Goal: Task Accomplishment & Management: Complete application form

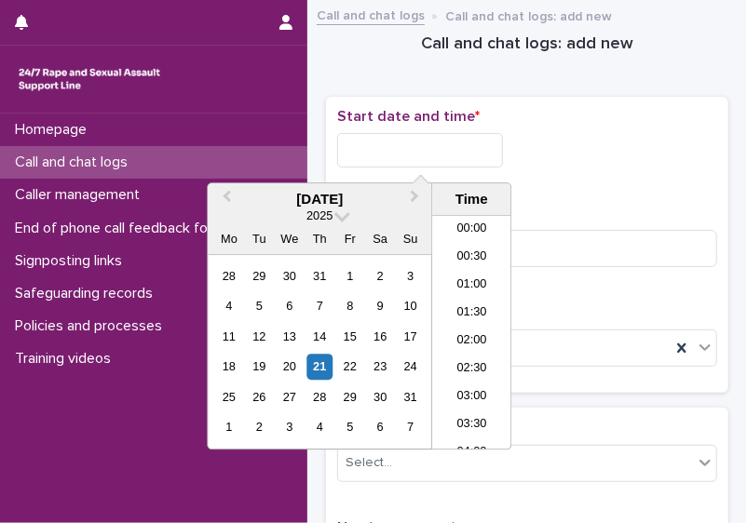
scroll to position [1098, 0]
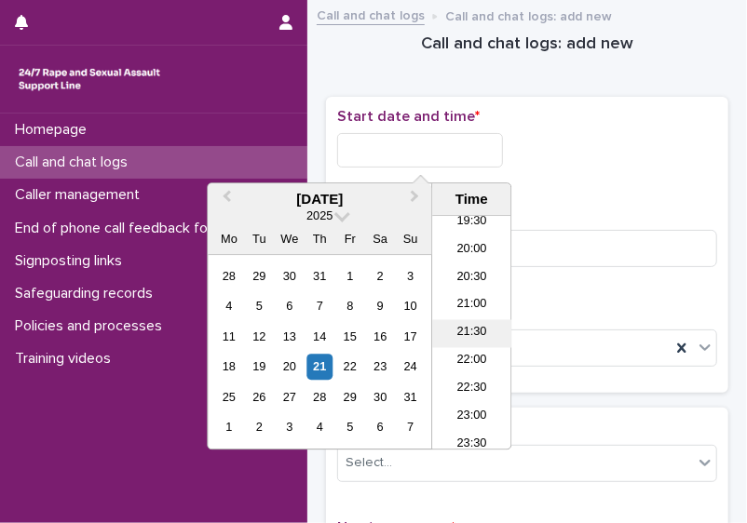
click at [473, 338] on li "21:30" at bounding box center [471, 333] width 79 height 28
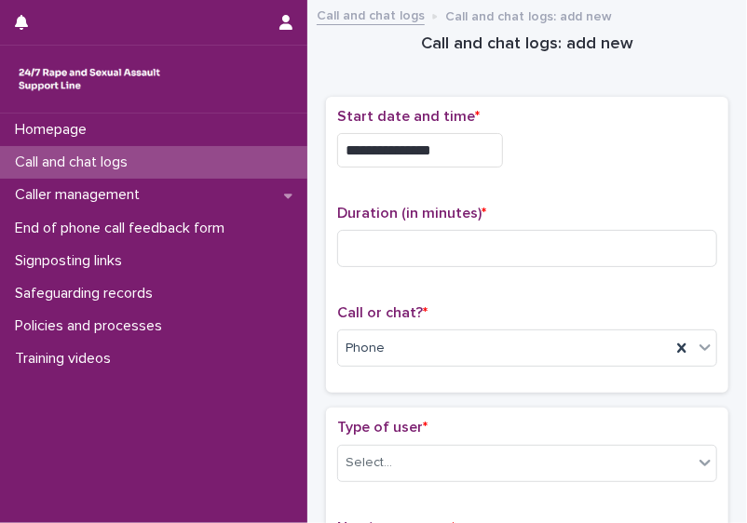
click at [452, 144] on input "**********" at bounding box center [420, 150] width 166 height 34
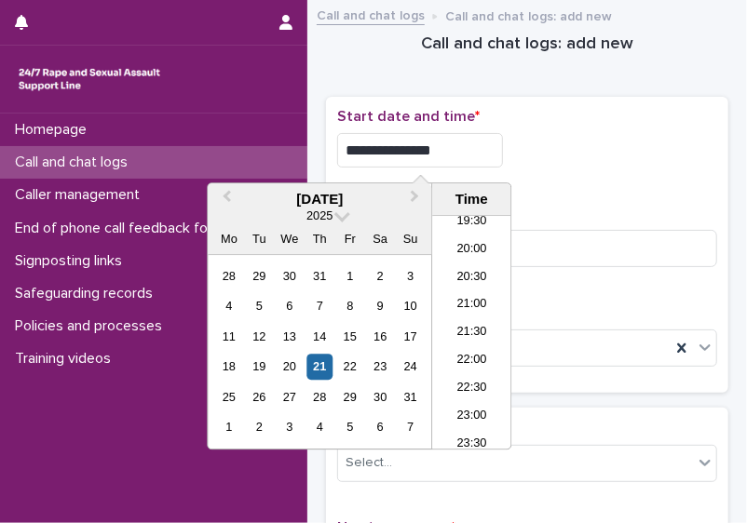
type input "**********"
click at [584, 253] on input at bounding box center [527, 248] width 380 height 37
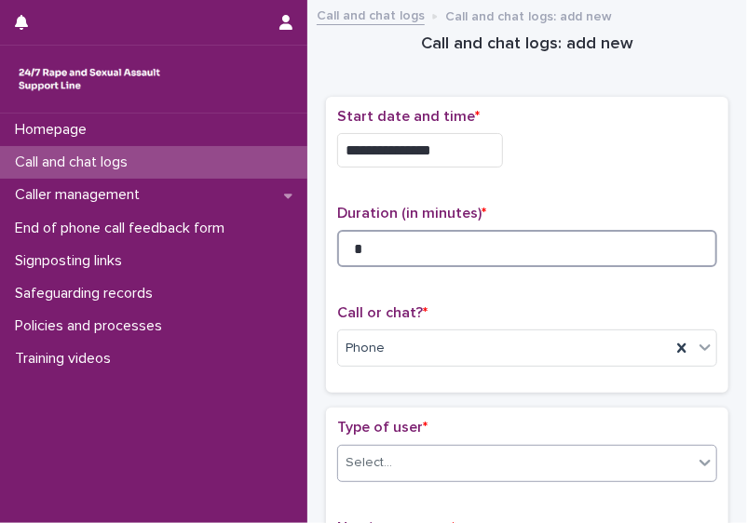
type input "*"
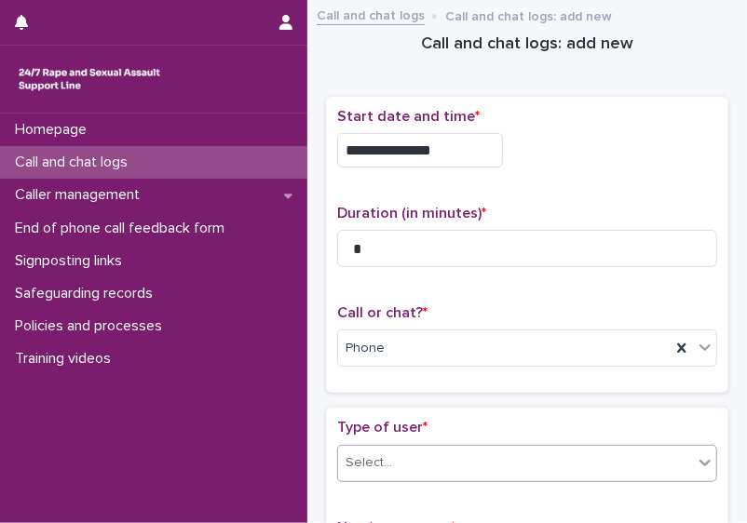
click at [616, 464] on div "Select..." at bounding box center [515, 463] width 355 height 31
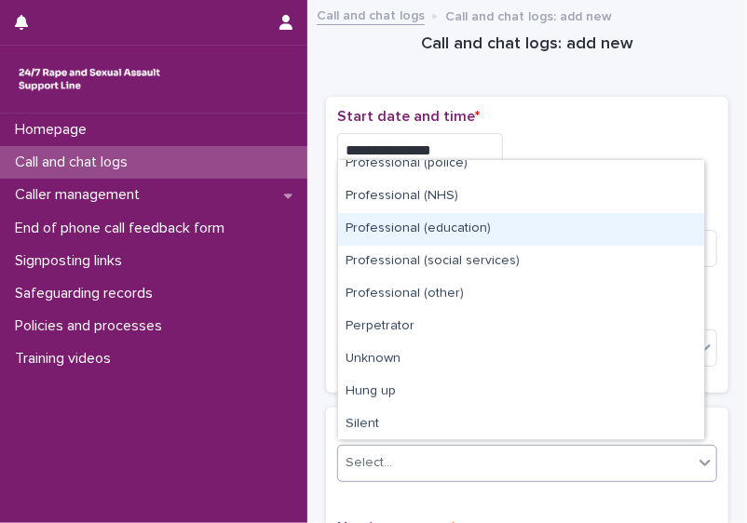
scroll to position [209, 0]
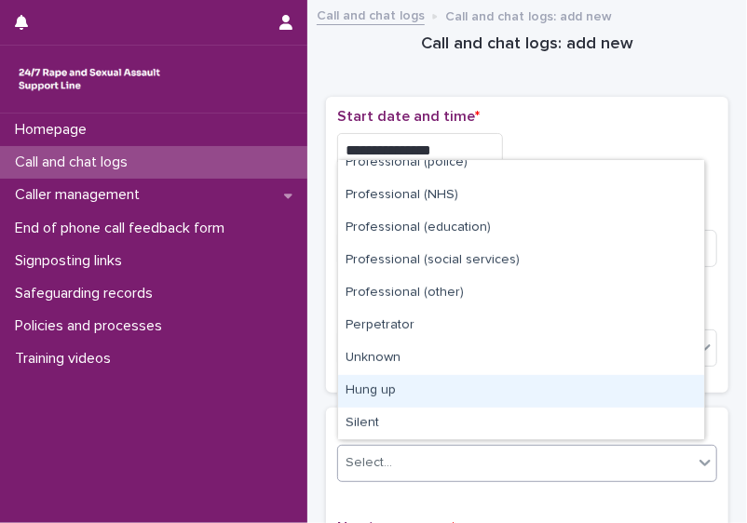
click at [668, 400] on div "Hung up" at bounding box center [521, 391] width 366 height 33
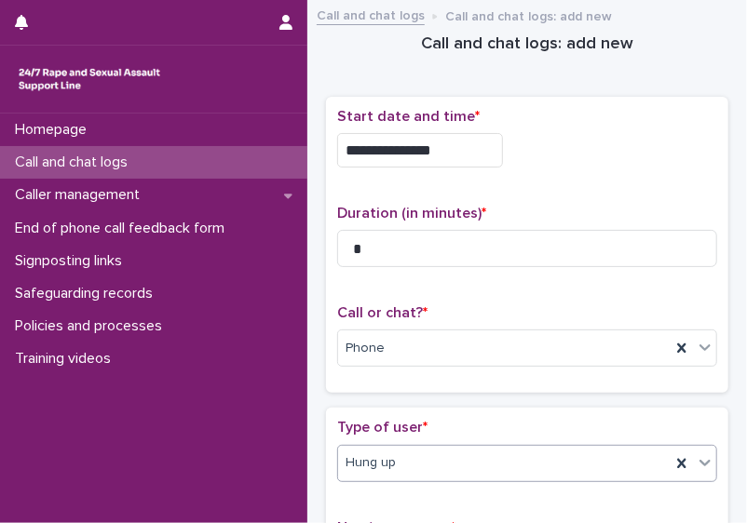
scroll to position [385, 0]
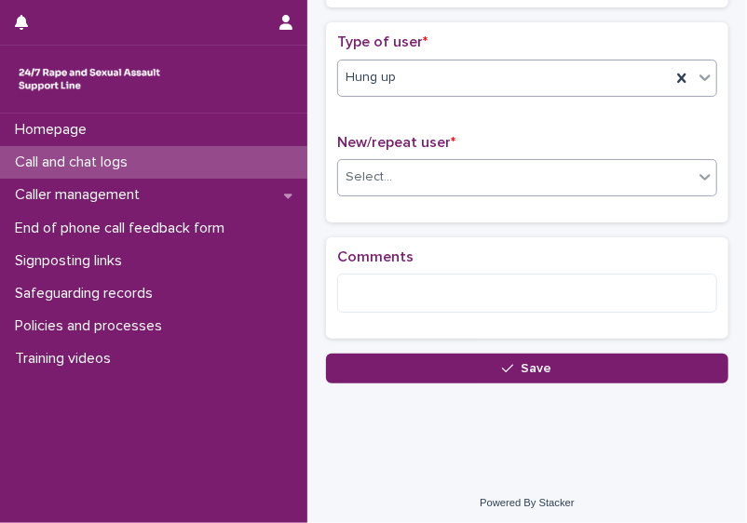
click at [594, 163] on div "Select..." at bounding box center [515, 177] width 355 height 31
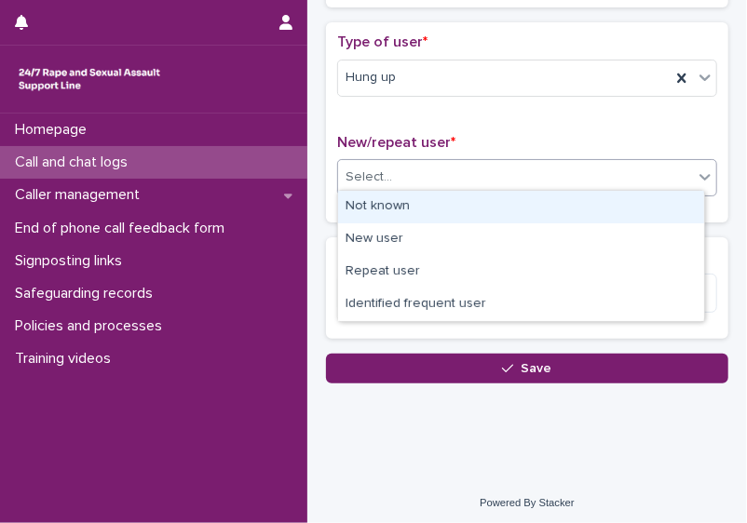
click at [564, 203] on div "Not known" at bounding box center [521, 207] width 366 height 33
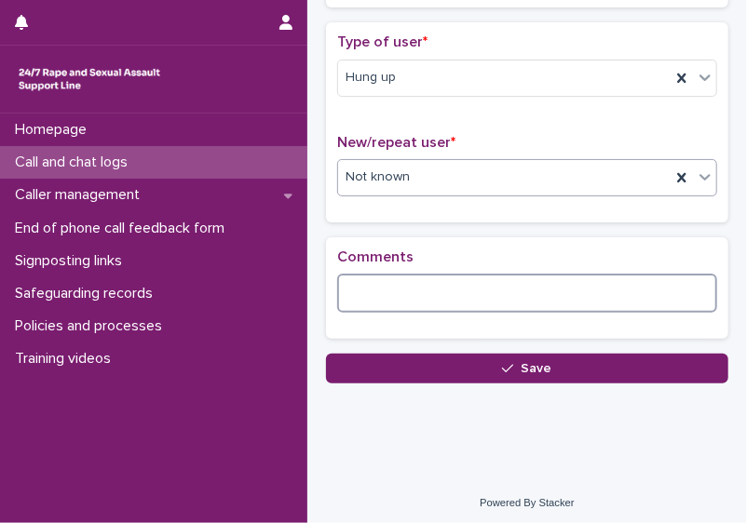
click at [483, 290] on textarea at bounding box center [527, 293] width 380 height 39
type textarea "*"
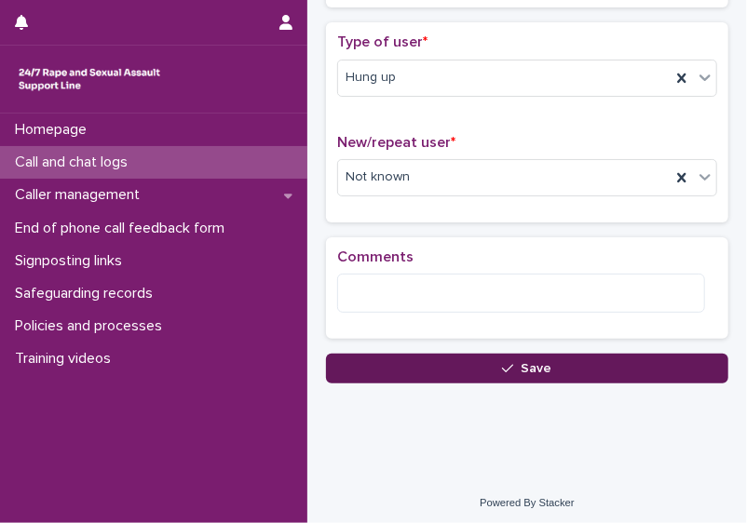
click at [522, 364] on span "Save" at bounding box center [536, 368] width 31 height 13
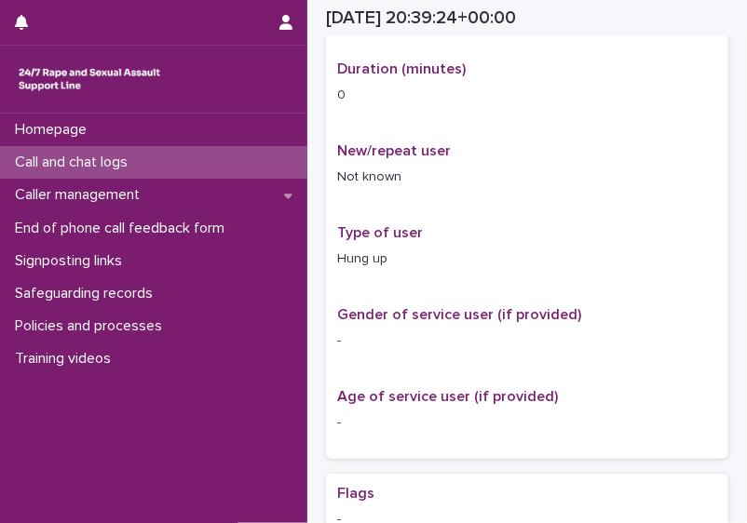
scroll to position [397, 0]
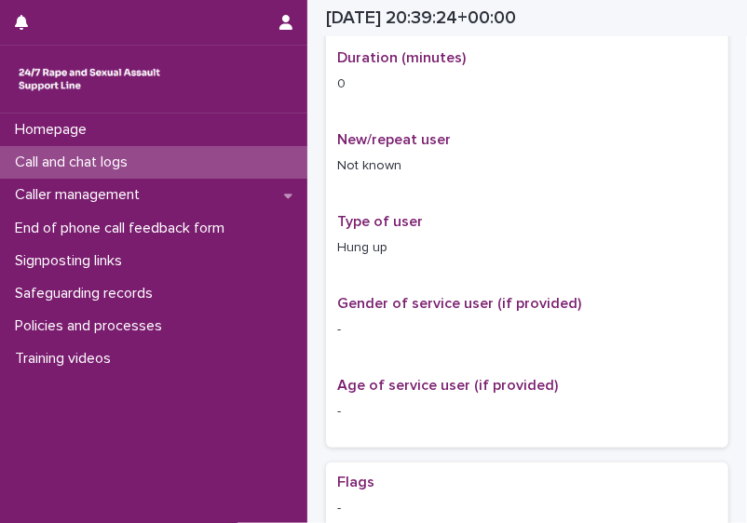
click at [171, 170] on div "Call and chat logs" at bounding box center [153, 162] width 307 height 33
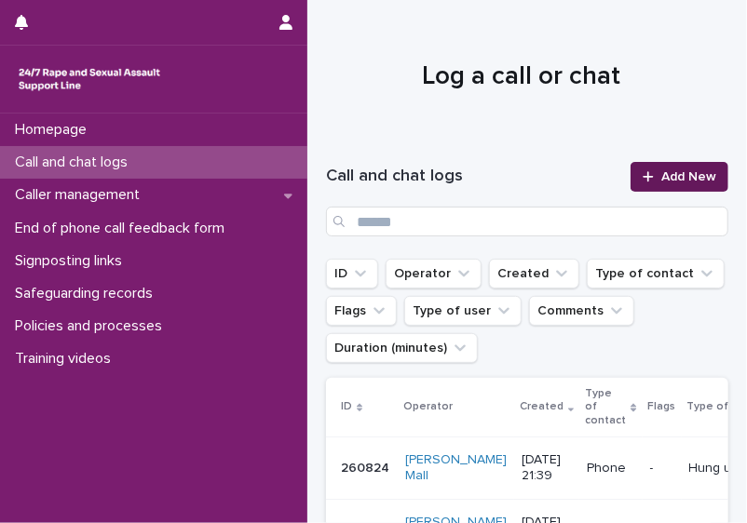
click at [661, 182] on span "Add New" at bounding box center [688, 176] width 55 height 13
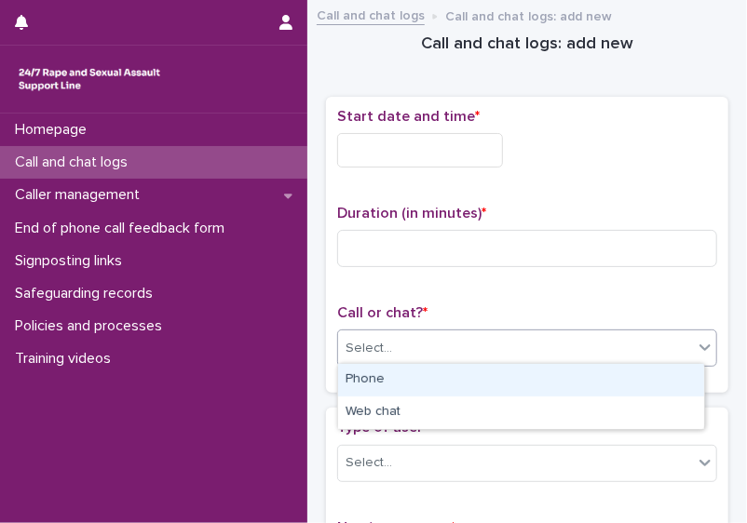
click at [473, 352] on div "Select..." at bounding box center [515, 348] width 355 height 31
click at [436, 379] on div "Phone" at bounding box center [521, 380] width 366 height 33
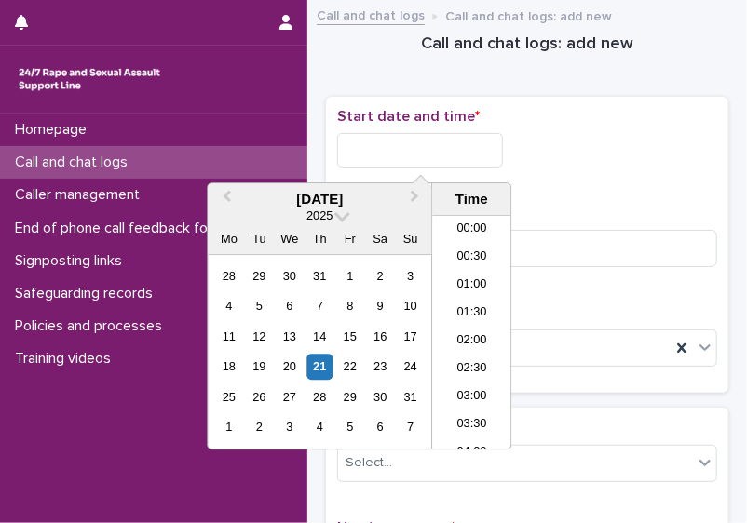
click at [384, 151] on input "text" at bounding box center [420, 150] width 166 height 34
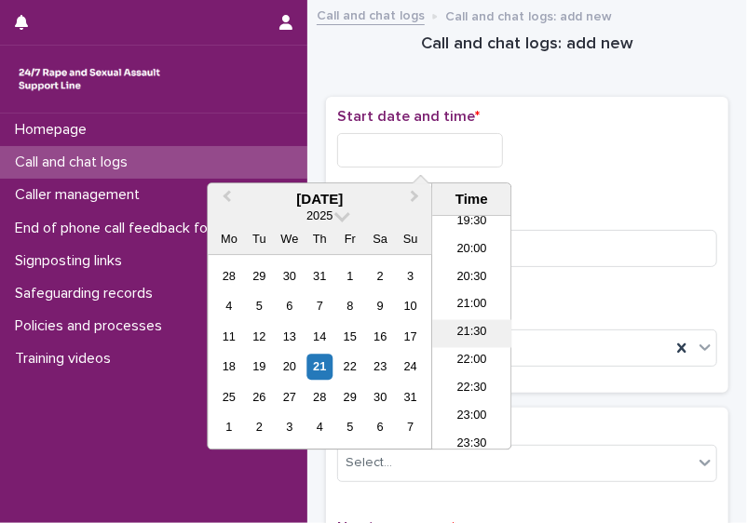
click at [471, 329] on li "21:30" at bounding box center [471, 333] width 79 height 28
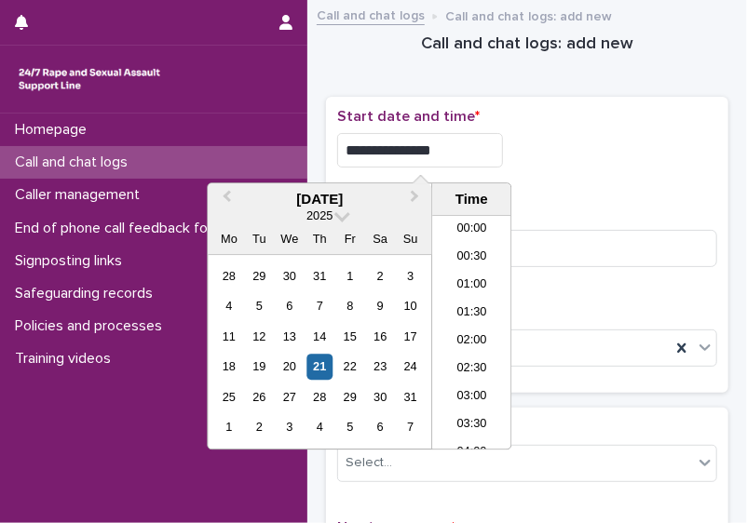
click at [458, 157] on input "**********" at bounding box center [420, 150] width 166 height 34
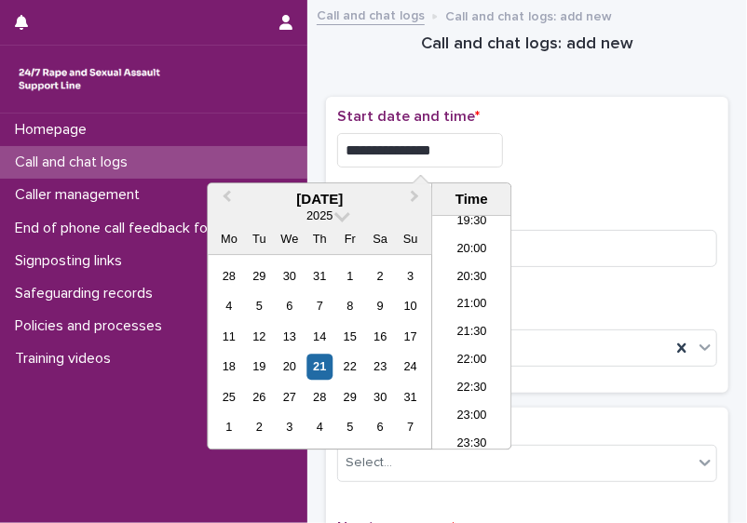
type input "**********"
click at [616, 182] on div "**********" at bounding box center [527, 245] width 380 height 275
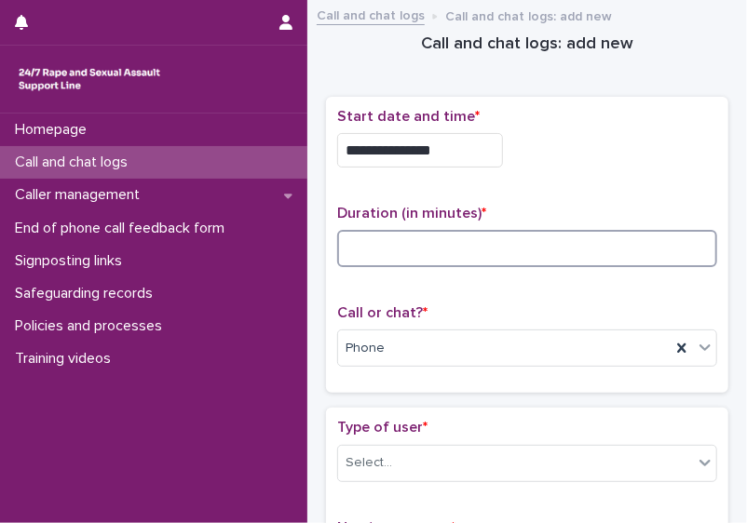
click at [401, 238] on input at bounding box center [527, 248] width 380 height 37
type input "*"
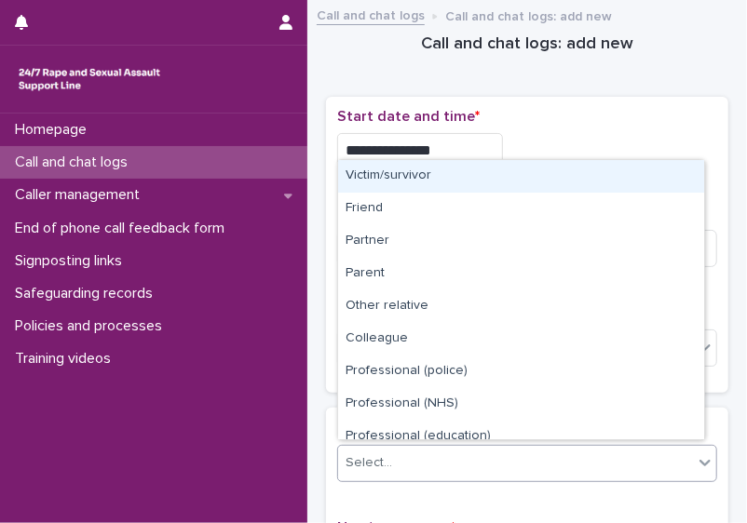
click at [546, 453] on div "Select..." at bounding box center [515, 463] width 355 height 31
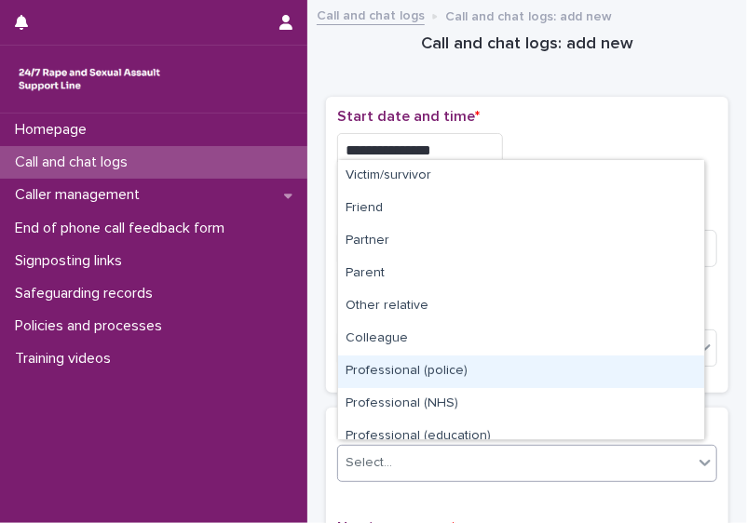
scroll to position [209, 0]
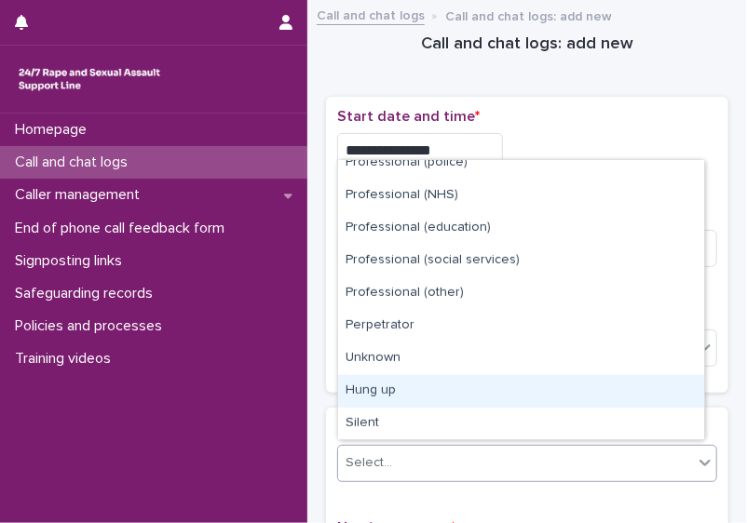
click at [635, 394] on div "Hung up" at bounding box center [521, 391] width 366 height 33
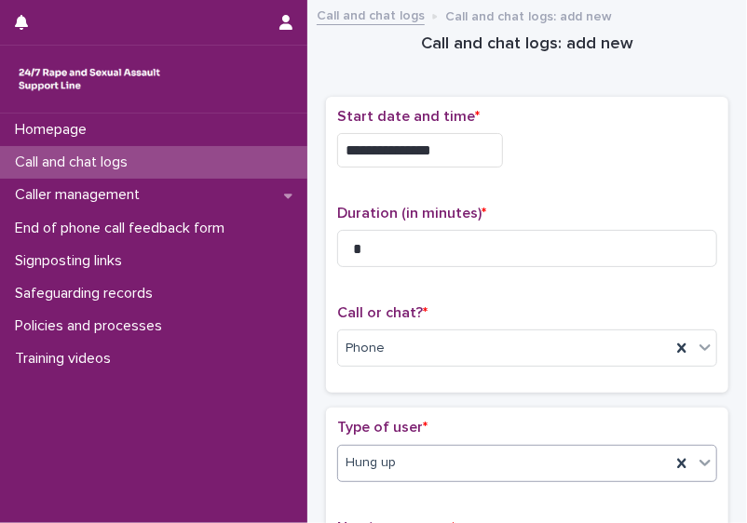
scroll to position [385, 0]
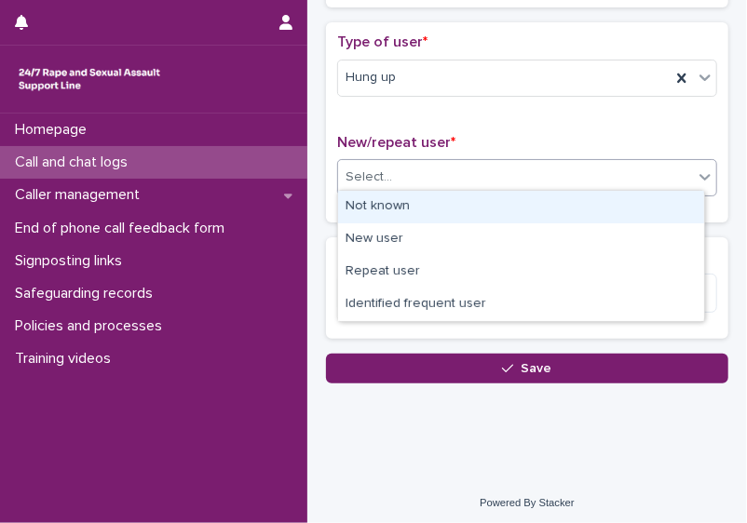
click at [610, 167] on div "Select..." at bounding box center [515, 177] width 355 height 31
click at [583, 208] on div "Not known" at bounding box center [521, 207] width 366 height 33
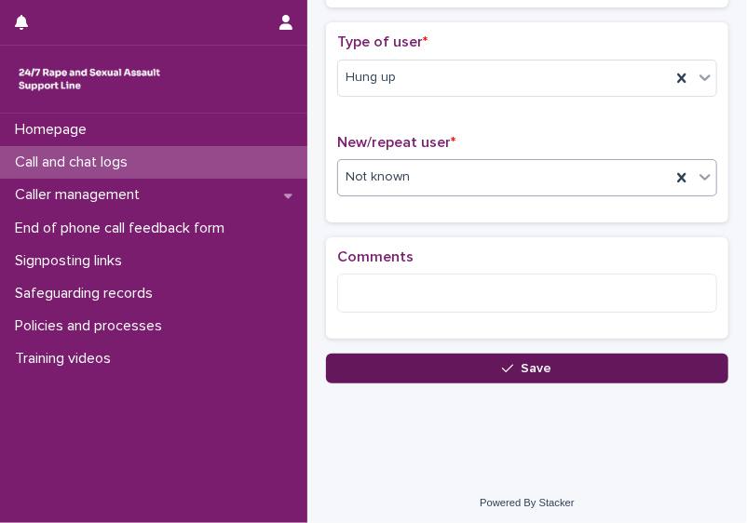
click at [457, 354] on button "Save" at bounding box center [527, 369] width 402 height 30
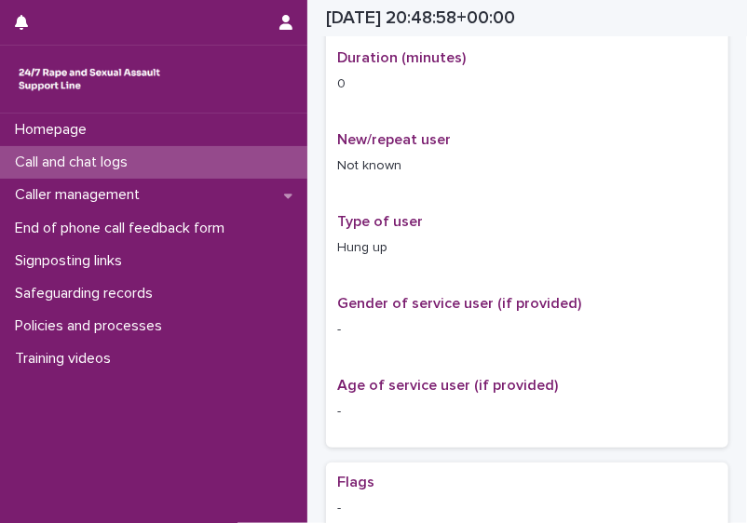
scroll to position [406, 0]
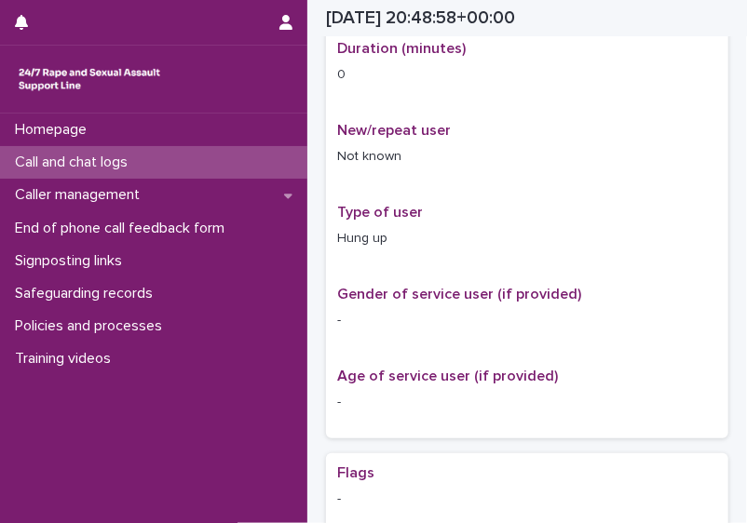
click at [176, 160] on div "Call and chat logs" at bounding box center [153, 162] width 307 height 33
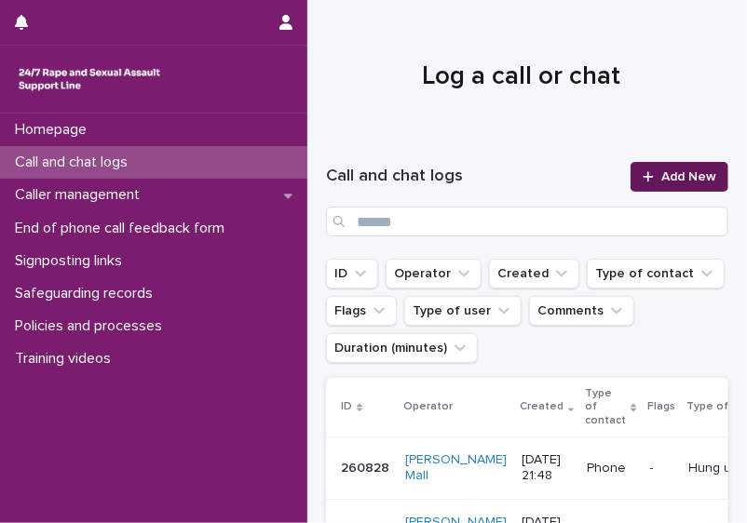
click at [669, 173] on span "Add New" at bounding box center [688, 176] width 55 height 13
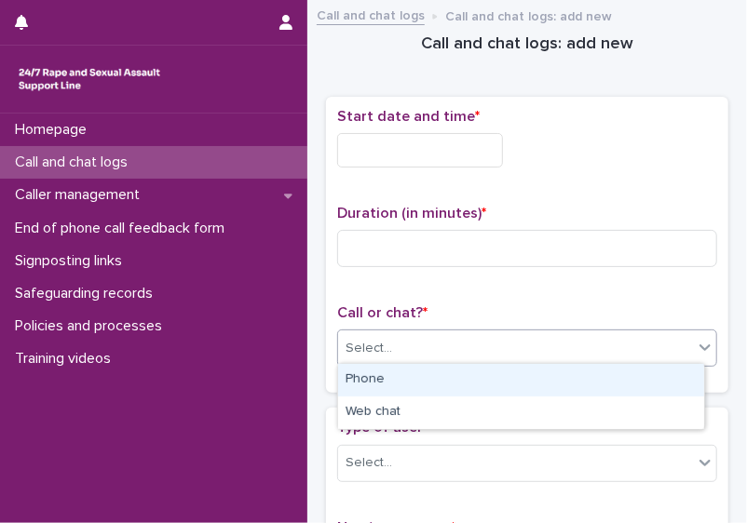
click at [485, 344] on div "Select..." at bounding box center [515, 348] width 355 height 31
click at [456, 374] on div "Phone" at bounding box center [521, 380] width 366 height 33
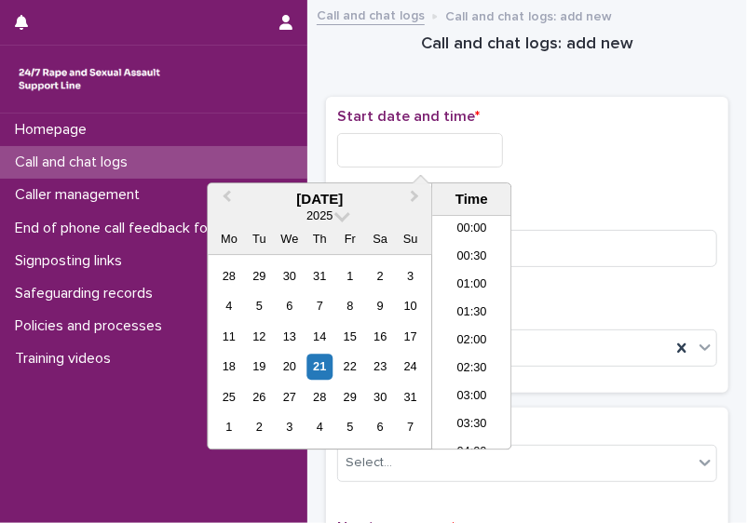
scroll to position [1098, 0]
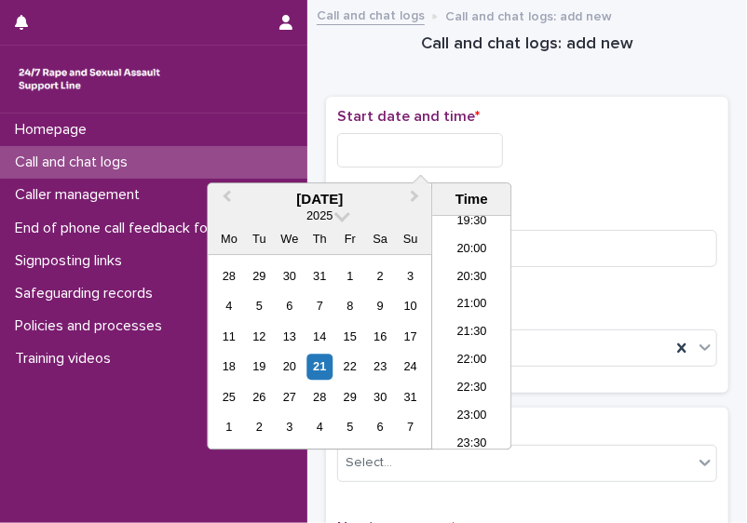
drag, startPoint x: 433, startPoint y: 145, endPoint x: 383, endPoint y: 166, distance: 54.3
click at [383, 166] on div "Start date and time *" at bounding box center [527, 145] width 380 height 74
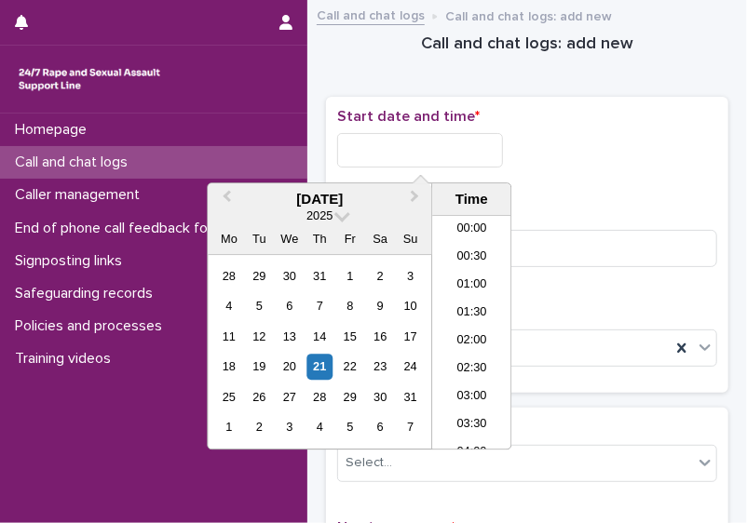
click at [383, 149] on input "text" at bounding box center [420, 150] width 166 height 34
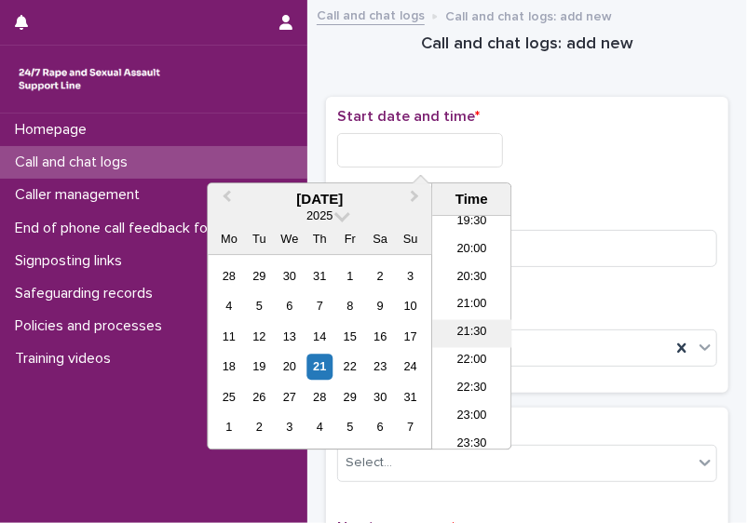
click at [481, 336] on li "21:30" at bounding box center [471, 333] width 79 height 28
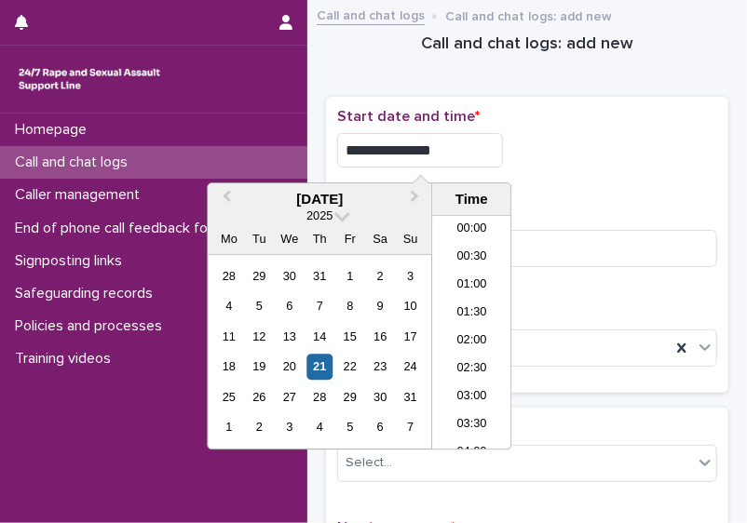
click at [463, 139] on input "**********" at bounding box center [420, 150] width 166 height 34
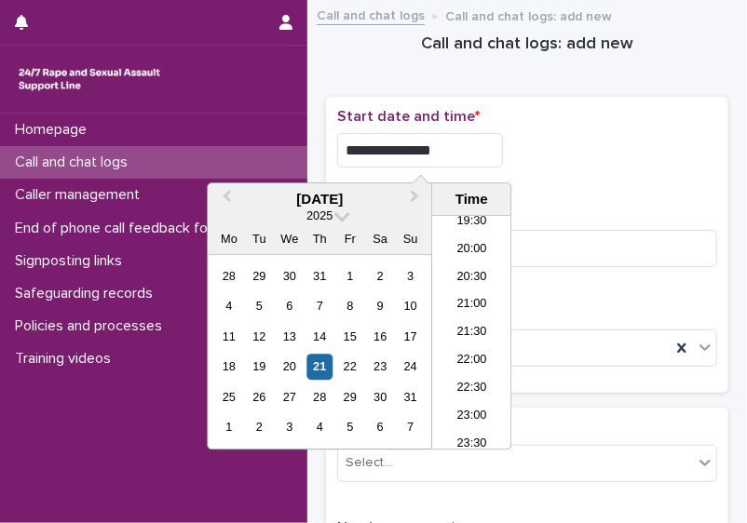
type input "**********"
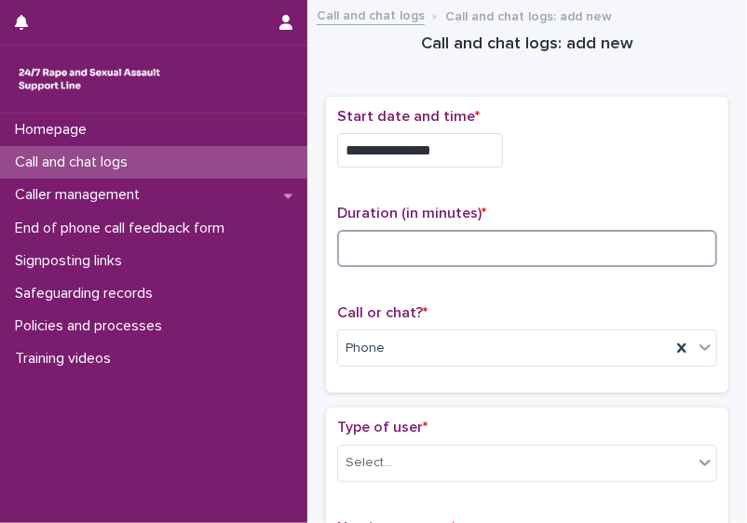
click at [578, 249] on input at bounding box center [527, 248] width 380 height 37
type input "*"
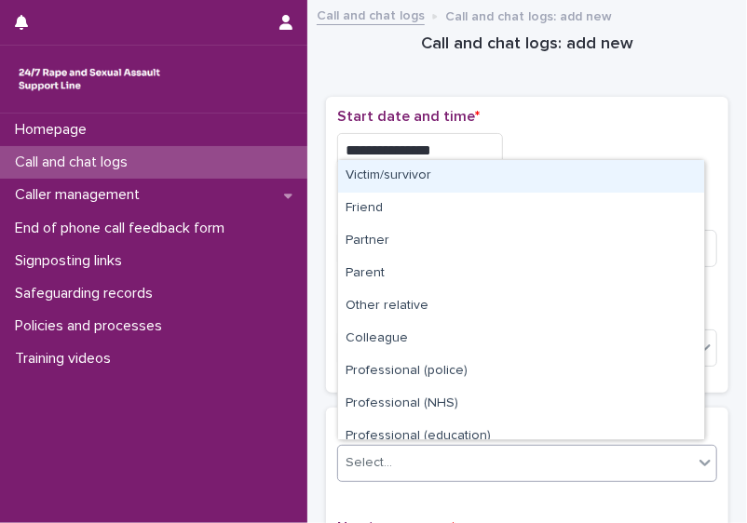
click at [597, 470] on div "Select..." at bounding box center [515, 463] width 355 height 31
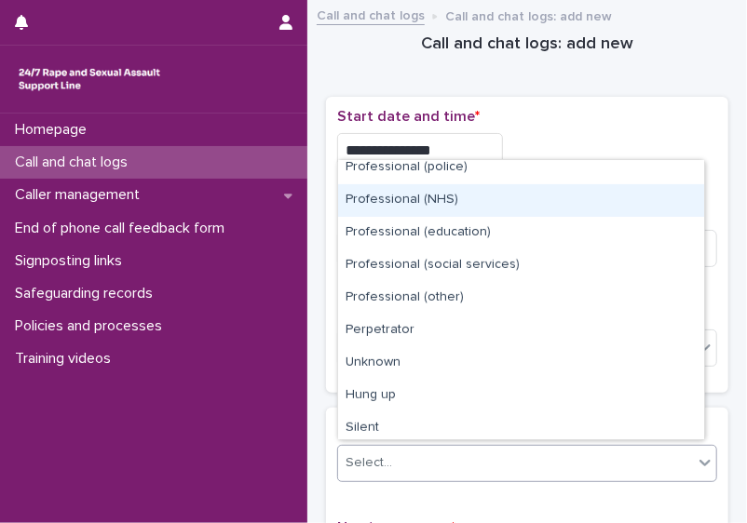
scroll to position [209, 0]
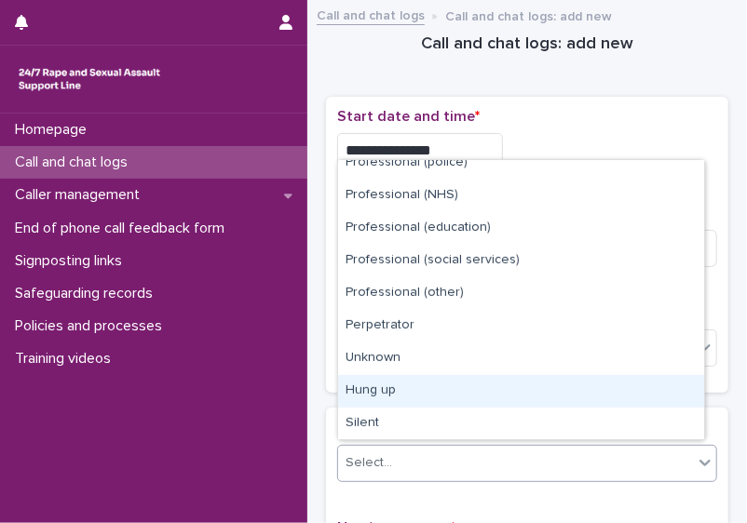
click at [666, 395] on div "Hung up" at bounding box center [521, 391] width 366 height 33
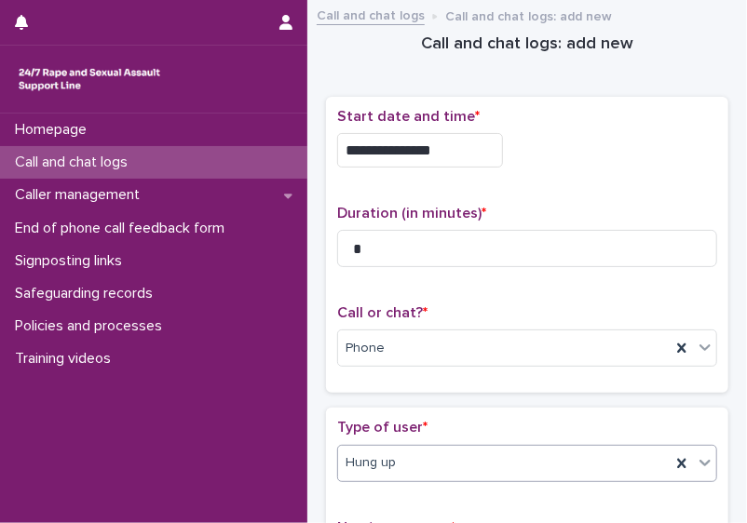
scroll to position [385, 0]
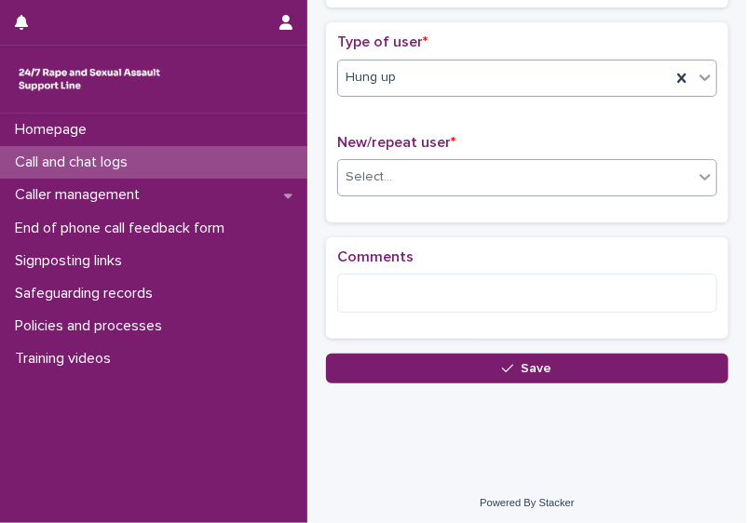
click at [625, 173] on div "Select..." at bounding box center [515, 177] width 355 height 31
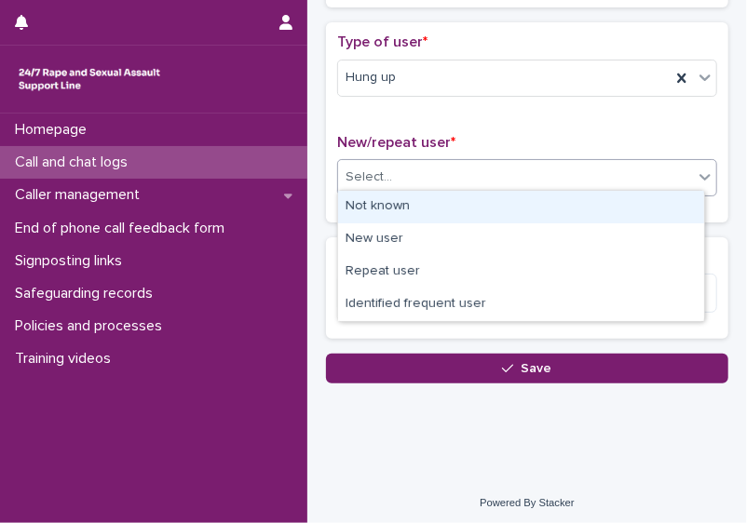
click at [607, 202] on div "Not known" at bounding box center [521, 207] width 366 height 33
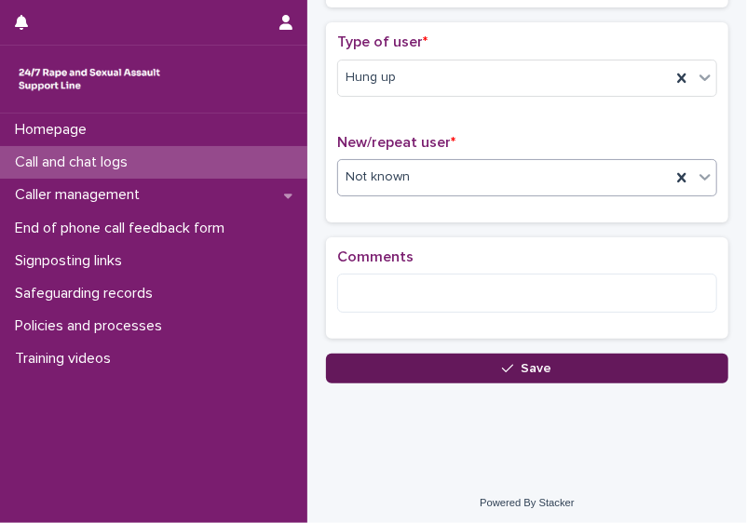
click at [563, 361] on button "Save" at bounding box center [527, 369] width 402 height 30
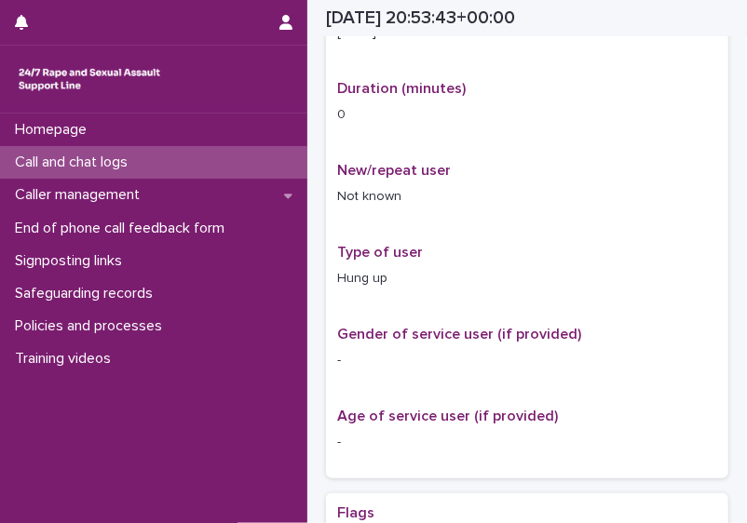
scroll to position [397, 0]
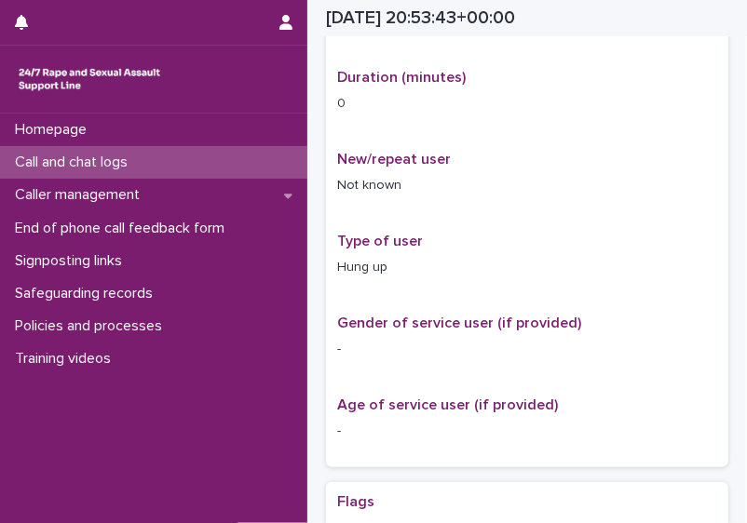
click at [190, 172] on div "Call and chat logs" at bounding box center [153, 162] width 307 height 33
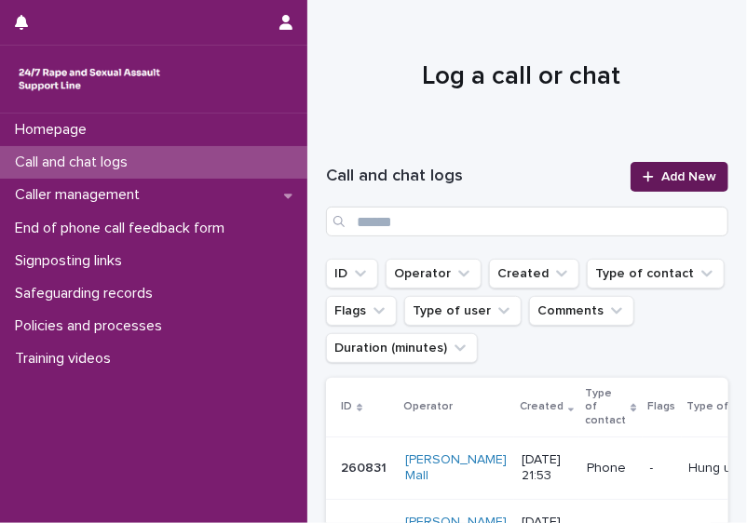
click at [670, 179] on span "Add New" at bounding box center [688, 176] width 55 height 13
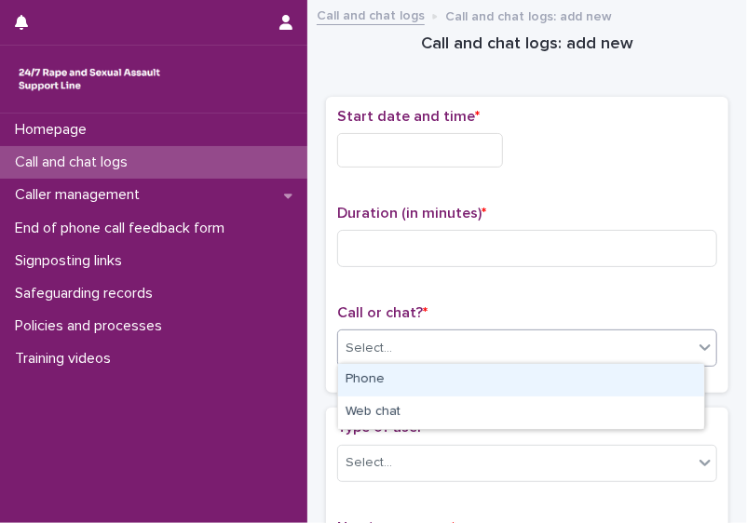
click at [409, 359] on div "Select..." at bounding box center [515, 348] width 355 height 31
click at [394, 379] on div "Phone" at bounding box center [521, 380] width 366 height 33
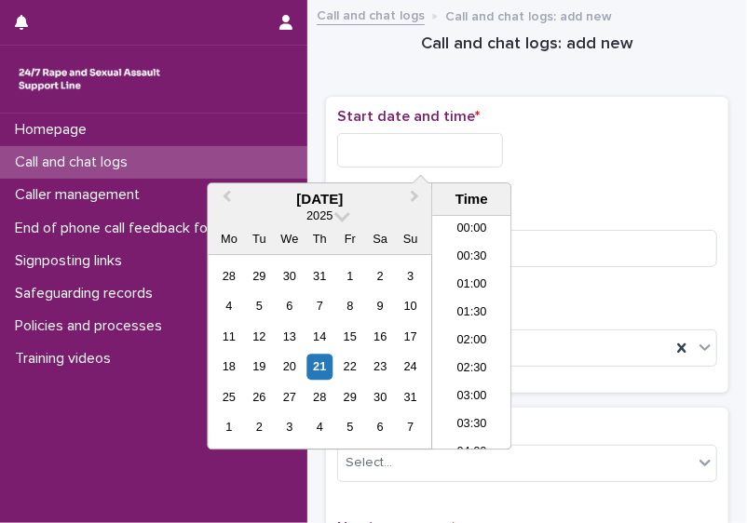
click at [447, 141] on input "text" at bounding box center [420, 150] width 166 height 34
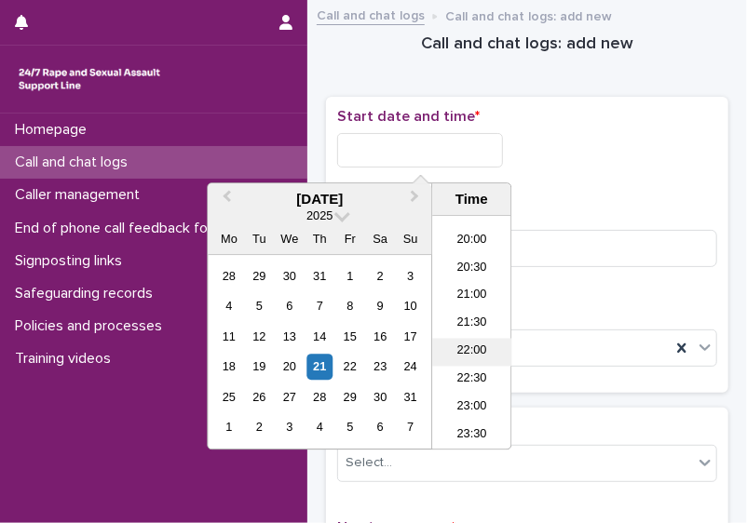
click at [478, 353] on li "22:00" at bounding box center [471, 352] width 79 height 28
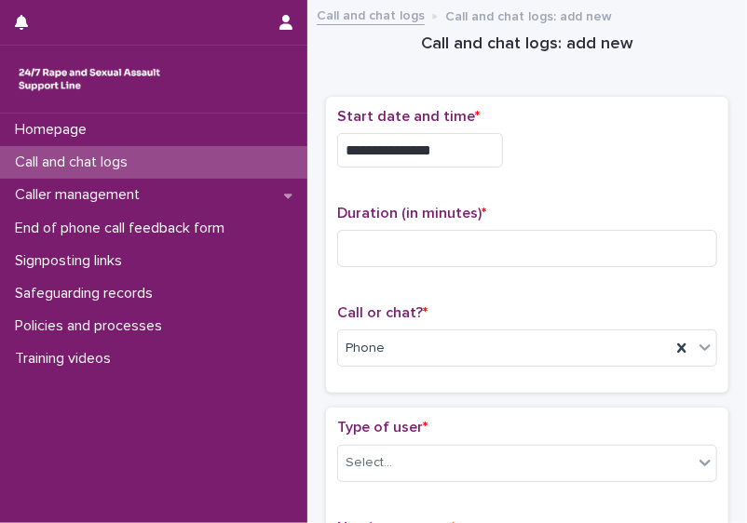
click at [450, 152] on input "**********" at bounding box center [420, 150] width 166 height 34
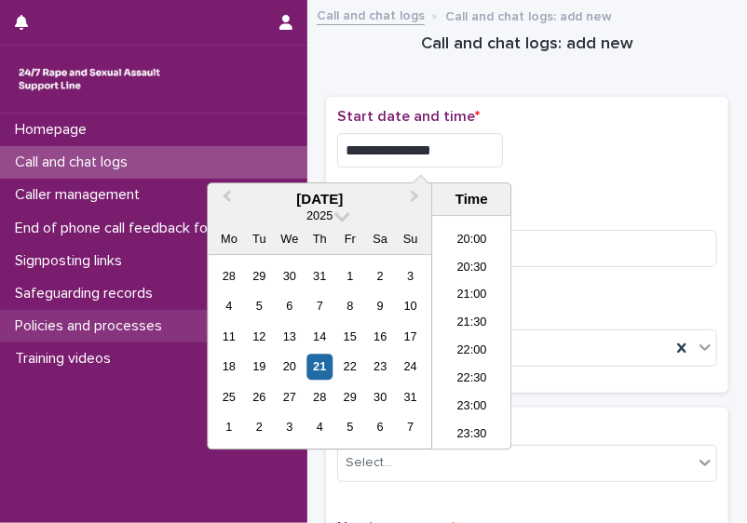
type input "**********"
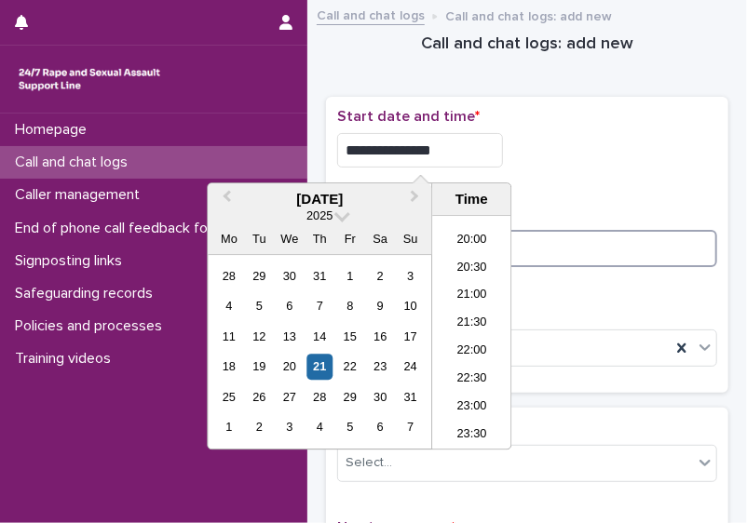
click at [586, 236] on input at bounding box center [527, 248] width 380 height 37
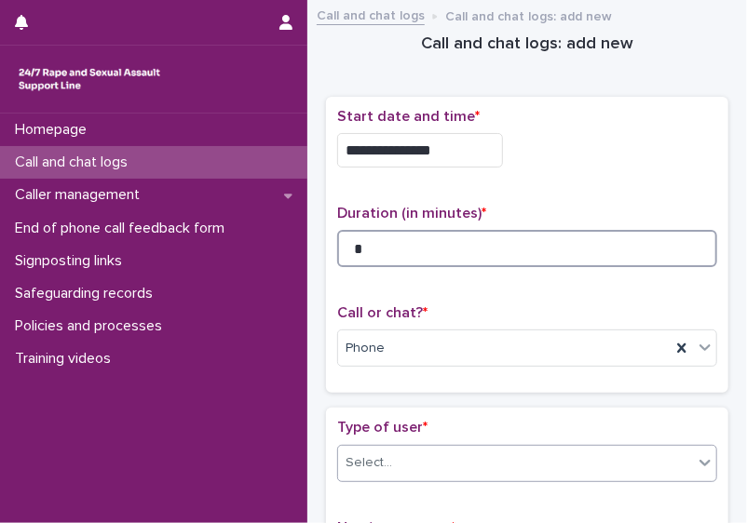
type input "*"
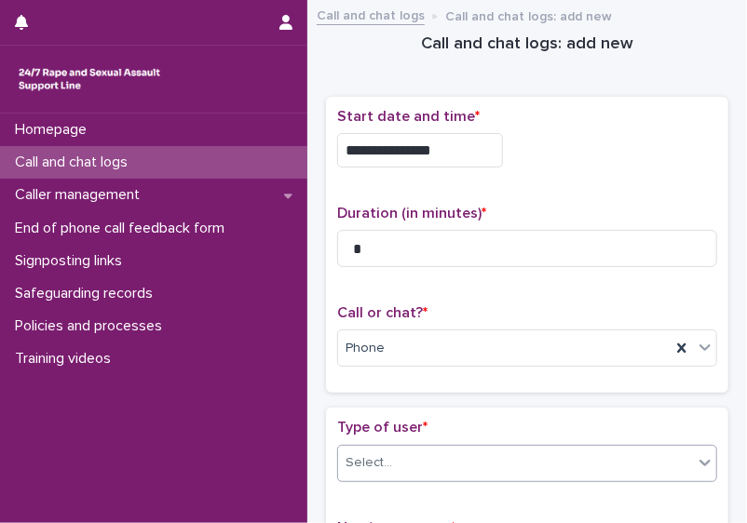
click at [596, 448] on div "Select..." at bounding box center [515, 463] width 355 height 31
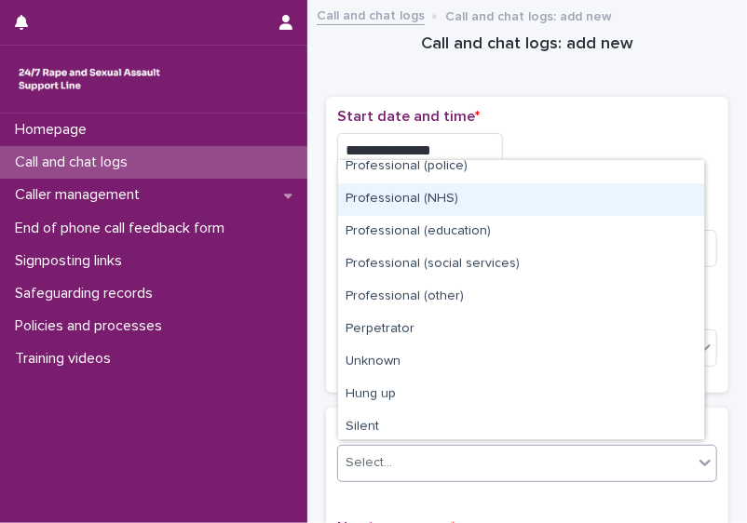
scroll to position [209, 0]
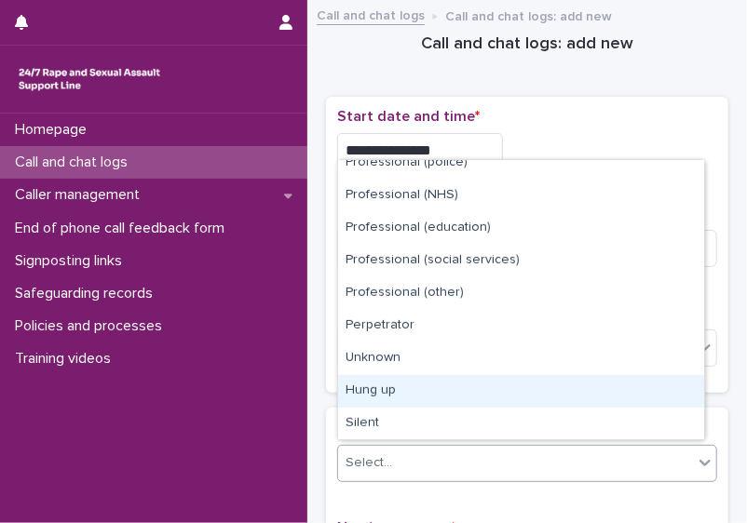
click at [659, 386] on div "Hung up" at bounding box center [521, 391] width 366 height 33
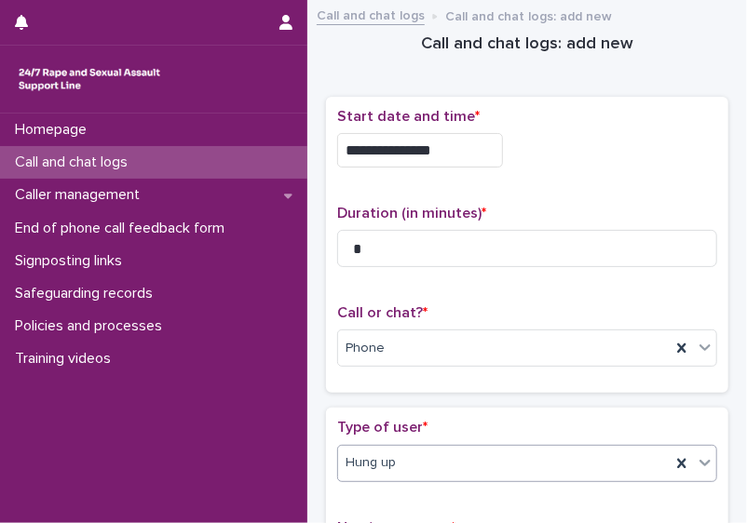
scroll to position [385, 0]
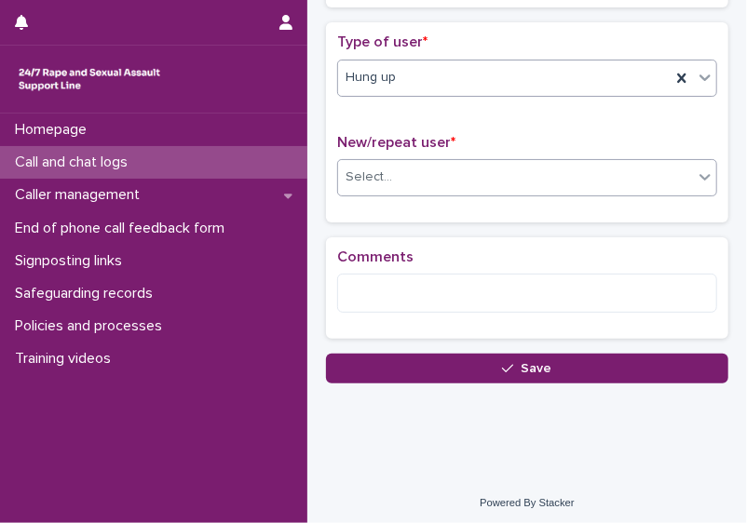
click at [640, 183] on div "Select..." at bounding box center [515, 177] width 355 height 31
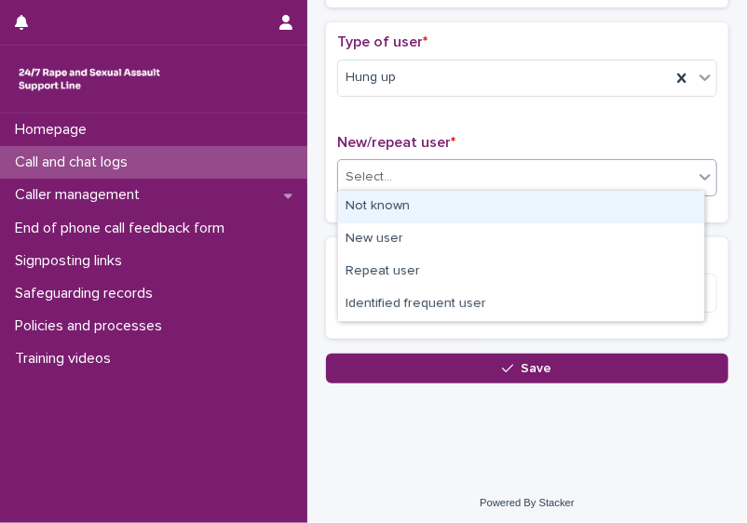
click at [629, 194] on div "Not known" at bounding box center [521, 207] width 366 height 33
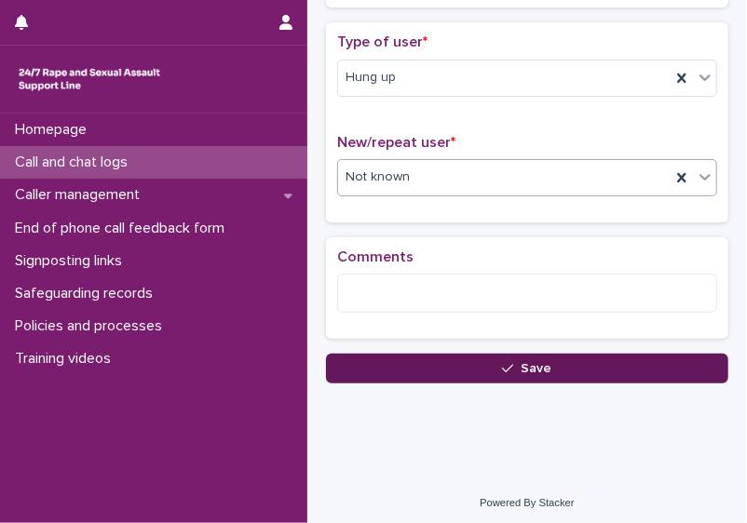
click at [541, 362] on span "Save" at bounding box center [536, 368] width 31 height 13
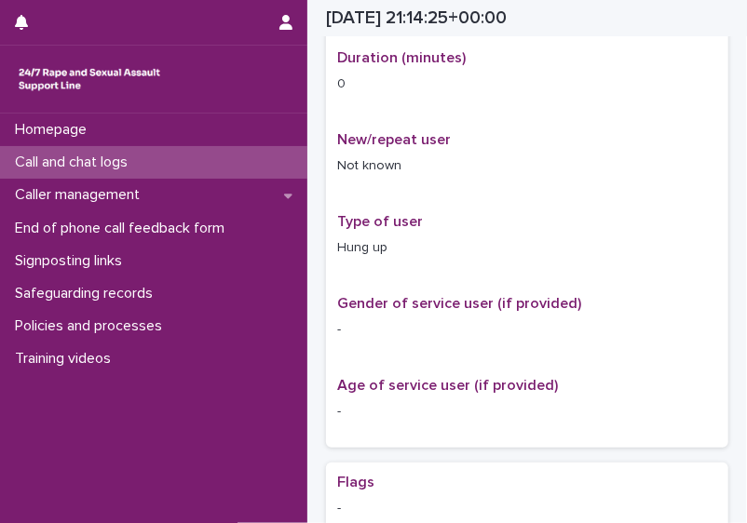
scroll to position [406, 0]
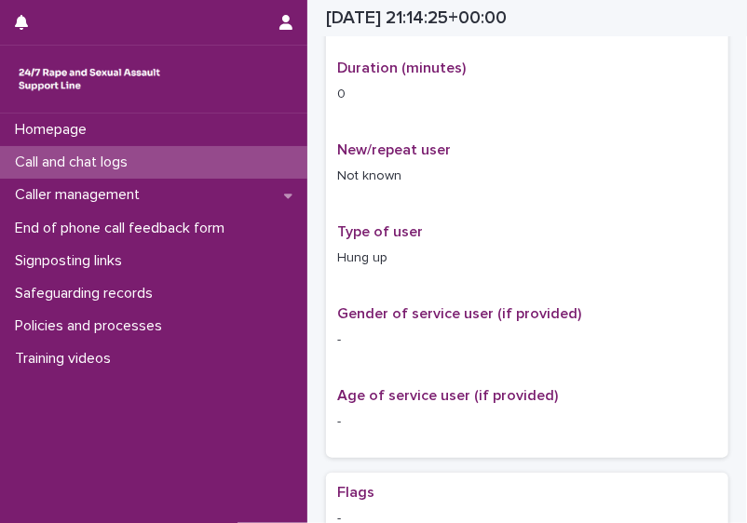
click at [209, 173] on div "Call and chat logs" at bounding box center [153, 162] width 307 height 33
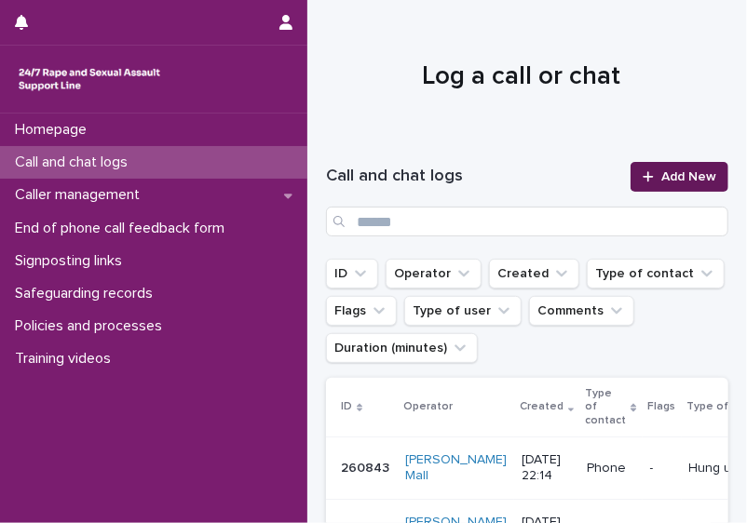
click at [671, 182] on span "Add New" at bounding box center [688, 176] width 55 height 13
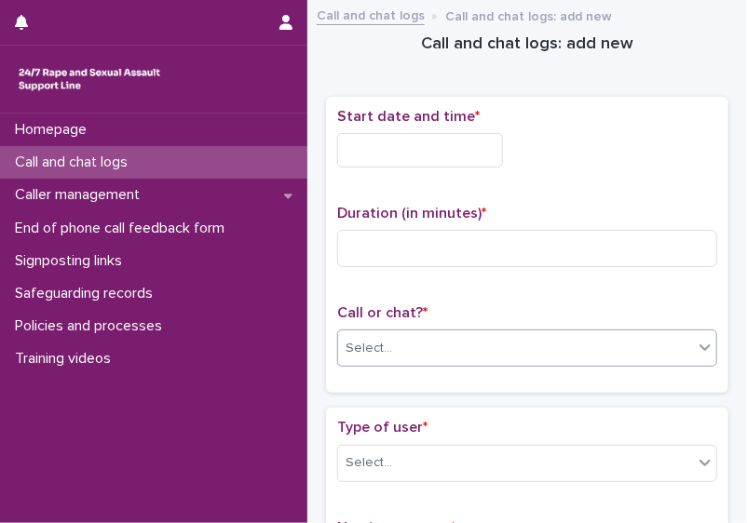
click at [495, 344] on div "Select..." at bounding box center [515, 348] width 355 height 31
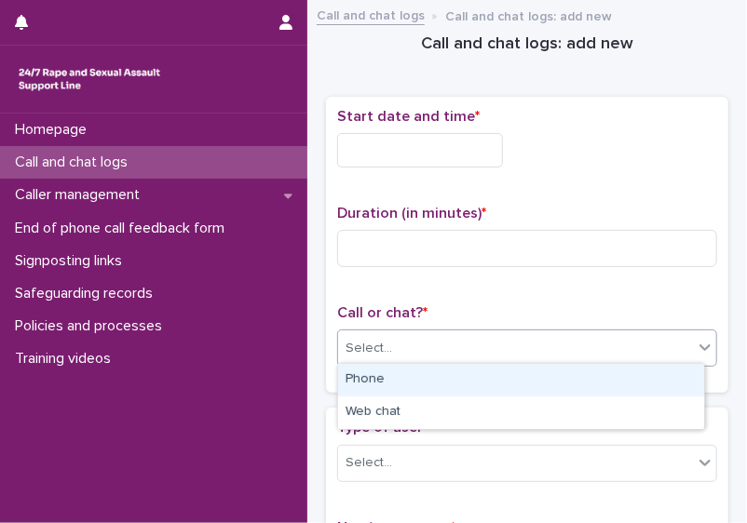
click at [447, 380] on div "Phone" at bounding box center [521, 380] width 366 height 33
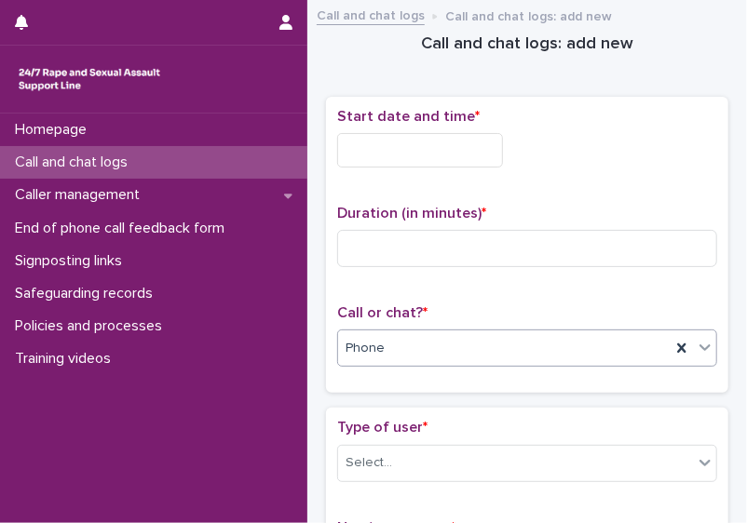
click at [415, 143] on input "text" at bounding box center [420, 150] width 166 height 34
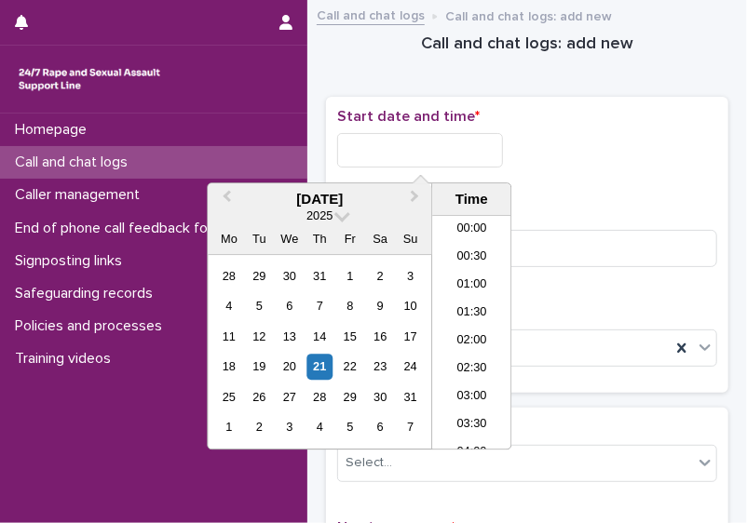
scroll to position [1107, 0]
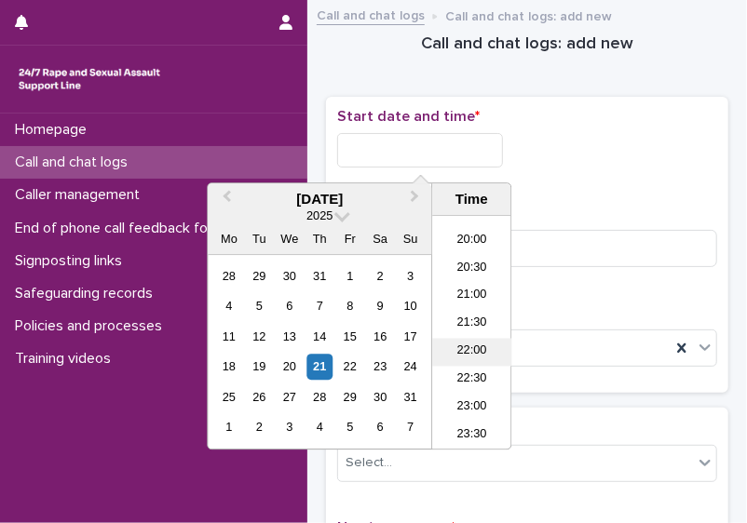
click at [452, 345] on li "22:00" at bounding box center [471, 352] width 79 height 28
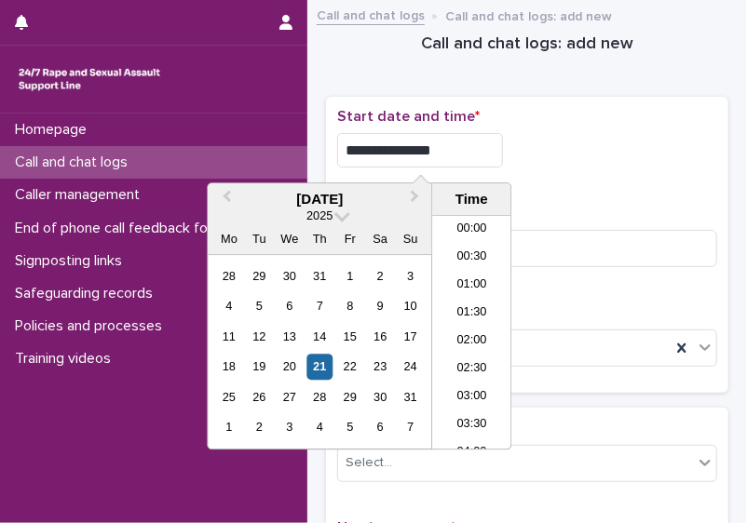
click at [447, 144] on input "**********" at bounding box center [420, 150] width 166 height 34
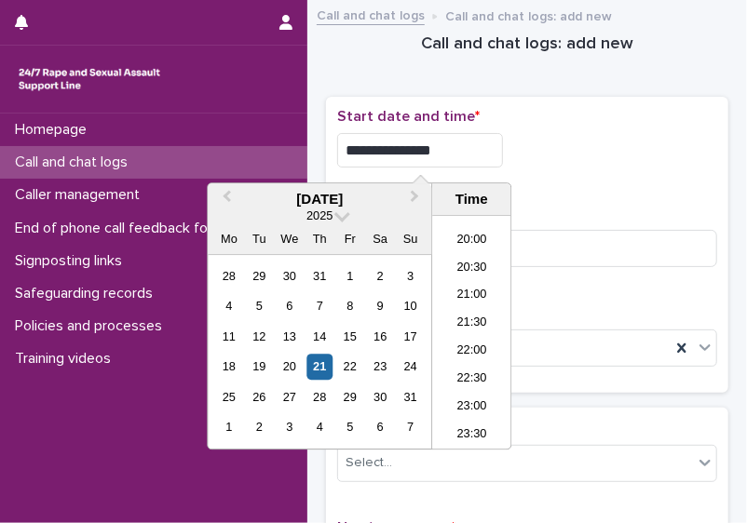
type input "**********"
click at [542, 243] on input at bounding box center [527, 248] width 380 height 37
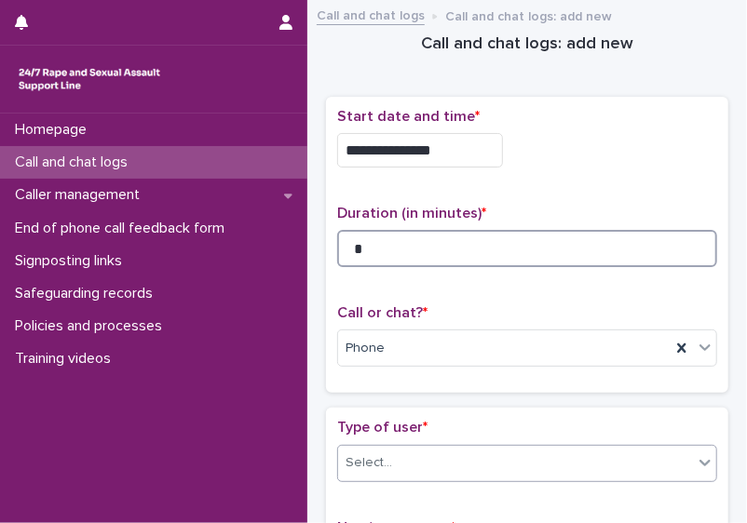
type input "*"
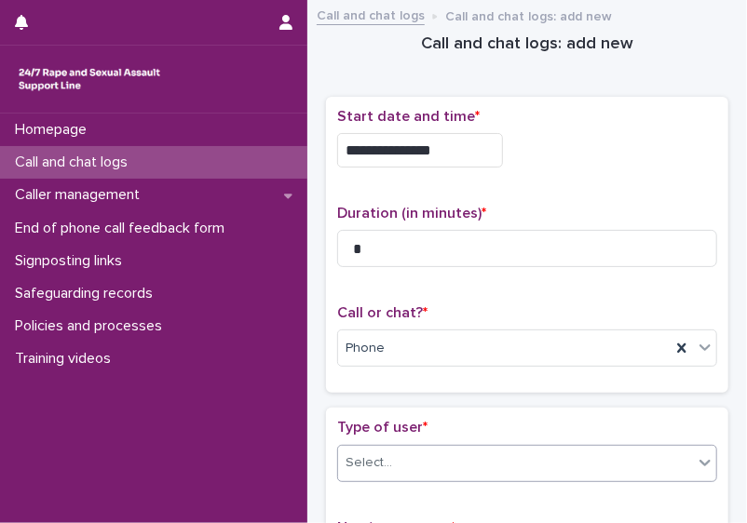
click at [519, 466] on div "Select..." at bounding box center [515, 463] width 355 height 31
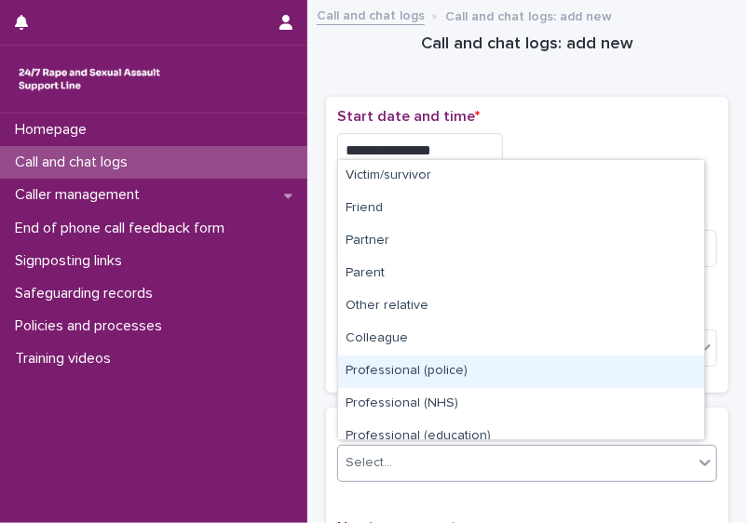
scroll to position [209, 0]
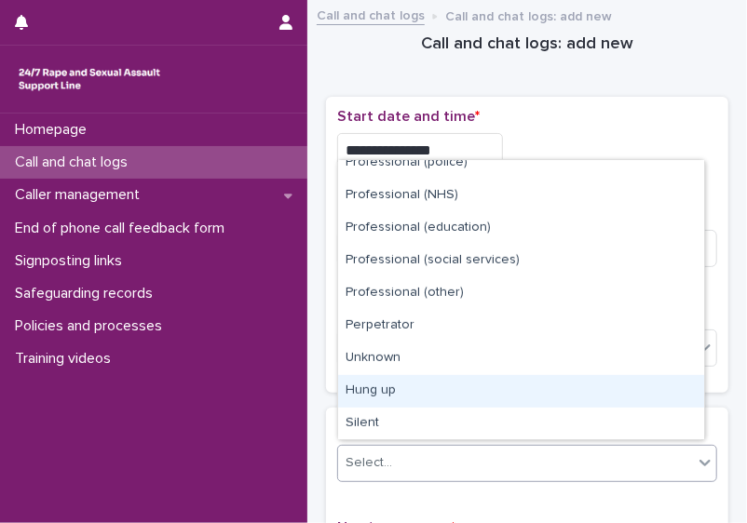
click at [660, 380] on div "Hung up" at bounding box center [521, 391] width 366 height 33
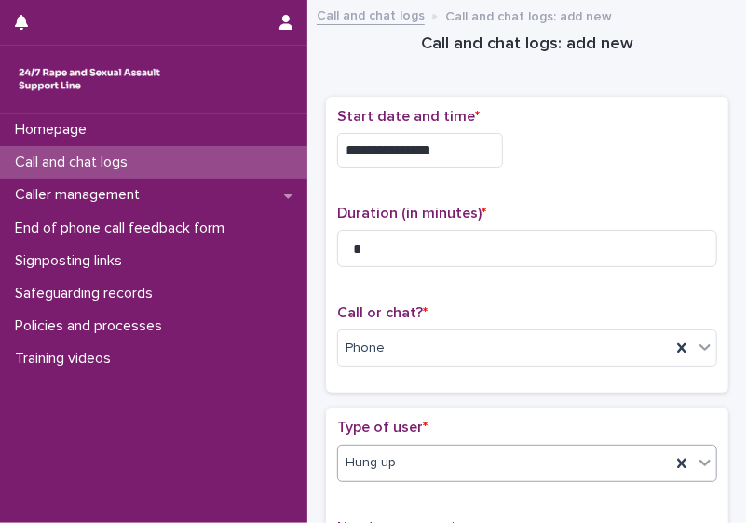
scroll to position [385, 0]
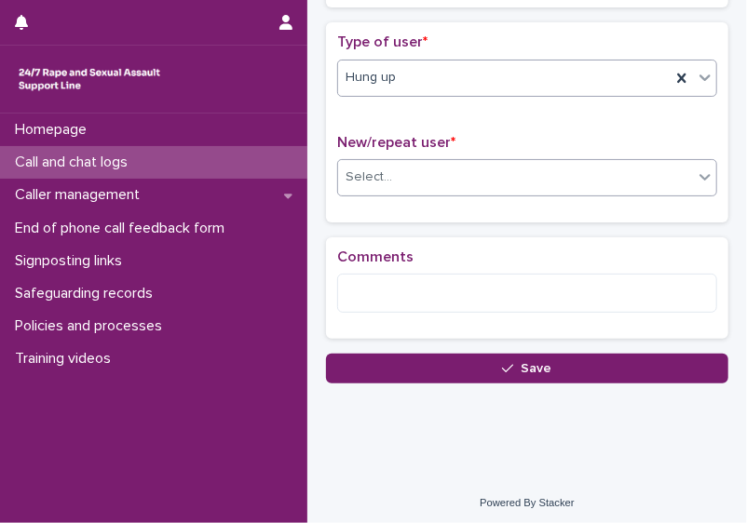
click at [599, 170] on div "Select..." at bounding box center [515, 177] width 355 height 31
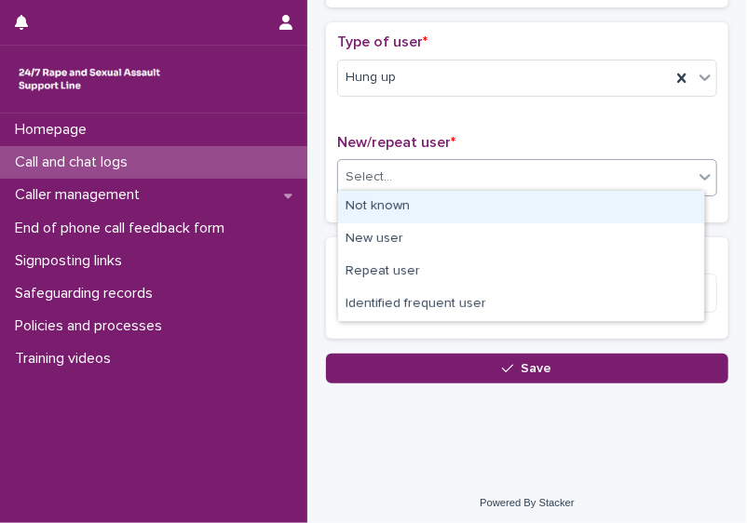
click at [560, 198] on div "Not known" at bounding box center [521, 207] width 366 height 33
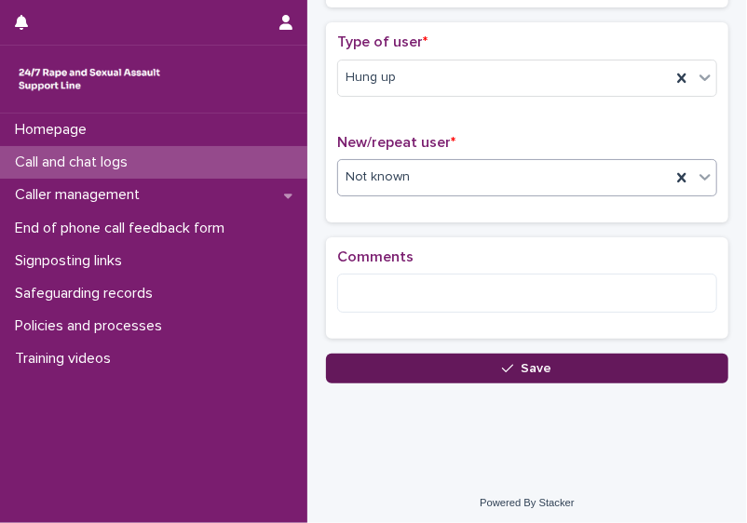
click at [503, 362] on icon "button" at bounding box center [507, 368] width 11 height 13
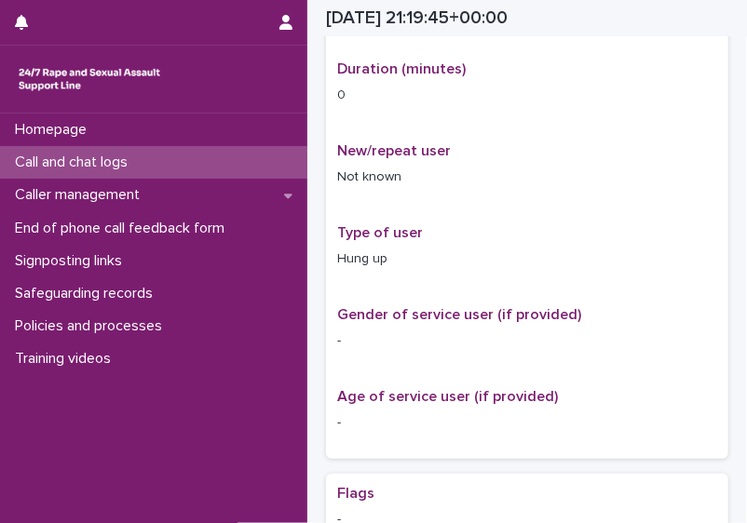
scroll to position [406, 0]
click at [153, 168] on div "Call and chat logs" at bounding box center [153, 162] width 307 height 33
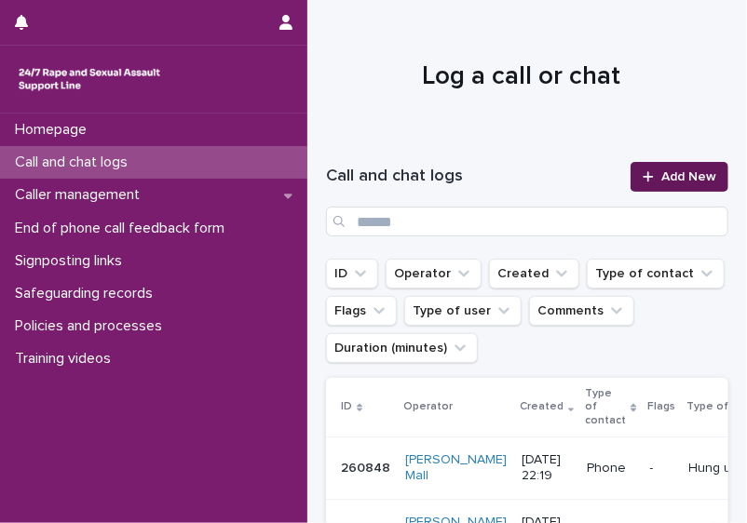
click at [646, 175] on div at bounding box center [651, 176] width 19 height 13
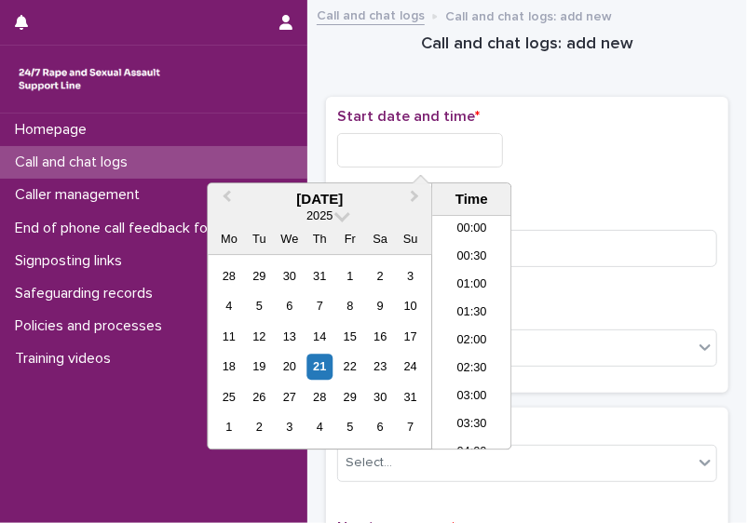
click at [372, 148] on input "text" at bounding box center [420, 150] width 166 height 34
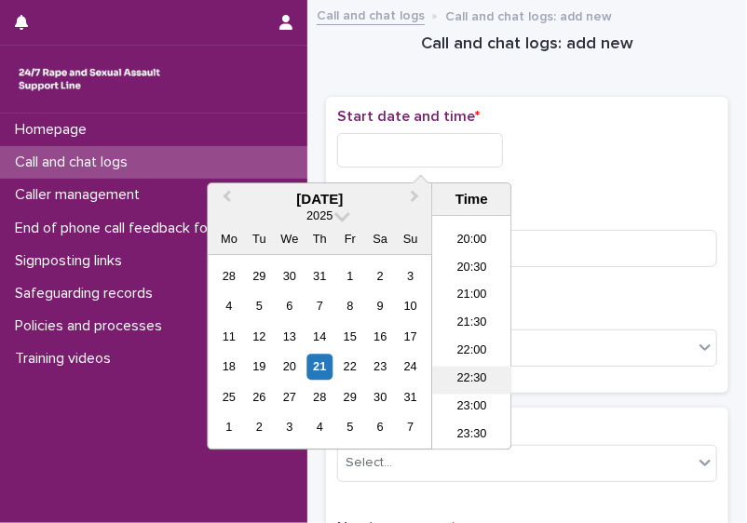
click at [467, 379] on li "22:30" at bounding box center [471, 380] width 79 height 28
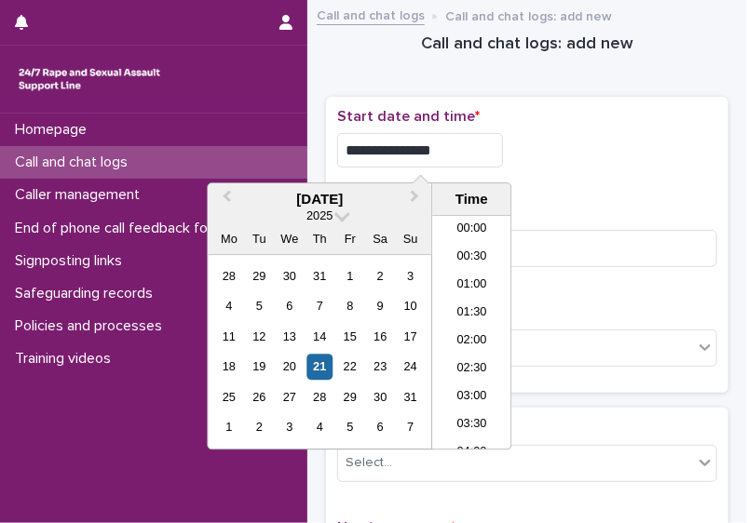
click at [446, 148] on input "**********" at bounding box center [420, 150] width 166 height 34
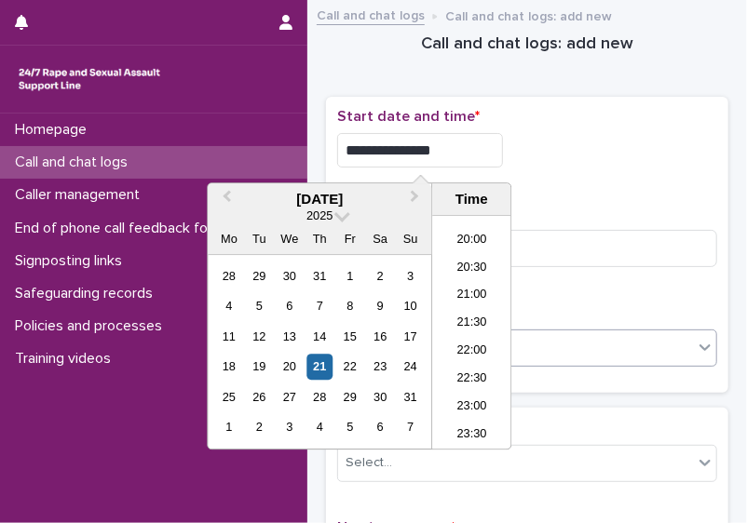
type input "**********"
click at [619, 335] on div "Select..." at bounding box center [515, 348] width 355 height 31
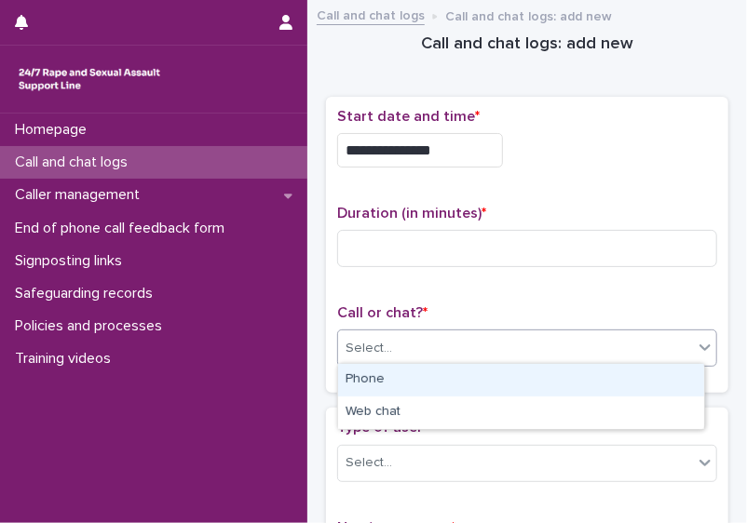
click at [574, 375] on div "Phone" at bounding box center [521, 380] width 366 height 33
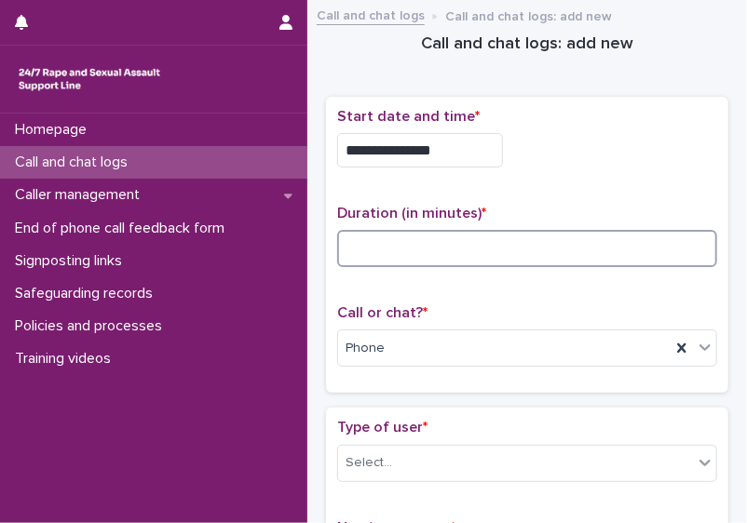
click at [358, 249] on input at bounding box center [527, 248] width 380 height 37
type input "*"
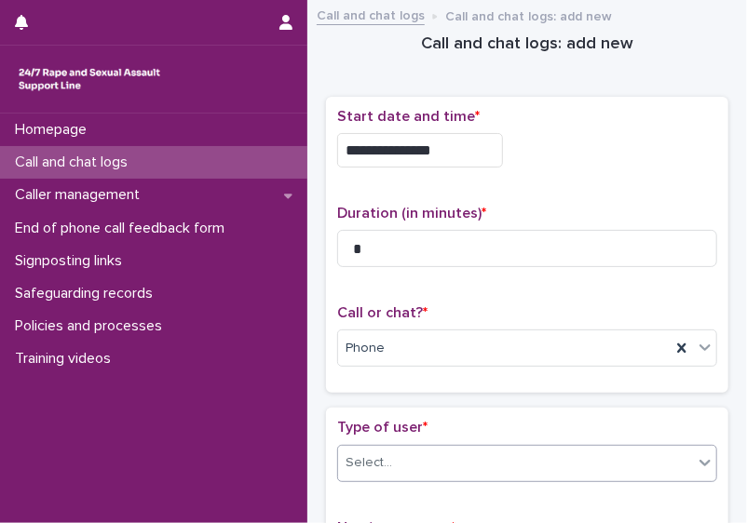
click at [467, 460] on div "Select..." at bounding box center [515, 463] width 355 height 31
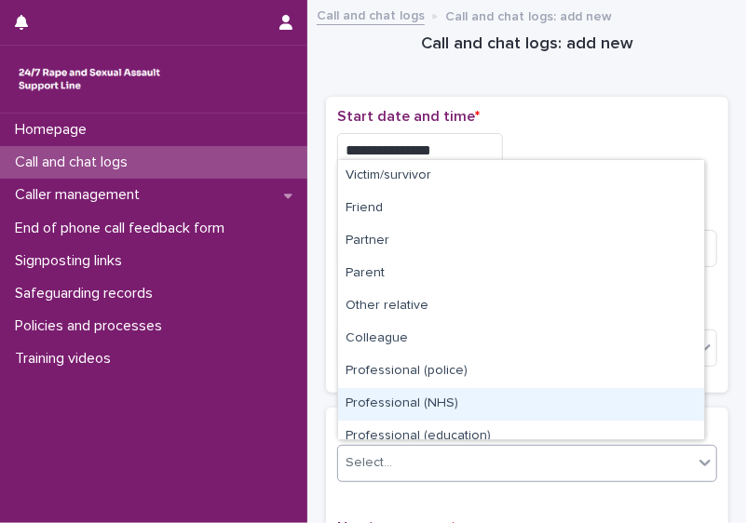
scroll to position [209, 0]
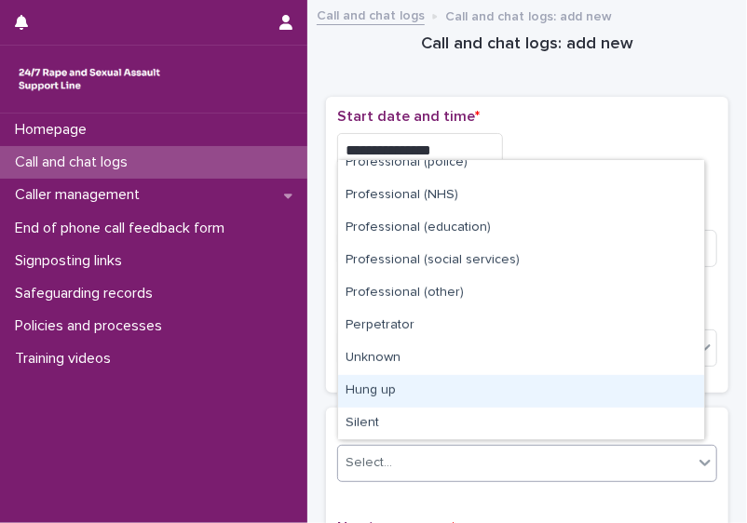
click at [672, 394] on div "Hung up" at bounding box center [521, 391] width 366 height 33
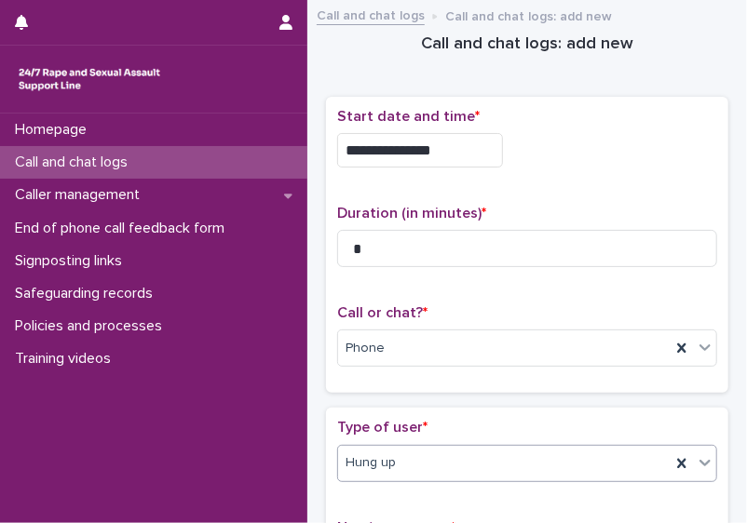
scroll to position [385, 0]
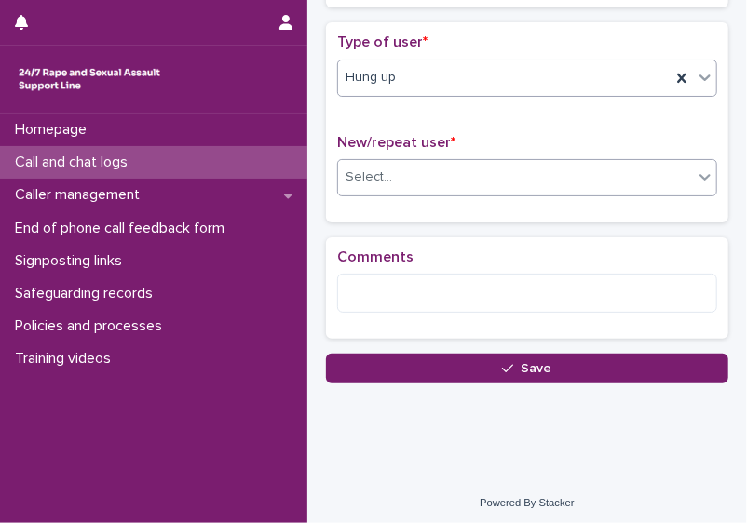
click at [646, 172] on div "Select..." at bounding box center [515, 177] width 355 height 31
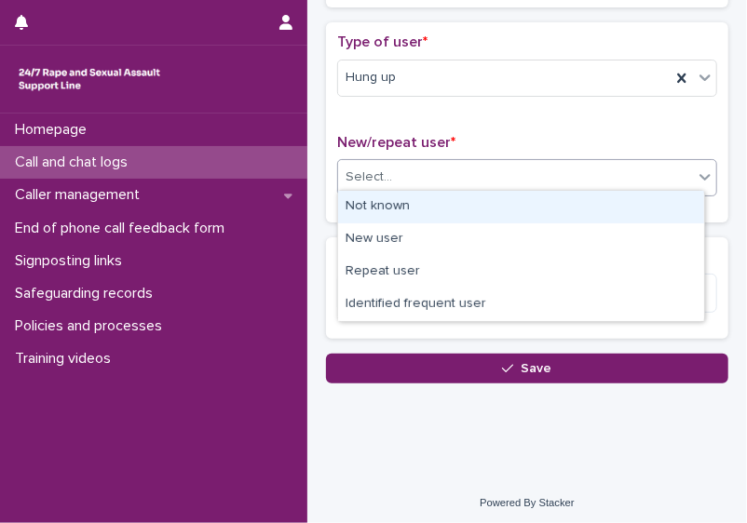
click at [599, 201] on div "Not known" at bounding box center [521, 207] width 366 height 33
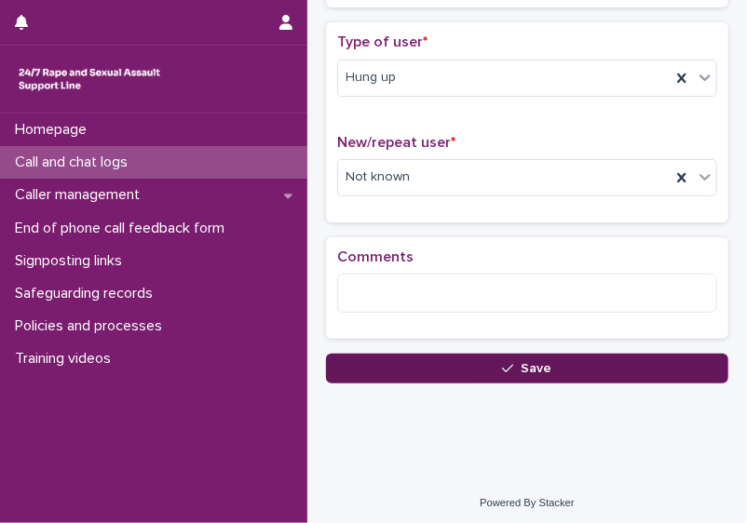
click at [431, 366] on button "Save" at bounding box center [527, 369] width 402 height 30
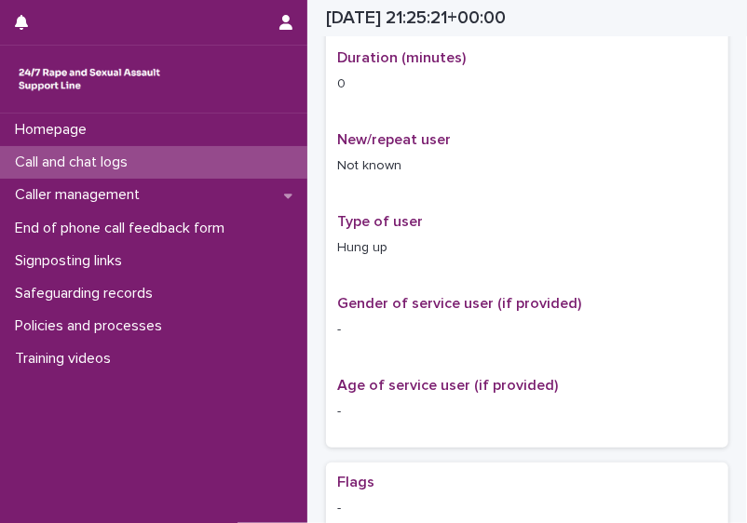
scroll to position [406, 0]
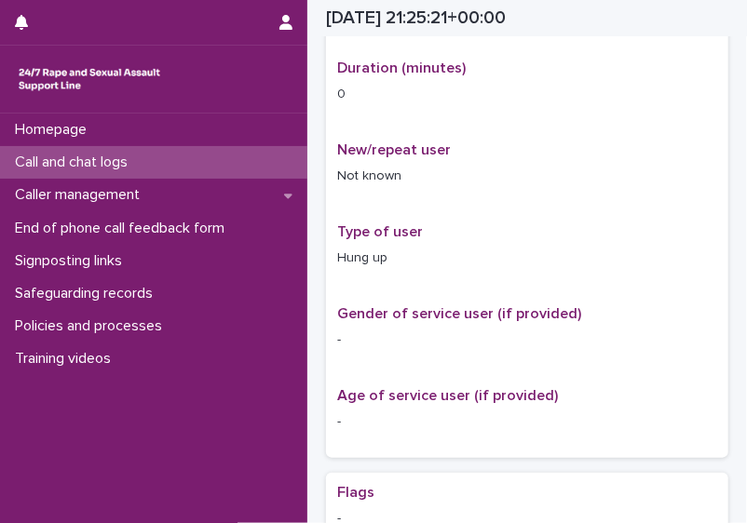
click at [190, 165] on div "Call and chat logs" at bounding box center [153, 162] width 307 height 33
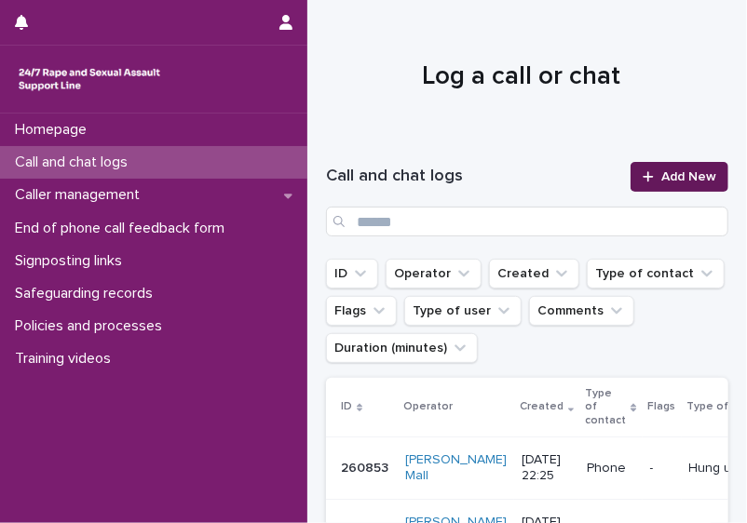
click at [661, 174] on span "Add New" at bounding box center [688, 176] width 55 height 13
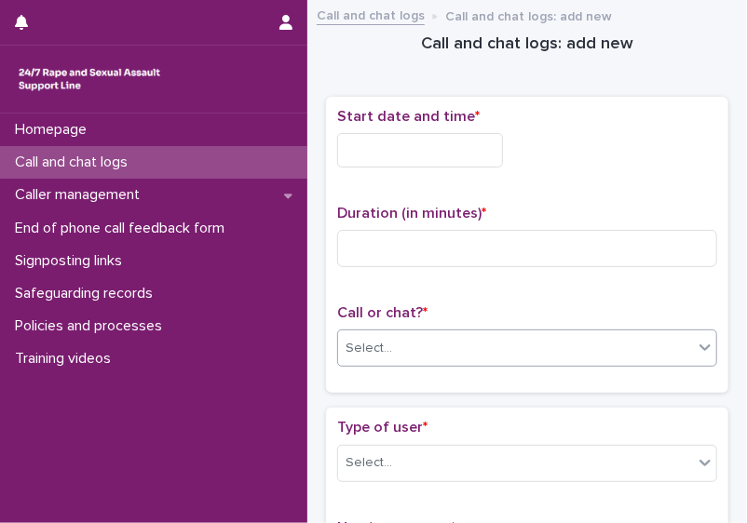
click at [441, 345] on div "Select..." at bounding box center [515, 348] width 355 height 31
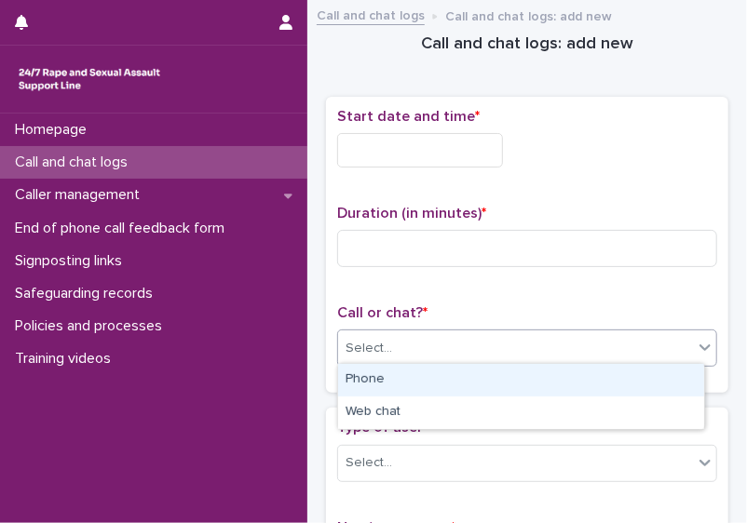
click at [432, 382] on div "Phone" at bounding box center [521, 380] width 366 height 33
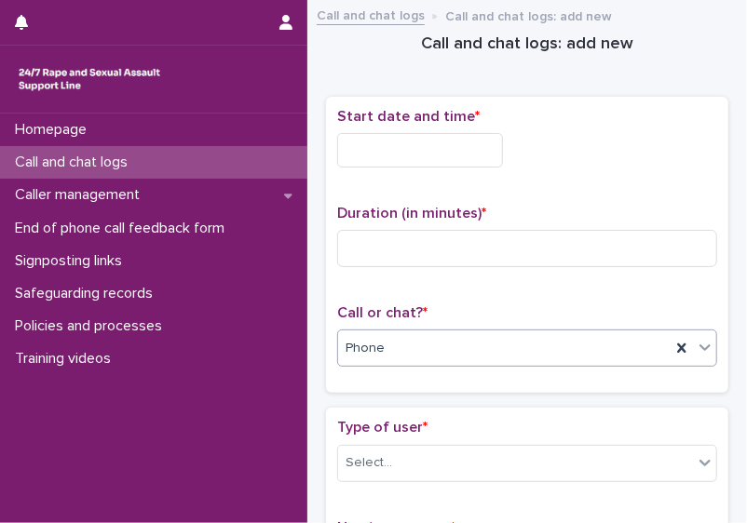
click at [449, 155] on input "text" at bounding box center [420, 150] width 166 height 34
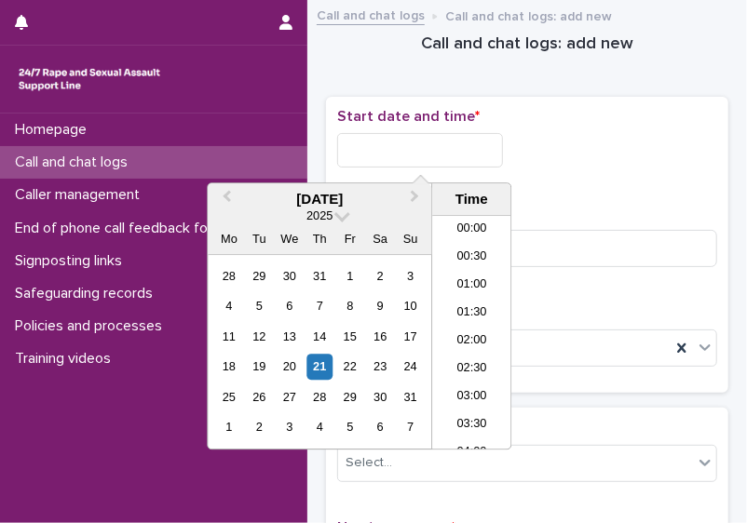
scroll to position [1107, 0]
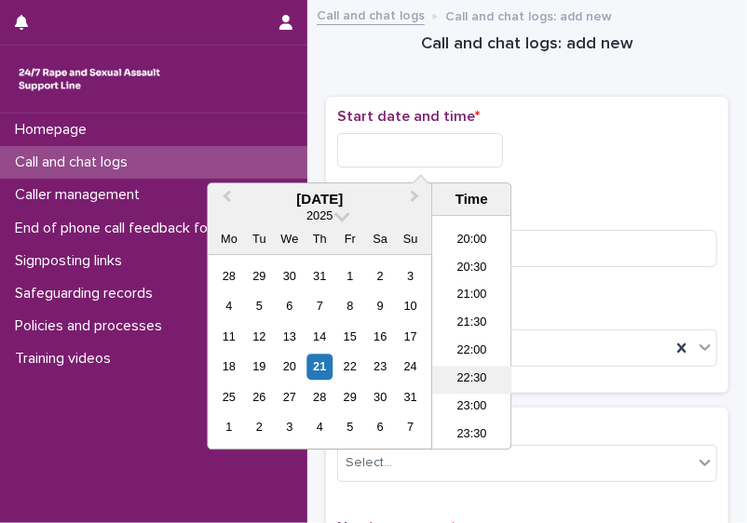
click at [478, 375] on li "22:30" at bounding box center [471, 380] width 79 height 28
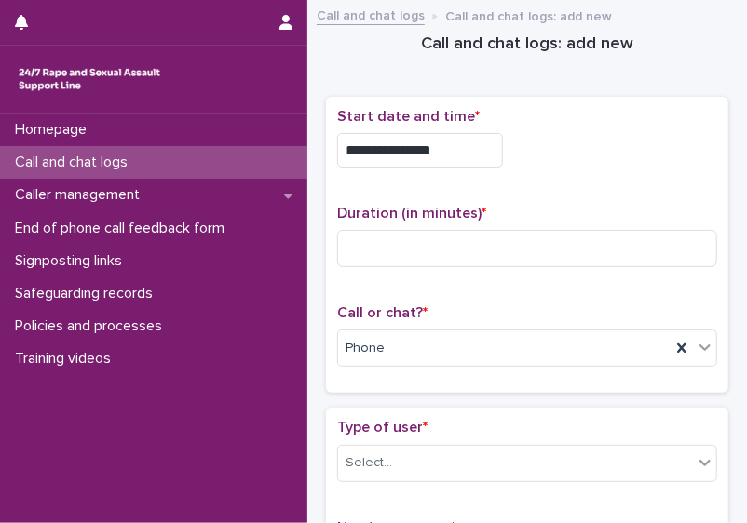
click at [451, 150] on input "**********" at bounding box center [420, 150] width 166 height 34
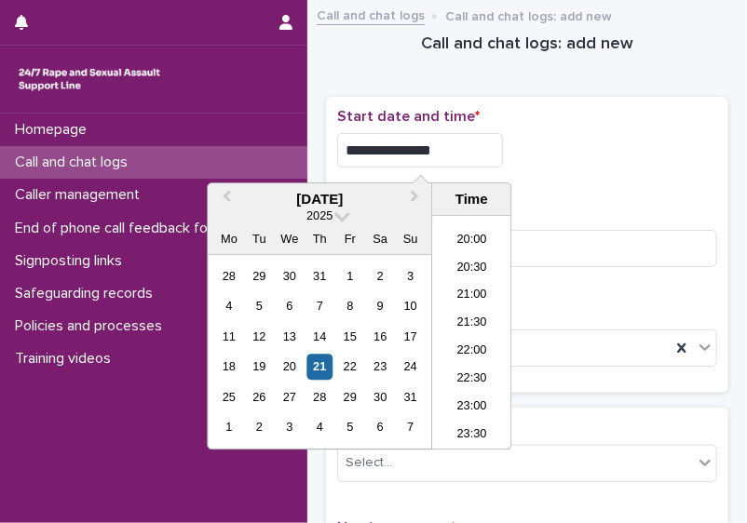
type input "**********"
click at [577, 255] on input at bounding box center [527, 248] width 380 height 37
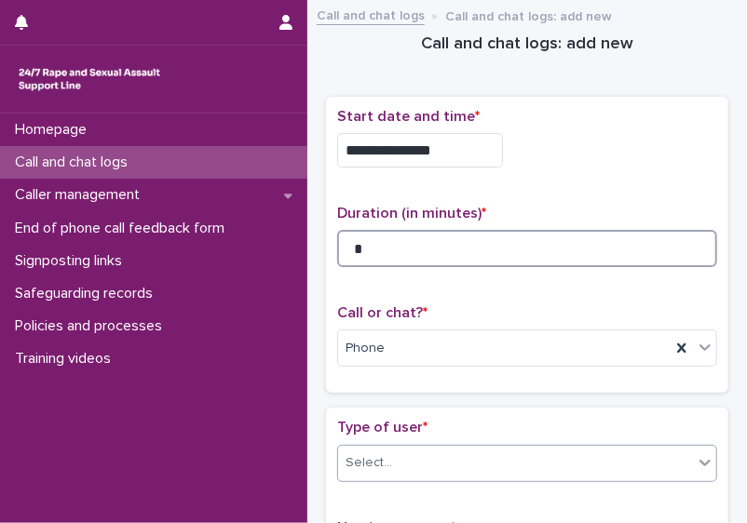
type input "*"
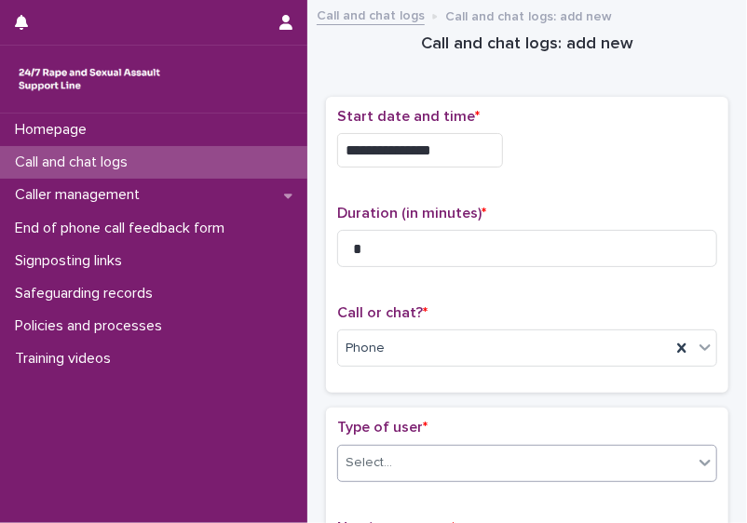
click at [555, 471] on div "Select..." at bounding box center [515, 463] width 355 height 31
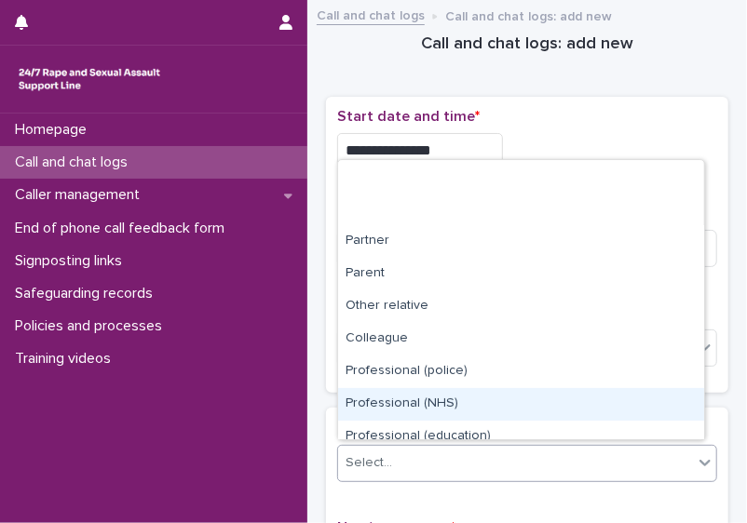
scroll to position [209, 0]
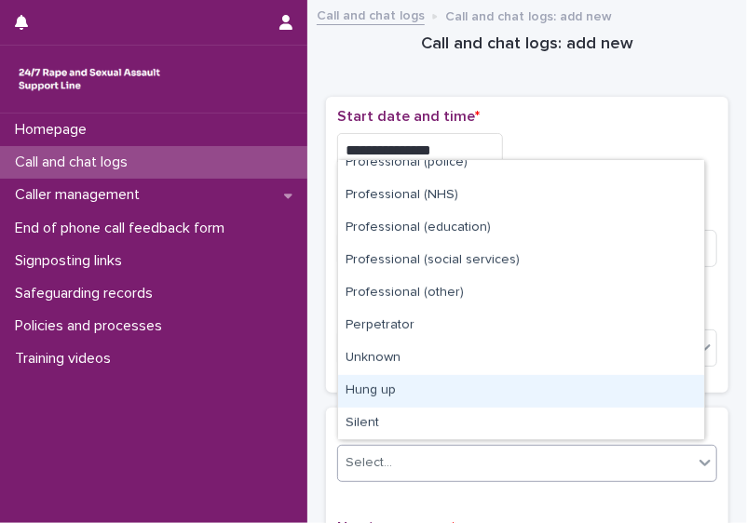
click at [669, 392] on div "Hung up" at bounding box center [521, 391] width 366 height 33
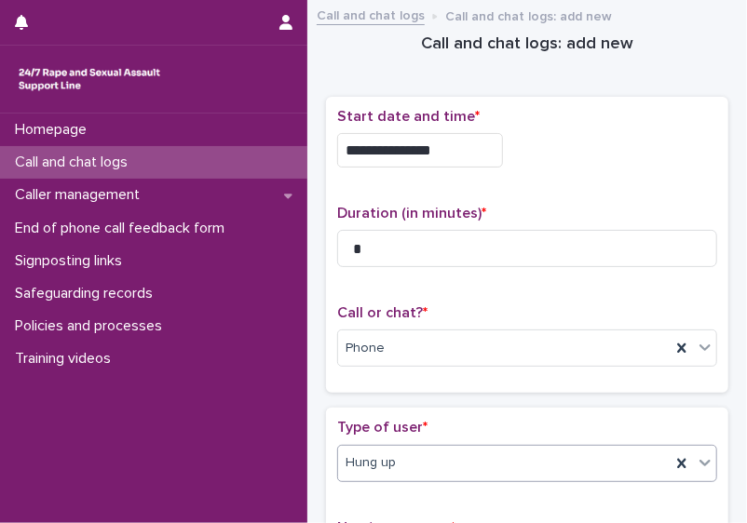
scroll to position [385, 0]
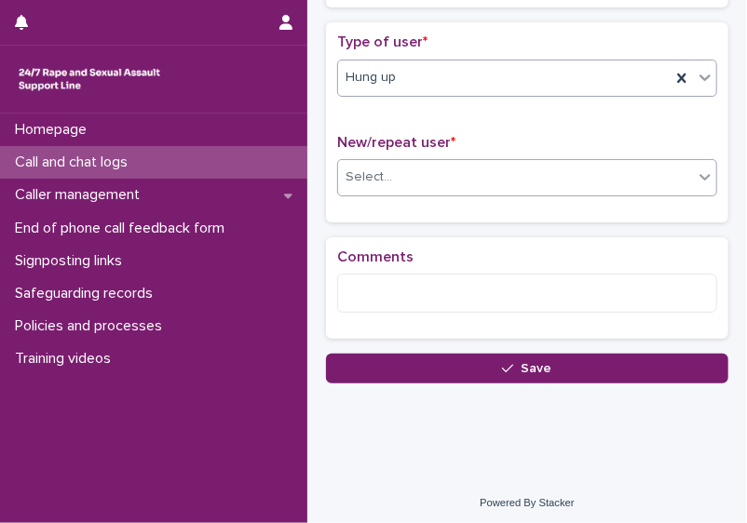
click at [674, 162] on div "Select..." at bounding box center [515, 177] width 355 height 31
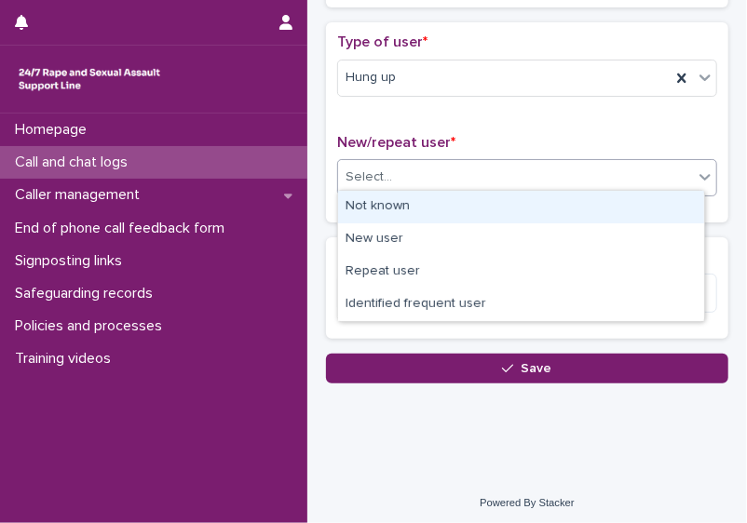
click at [606, 207] on div "Not known" at bounding box center [521, 207] width 366 height 33
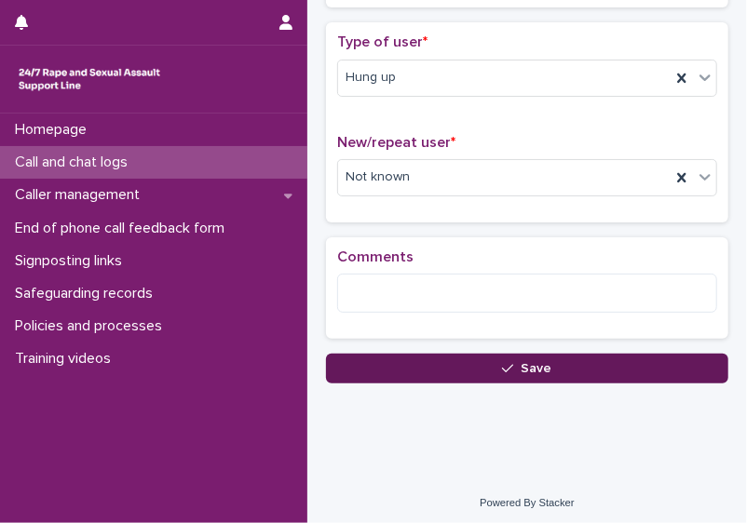
click at [516, 370] on button "Save" at bounding box center [527, 369] width 402 height 30
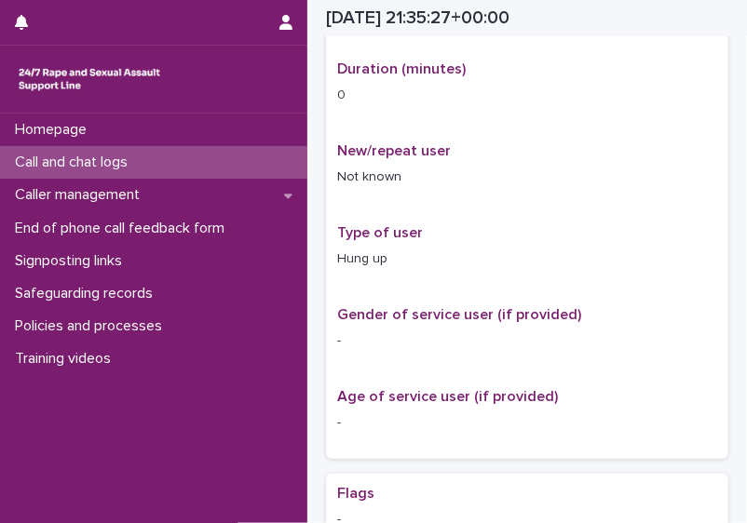
scroll to position [397, 0]
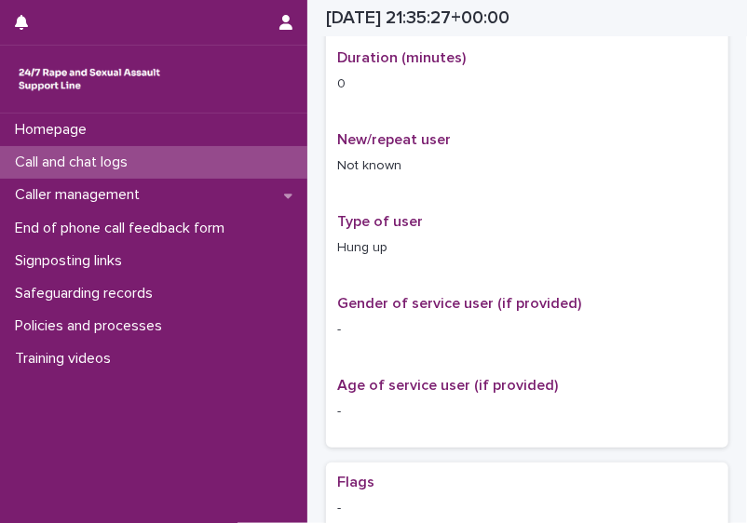
click at [204, 160] on div "Call and chat logs" at bounding box center [153, 162] width 307 height 33
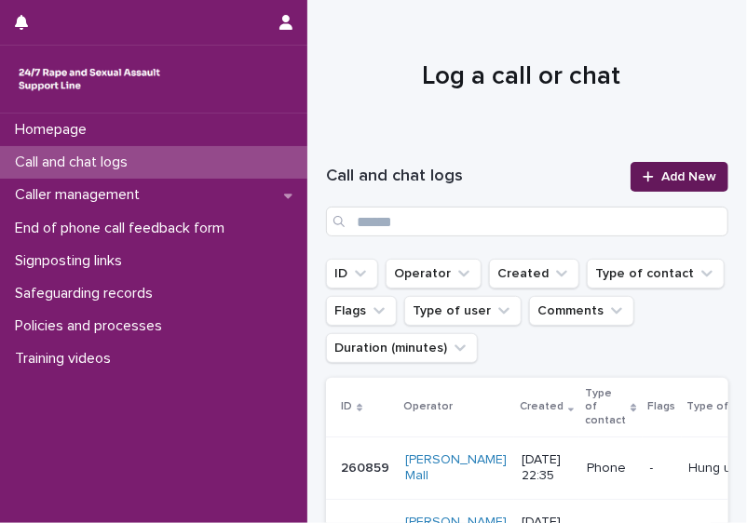
click at [687, 172] on span "Add New" at bounding box center [688, 176] width 55 height 13
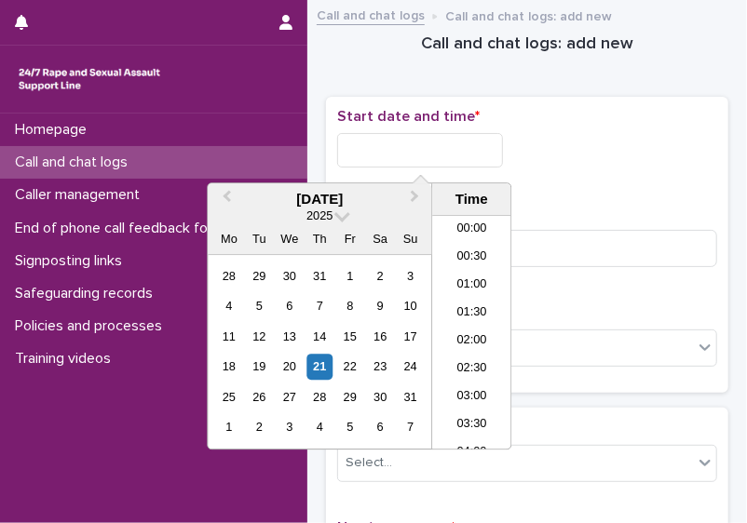
click at [358, 145] on input "text" at bounding box center [420, 150] width 166 height 34
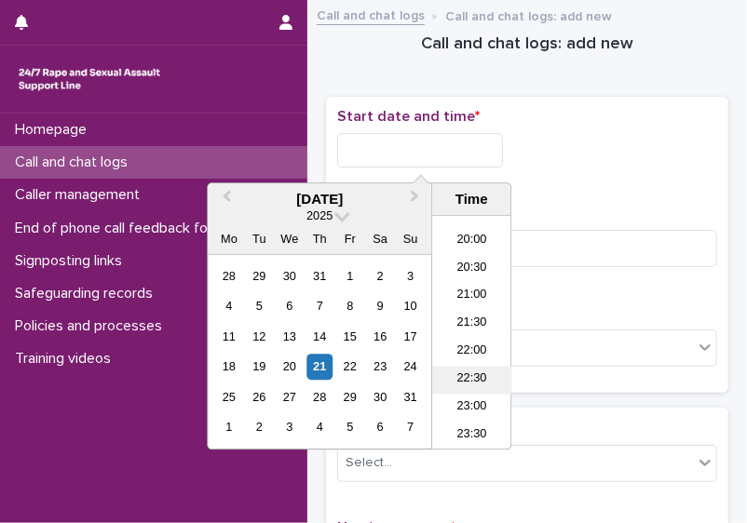
click at [482, 382] on li "22:30" at bounding box center [471, 380] width 79 height 28
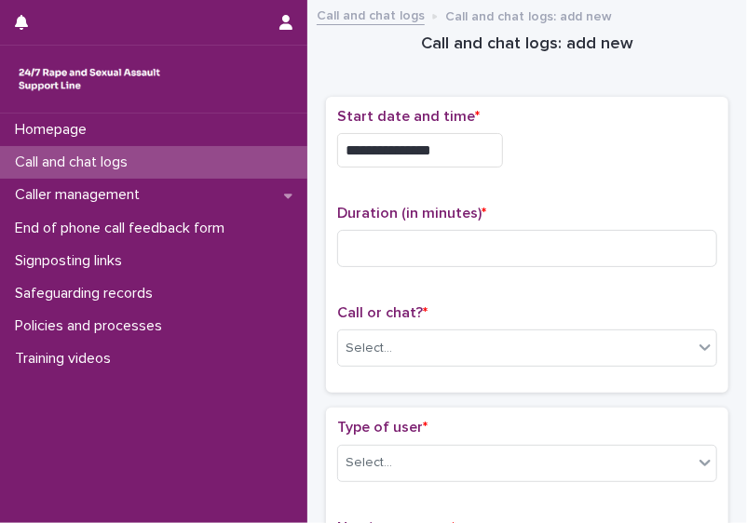
click at [456, 156] on input "**********" at bounding box center [420, 150] width 166 height 34
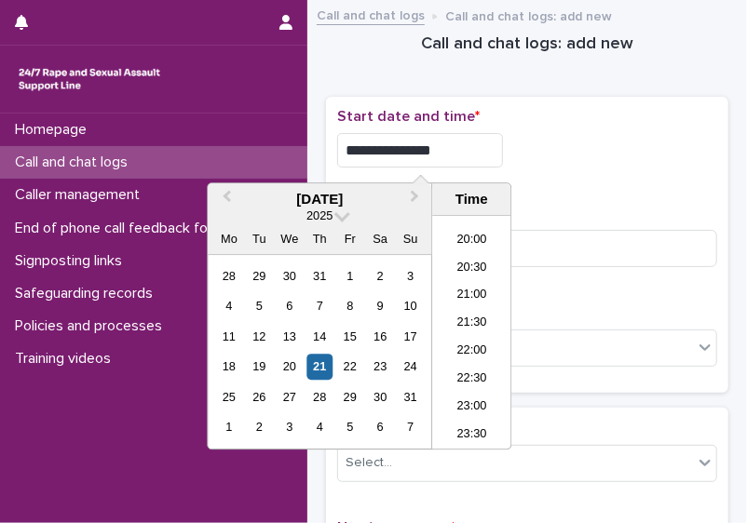
type input "**********"
click at [657, 154] on div "**********" at bounding box center [527, 150] width 380 height 34
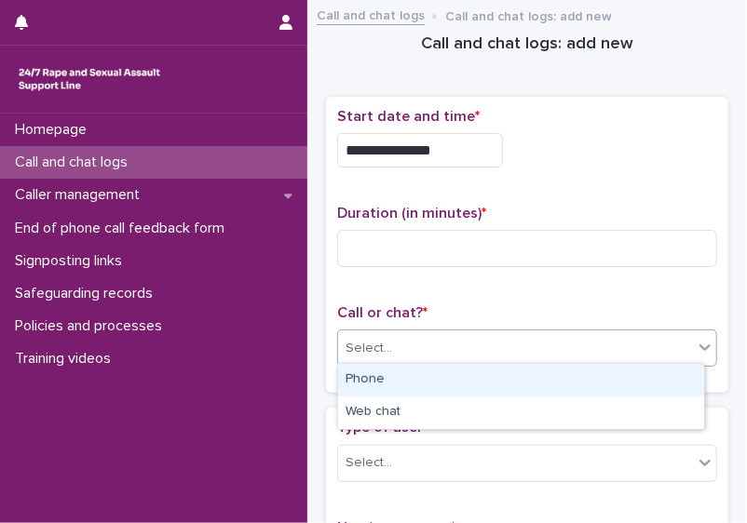
click at [509, 347] on div "Select..." at bounding box center [515, 348] width 355 height 31
click at [478, 376] on div "Phone" at bounding box center [521, 380] width 366 height 33
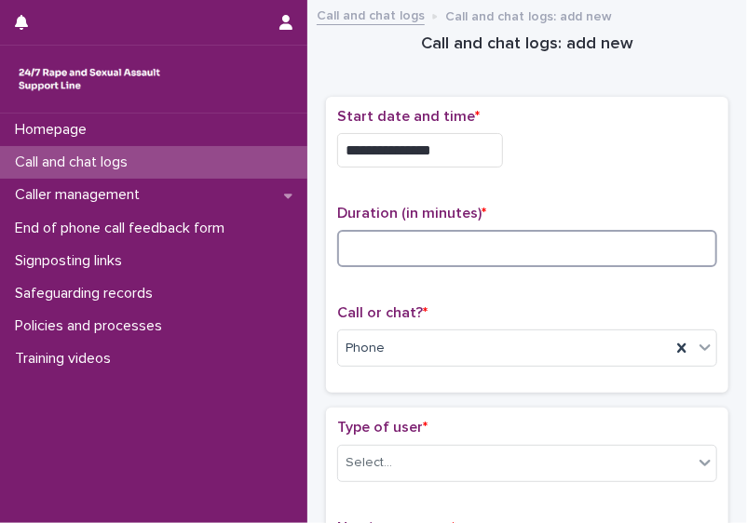
click at [374, 241] on input at bounding box center [527, 248] width 380 height 37
type input "*"
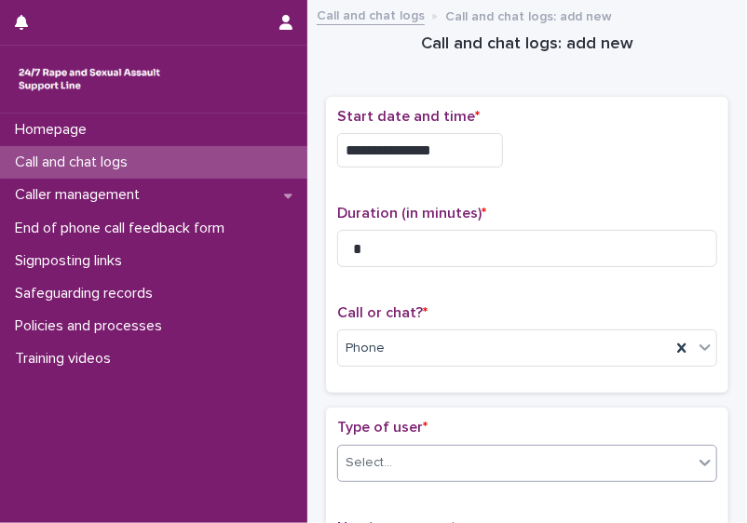
click at [478, 451] on div "Select..." at bounding box center [515, 463] width 355 height 31
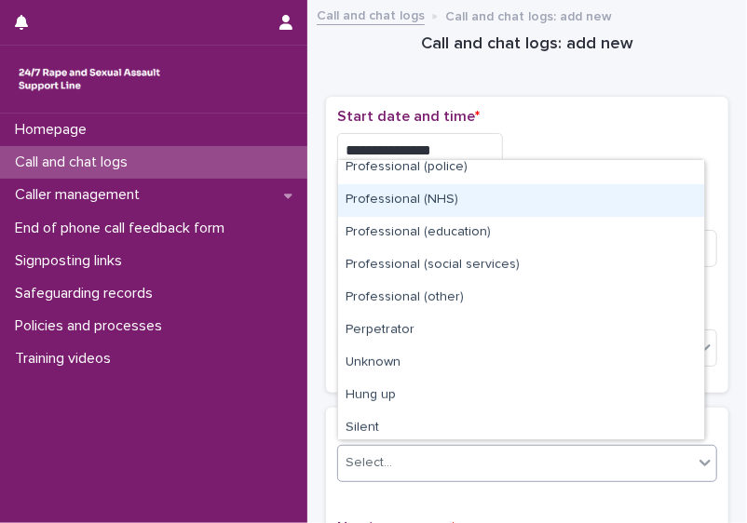
scroll to position [209, 0]
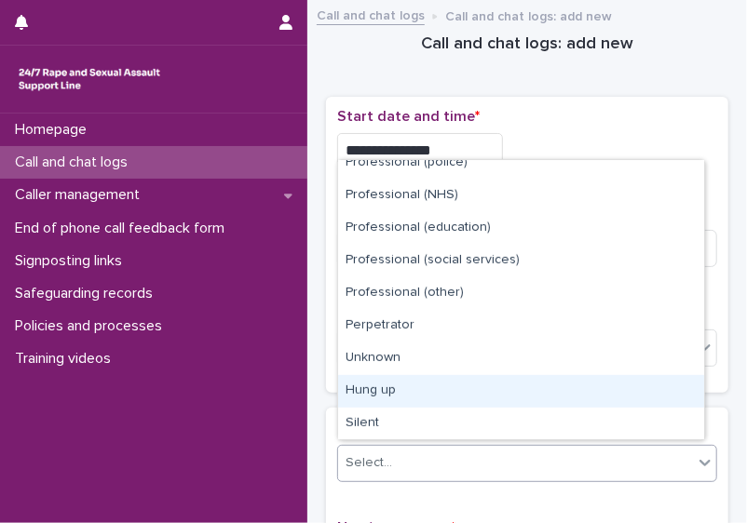
click at [673, 395] on div "Hung up" at bounding box center [521, 391] width 366 height 33
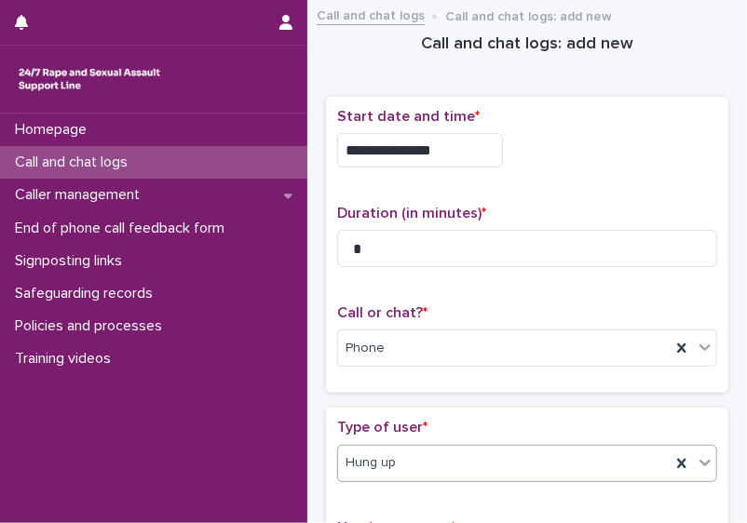
scroll to position [385, 0]
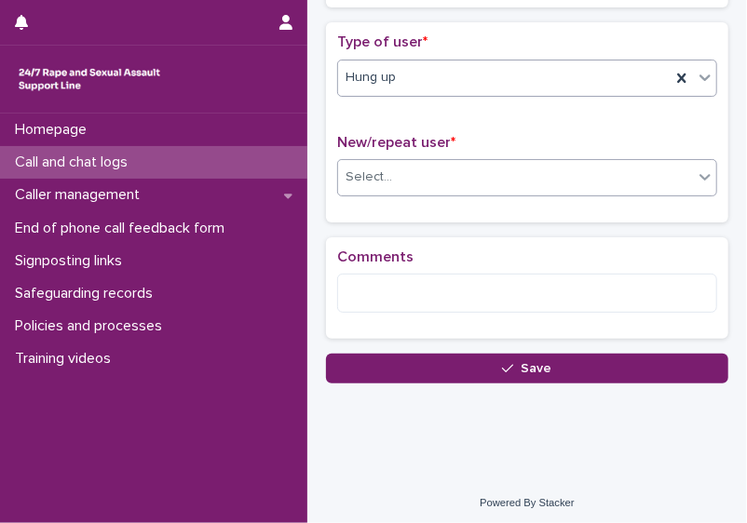
click at [662, 179] on div "Select..." at bounding box center [515, 177] width 355 height 31
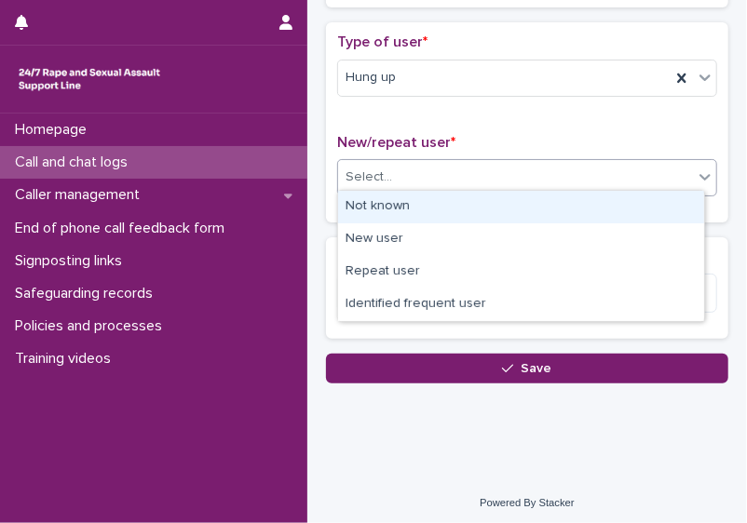
click at [645, 193] on div "Not known" at bounding box center [521, 207] width 366 height 33
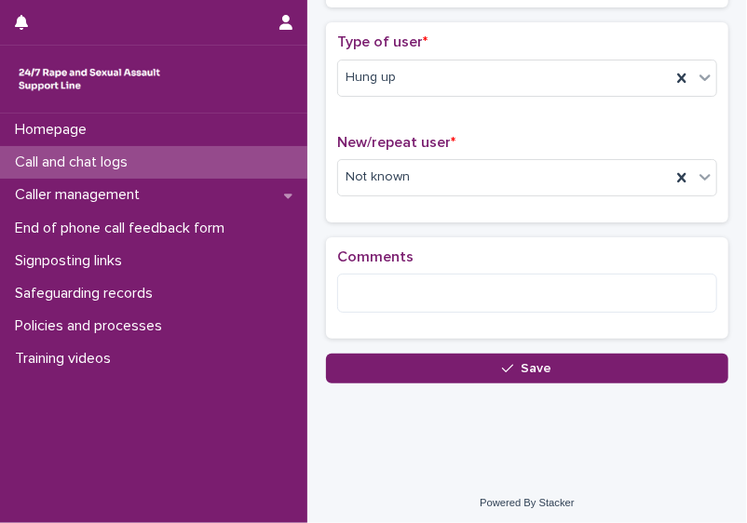
drag, startPoint x: 484, startPoint y: 359, endPoint x: 383, endPoint y: 349, distance: 102.0
click at [383, 354] on button "Save" at bounding box center [527, 369] width 402 height 30
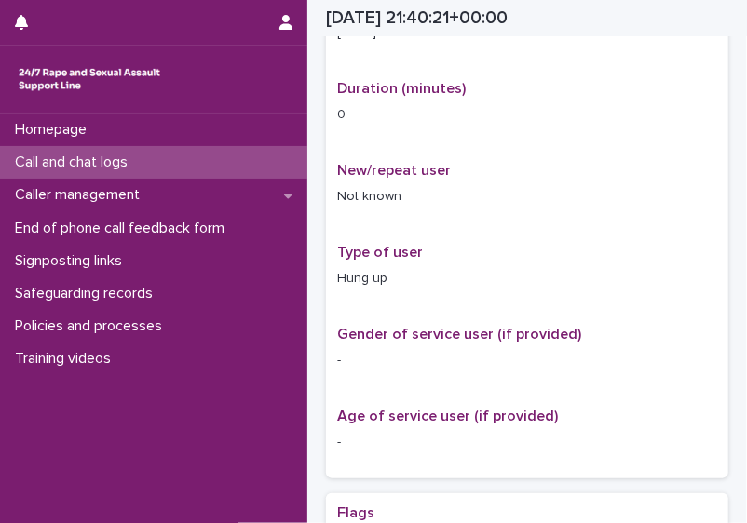
scroll to position [397, 0]
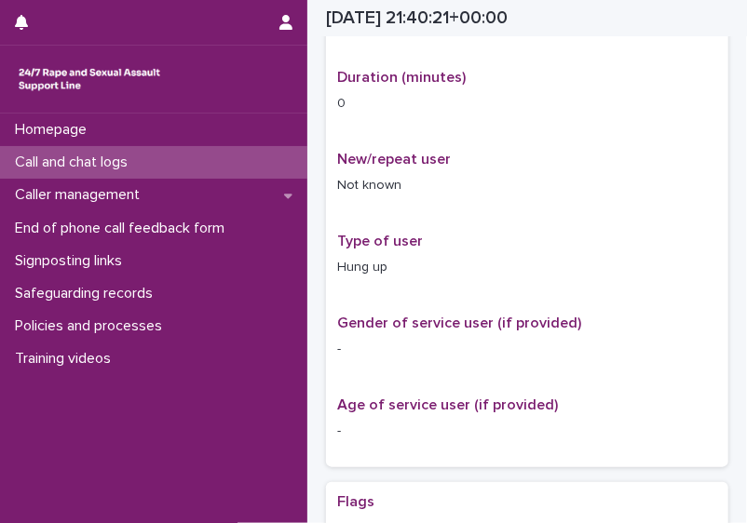
click at [93, 175] on div "Call and chat logs" at bounding box center [153, 162] width 307 height 33
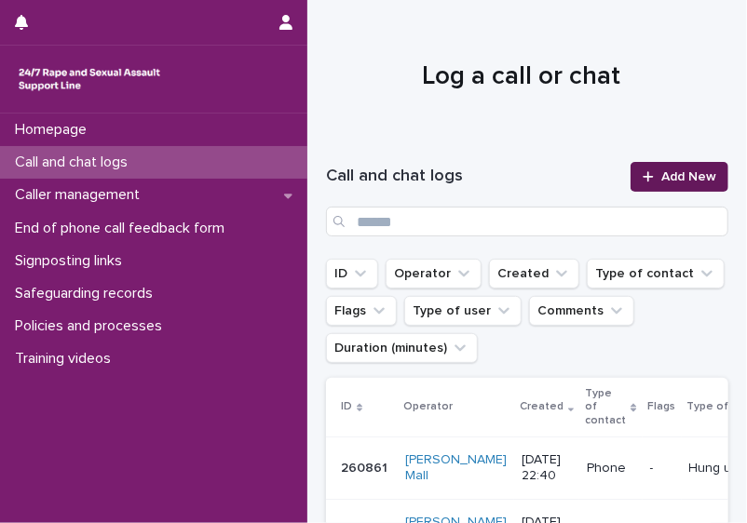
click at [699, 168] on link "Add New" at bounding box center [679, 177] width 98 height 30
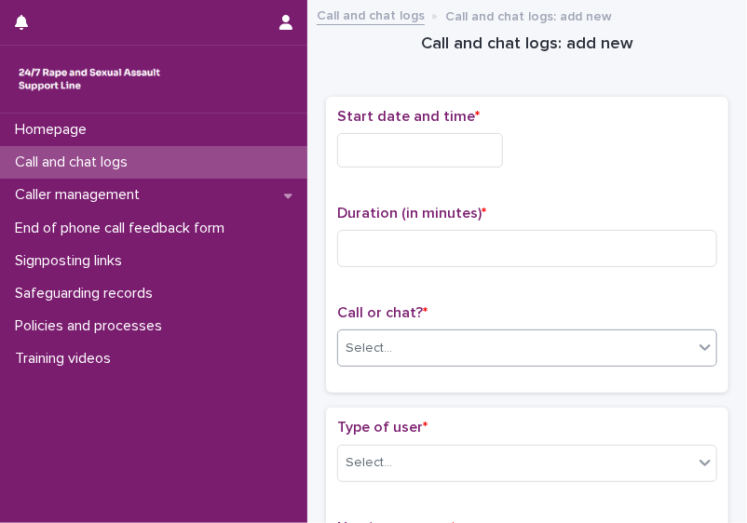
click at [518, 333] on div "Select..." at bounding box center [515, 348] width 355 height 31
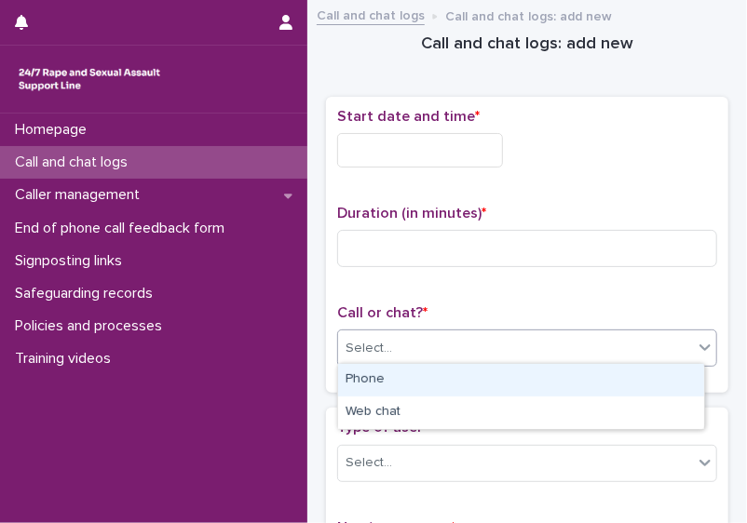
click at [484, 381] on div "Phone" at bounding box center [521, 380] width 366 height 33
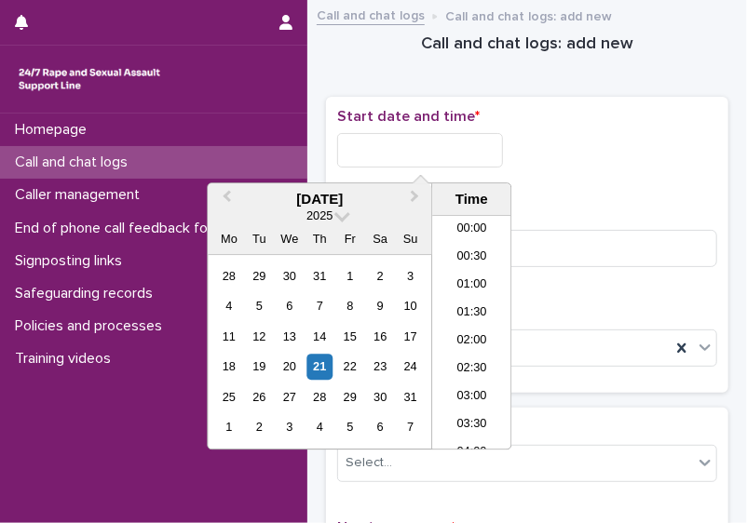
click at [388, 155] on input "text" at bounding box center [420, 150] width 166 height 34
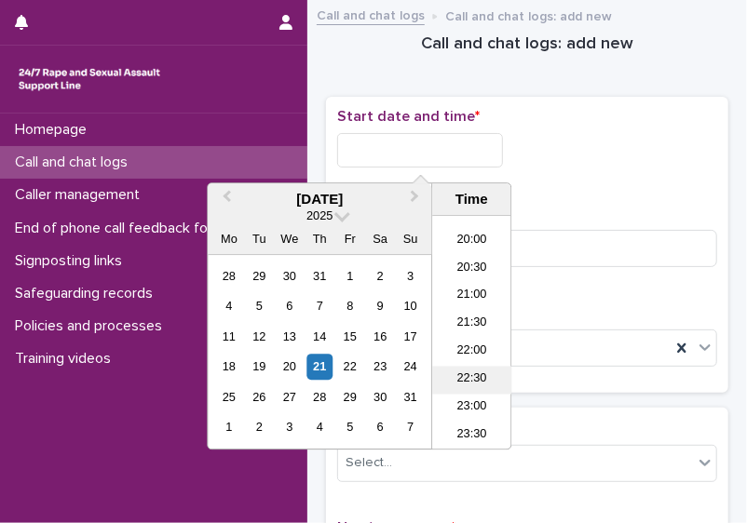
click at [464, 374] on li "22:30" at bounding box center [471, 380] width 79 height 28
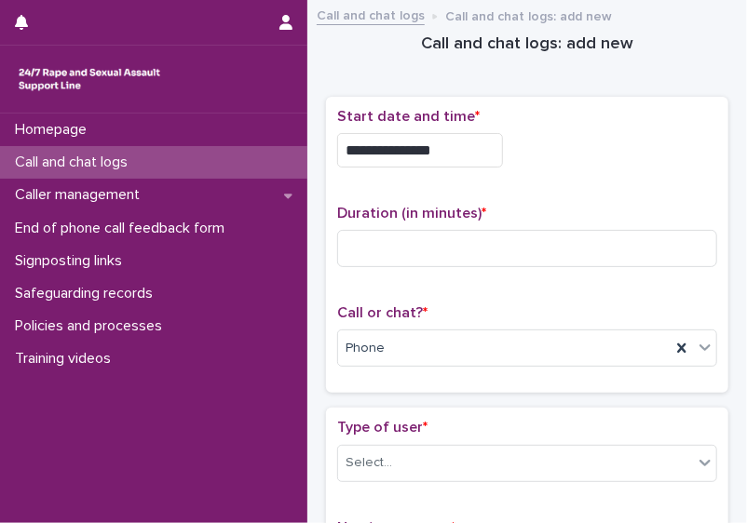
click at [466, 156] on input "**********" at bounding box center [420, 150] width 166 height 34
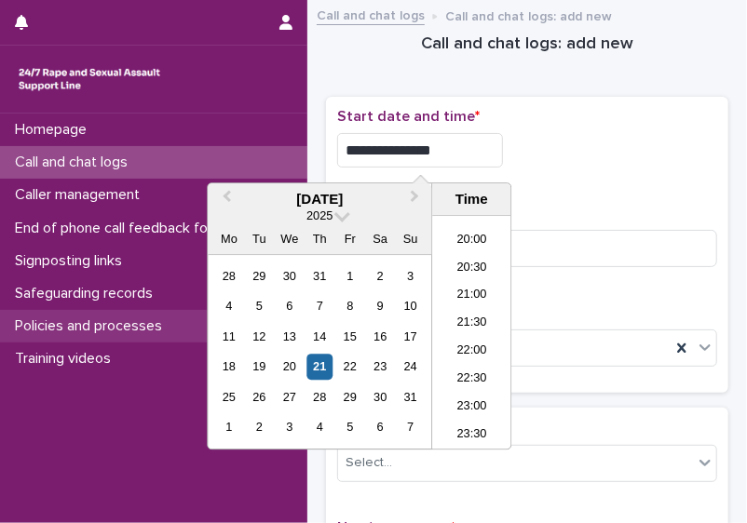
type input "**********"
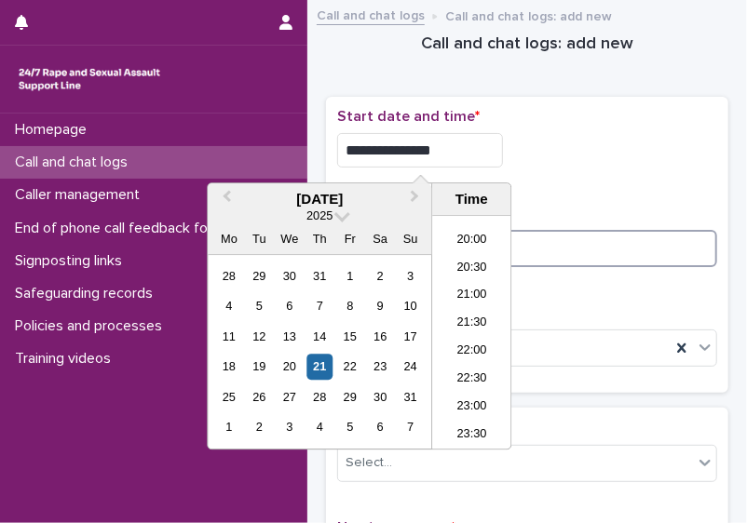
click at [596, 248] on input at bounding box center [527, 248] width 380 height 37
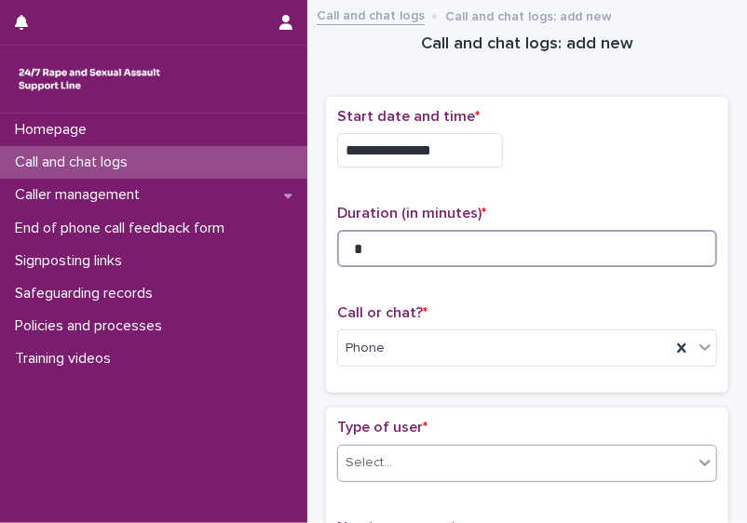
type input "*"
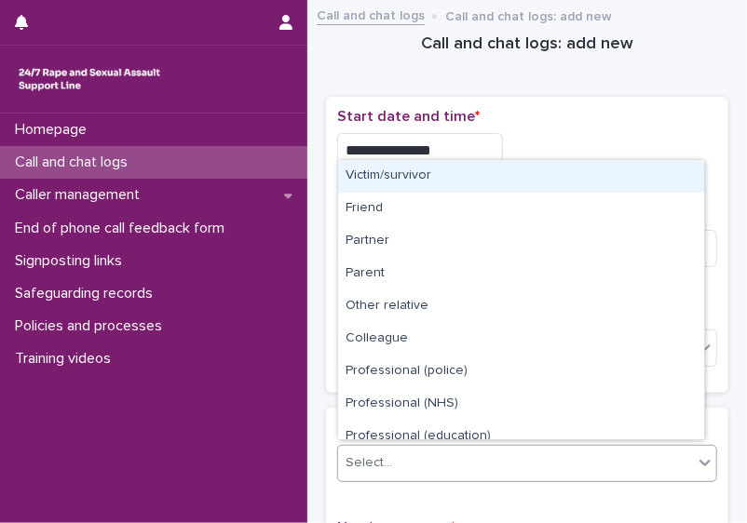
click at [566, 462] on div "Select..." at bounding box center [515, 463] width 355 height 31
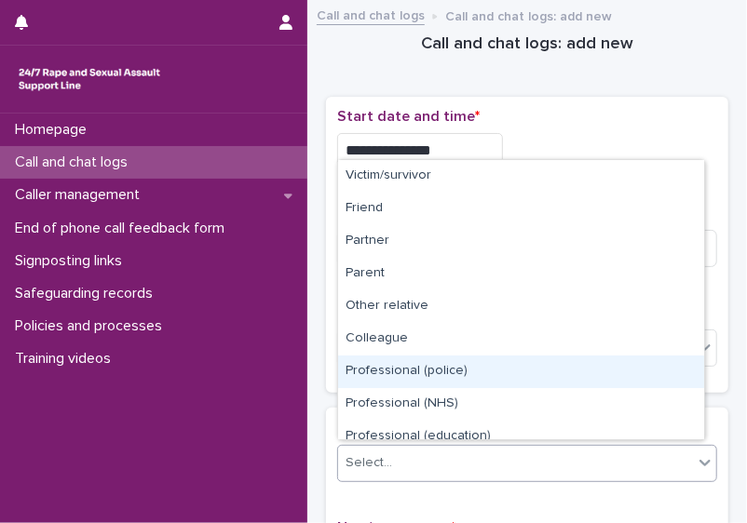
click at [704, 384] on div "Victim/survivor Friend Partner Parent Other relative Colleague Professional (po…" at bounding box center [521, 299] width 368 height 281
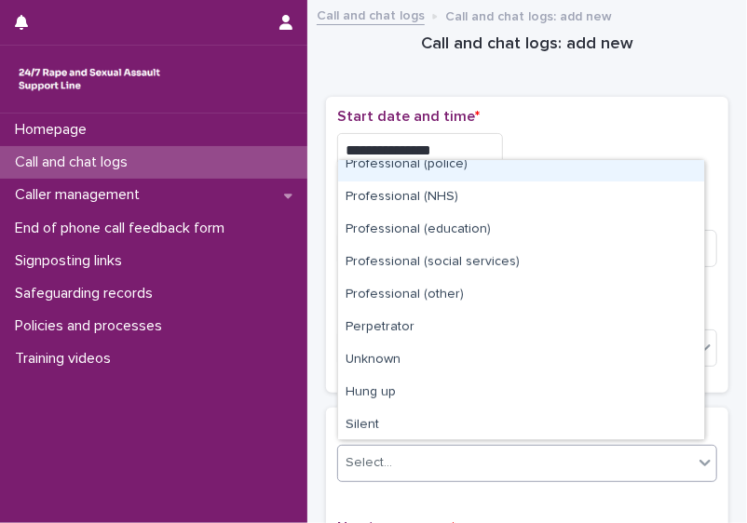
scroll to position [209, 0]
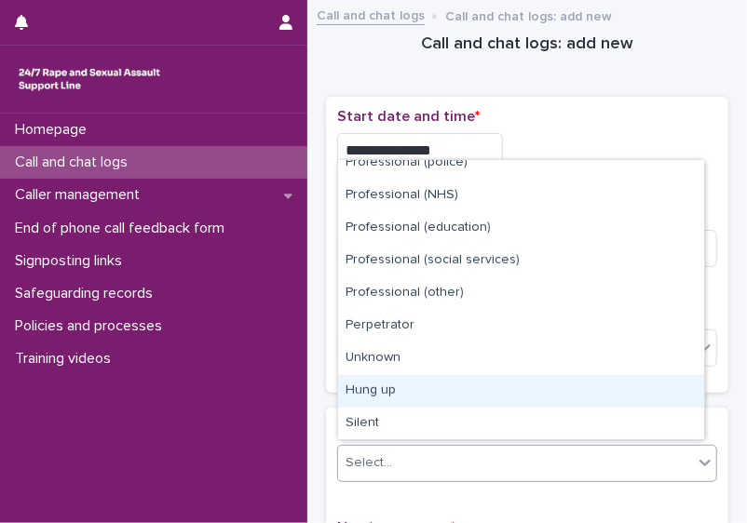
click at [674, 395] on div "Hung up" at bounding box center [521, 391] width 366 height 33
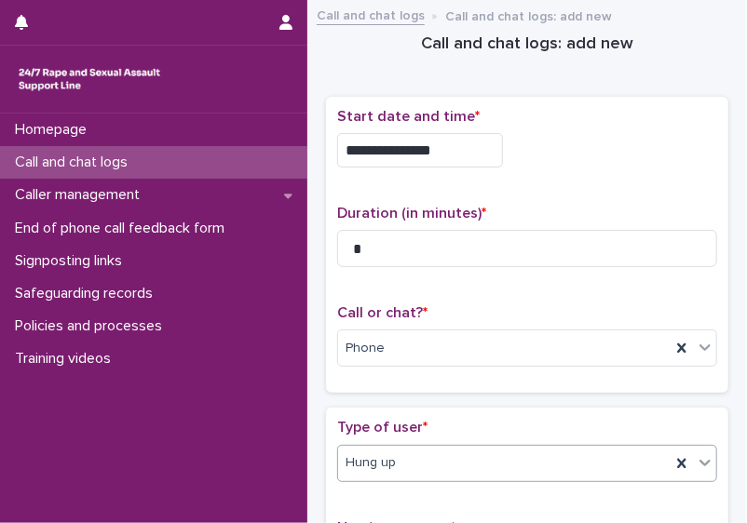
scroll to position [385, 0]
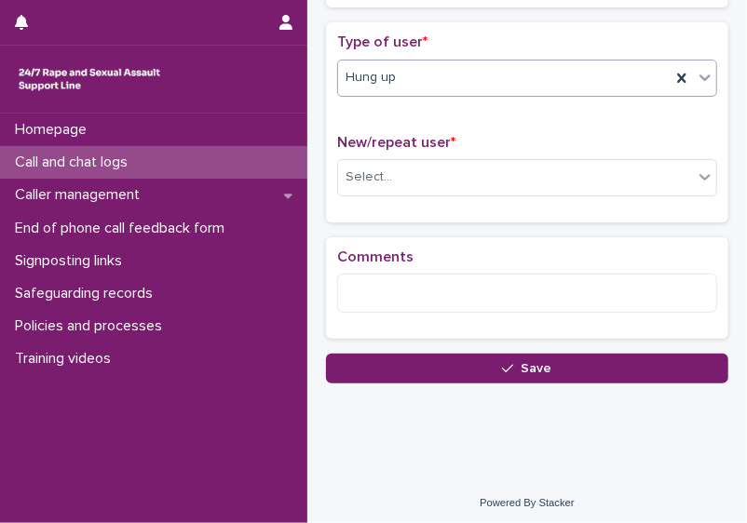
click at [609, 199] on div "New/repeat user * Select..." at bounding box center [527, 172] width 380 height 77
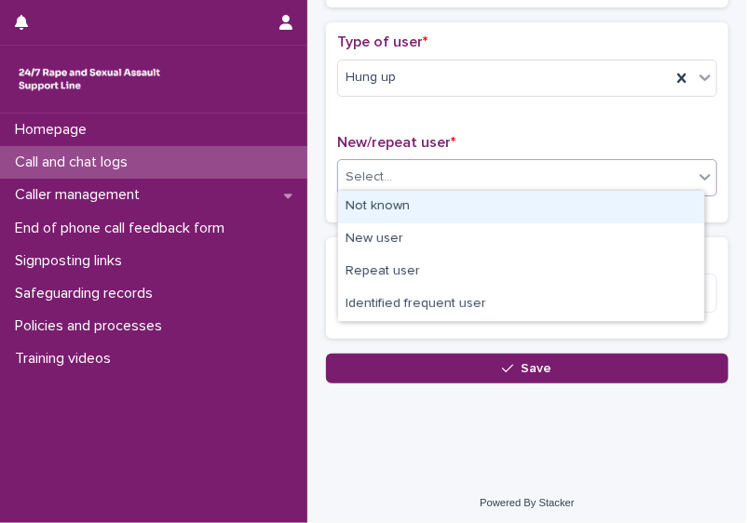
click at [596, 178] on div "Select..." at bounding box center [515, 177] width 355 height 31
click at [568, 218] on div "Not known" at bounding box center [521, 207] width 366 height 33
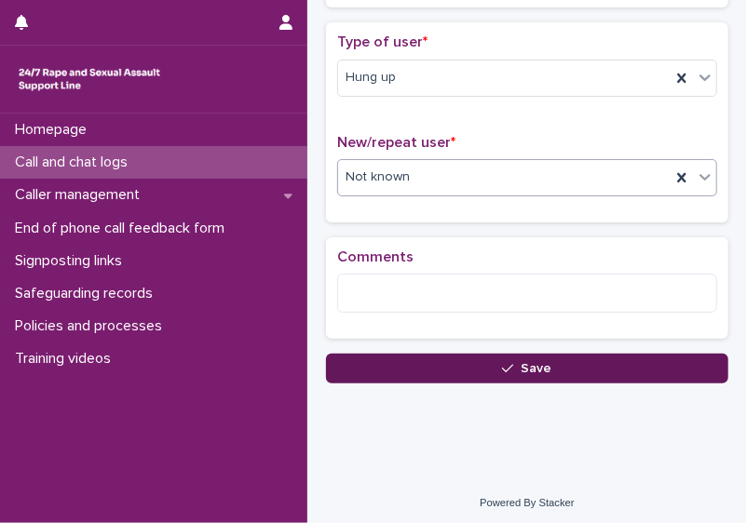
click at [468, 363] on button "Save" at bounding box center [527, 369] width 402 height 30
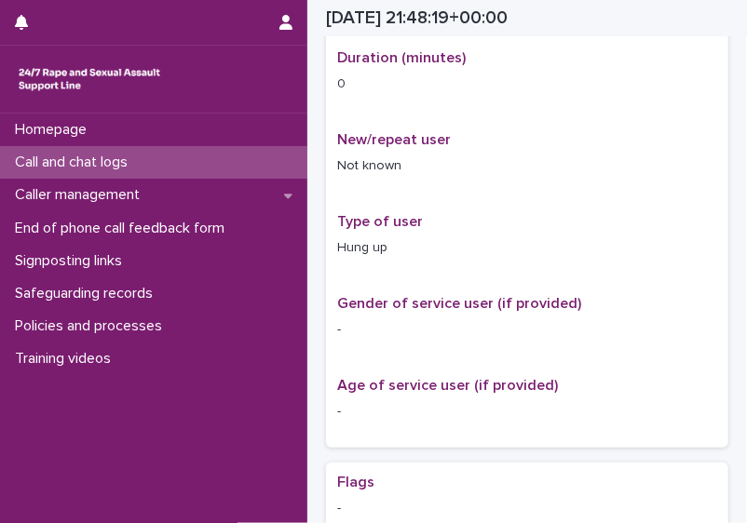
scroll to position [406, 0]
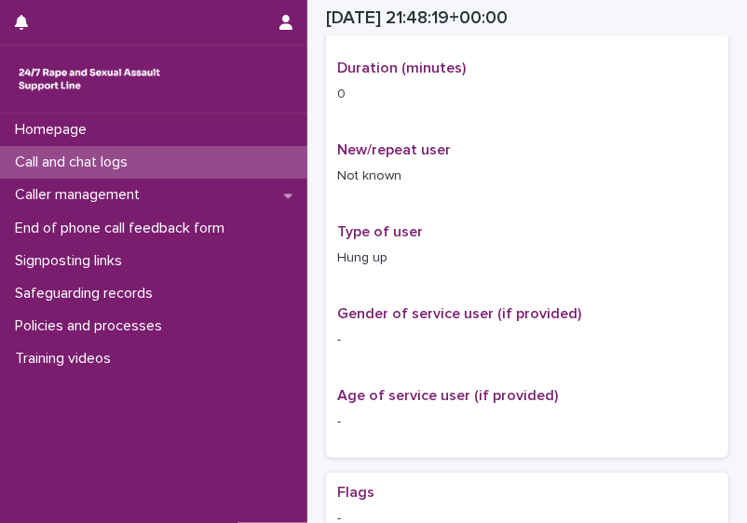
click at [234, 157] on div "Call and chat logs" at bounding box center [153, 162] width 307 height 33
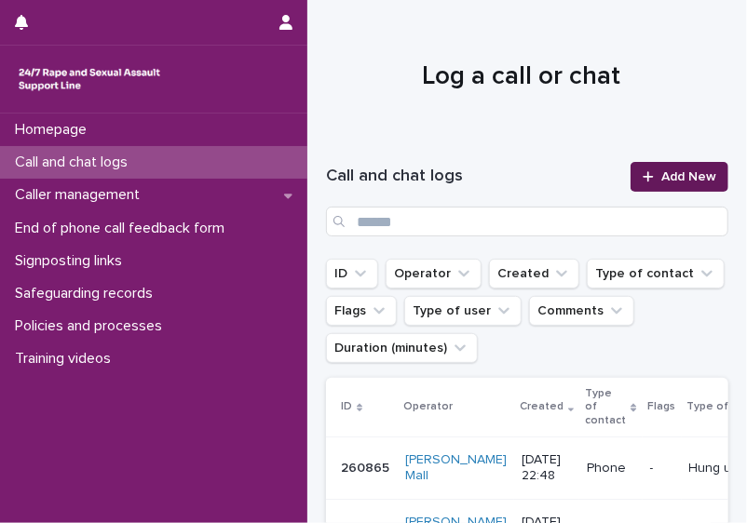
click at [664, 178] on span "Add New" at bounding box center [688, 176] width 55 height 13
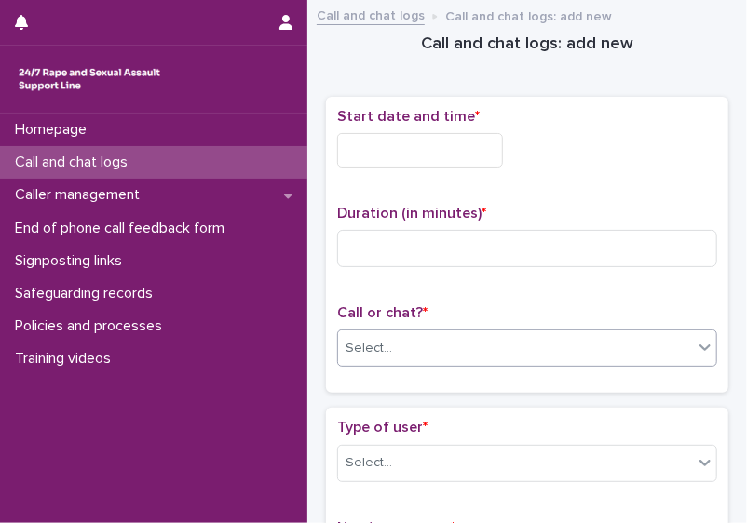
click at [504, 341] on div "Select..." at bounding box center [515, 348] width 355 height 31
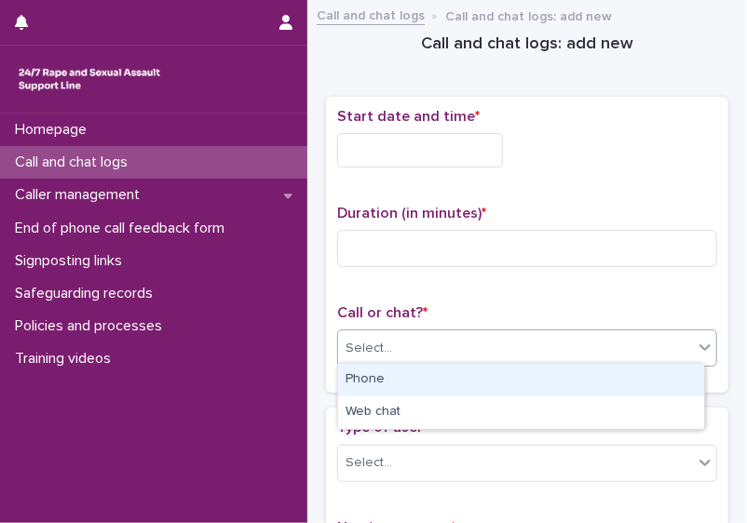
click at [468, 383] on div "Phone" at bounding box center [521, 380] width 366 height 33
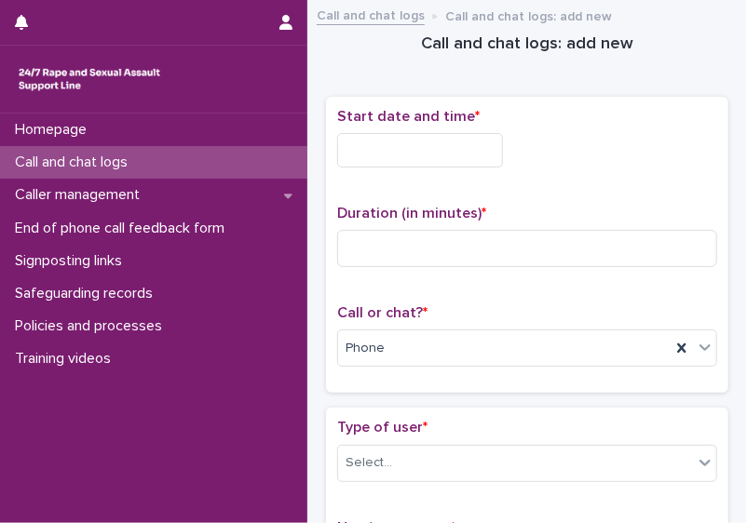
click at [370, 168] on div "Start date and time *" at bounding box center [527, 145] width 380 height 74
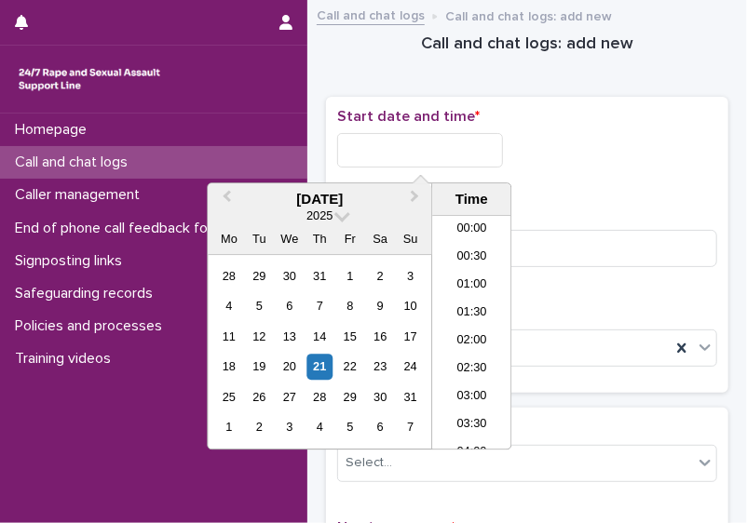
click at [377, 155] on input "text" at bounding box center [420, 150] width 166 height 34
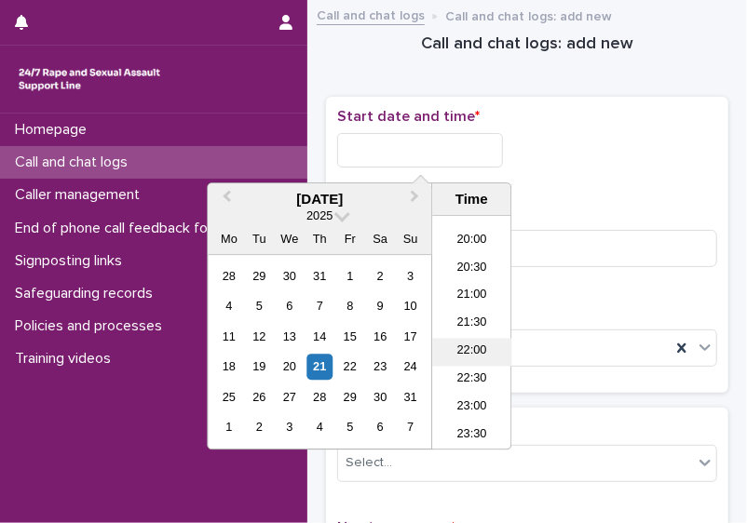
click at [487, 345] on li "22:00" at bounding box center [471, 352] width 79 height 28
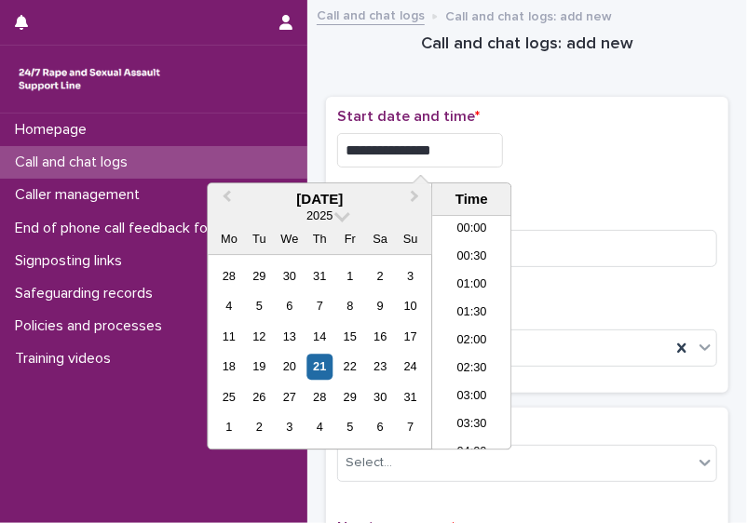
click at [461, 155] on input "**********" at bounding box center [420, 150] width 166 height 34
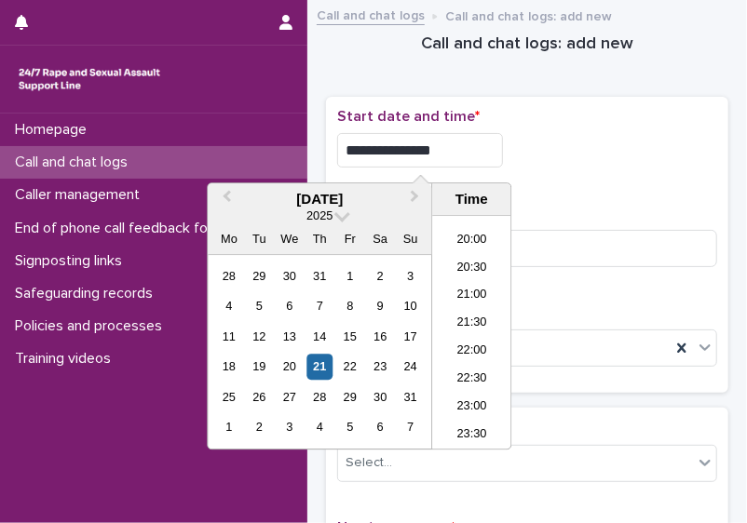
type input "**********"
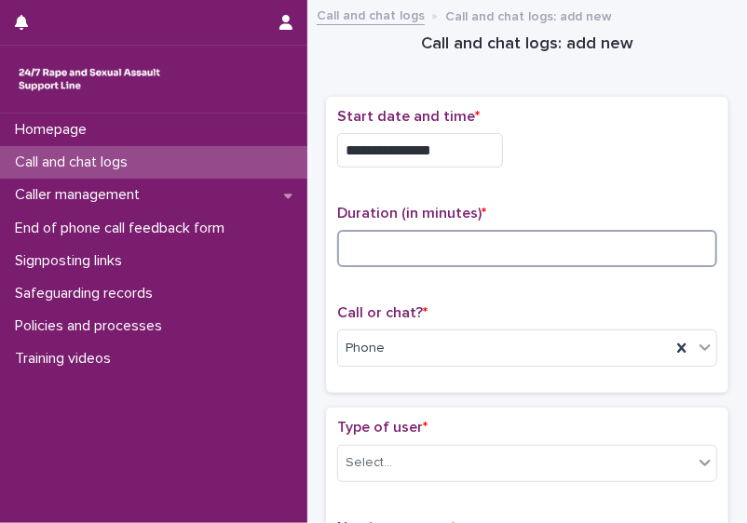
click at [568, 249] on input at bounding box center [527, 248] width 380 height 37
type input "*"
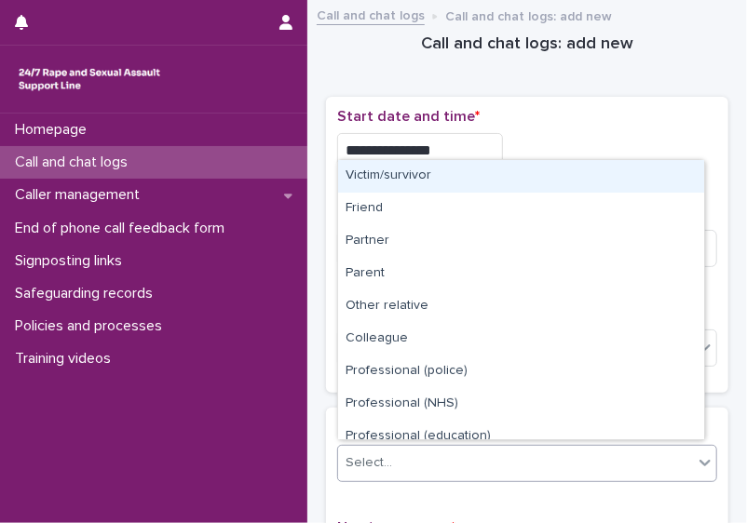
click at [507, 462] on div "Select..." at bounding box center [515, 463] width 355 height 31
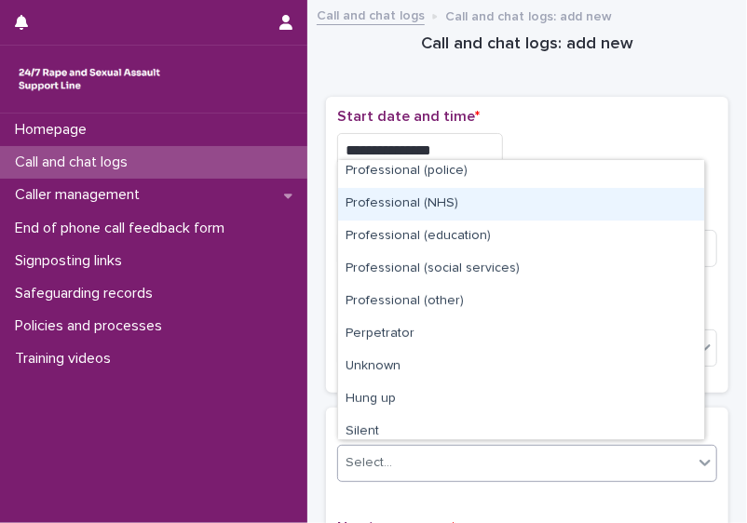
scroll to position [209, 0]
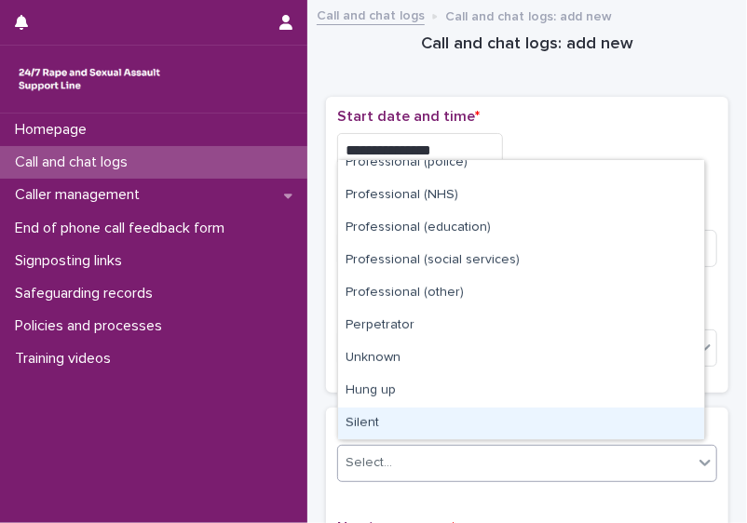
click at [648, 420] on div "Silent" at bounding box center [521, 424] width 366 height 33
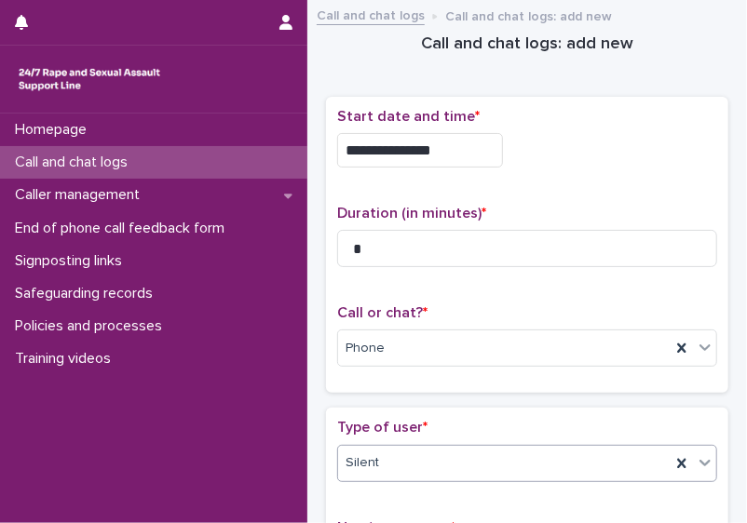
scroll to position [385, 0]
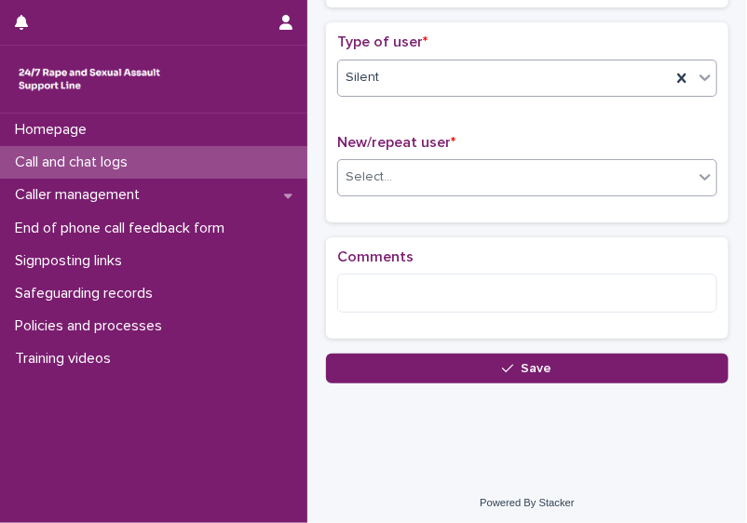
click at [600, 172] on div "Select..." at bounding box center [515, 177] width 355 height 31
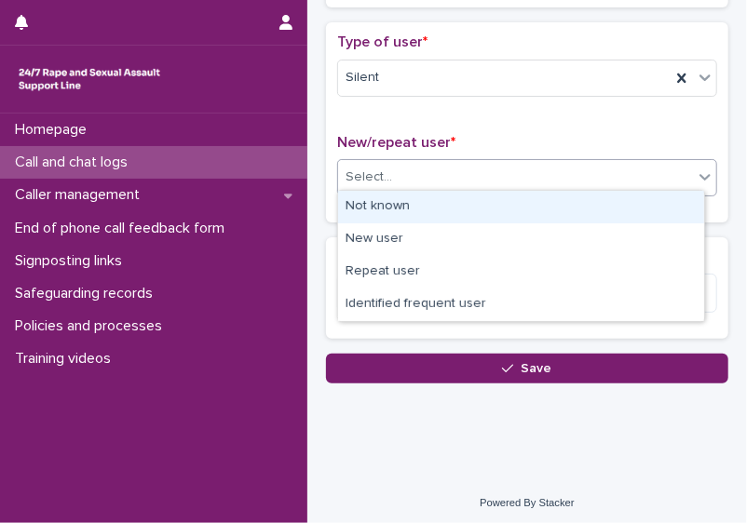
click at [563, 199] on div "Not known" at bounding box center [521, 207] width 366 height 33
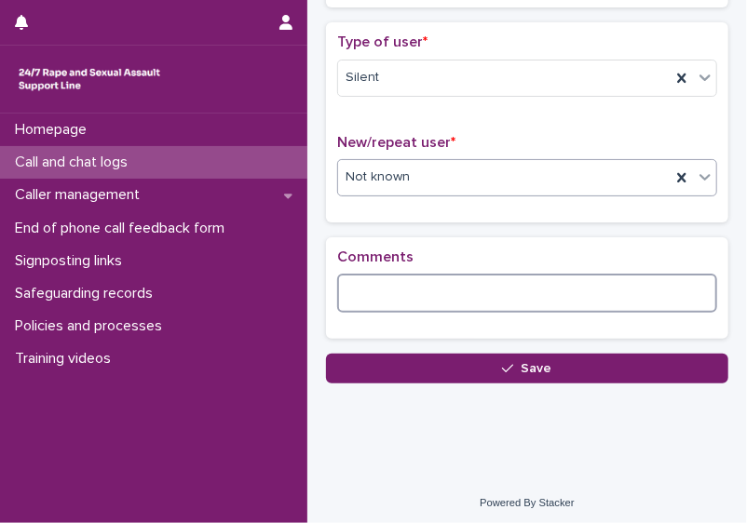
click at [487, 299] on textarea at bounding box center [527, 293] width 380 height 39
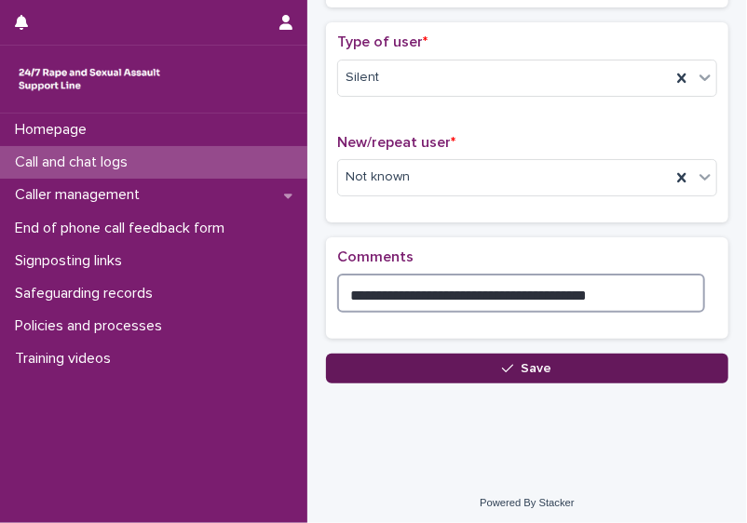
type textarea "**********"
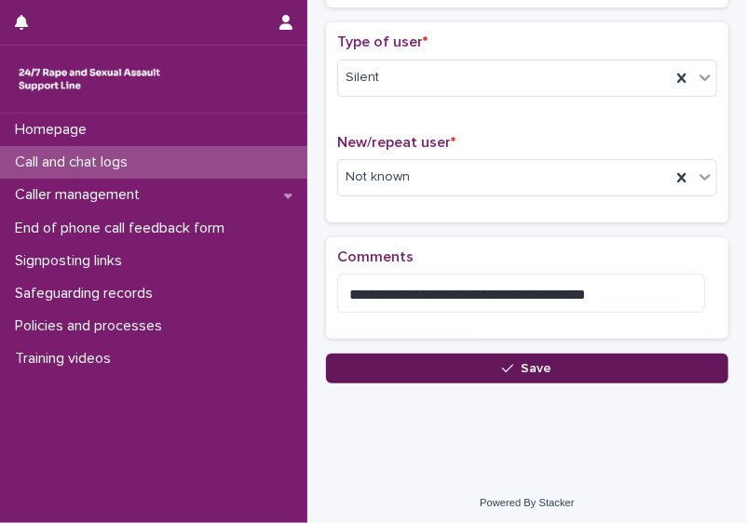
click at [543, 363] on span "Save" at bounding box center [536, 368] width 31 height 13
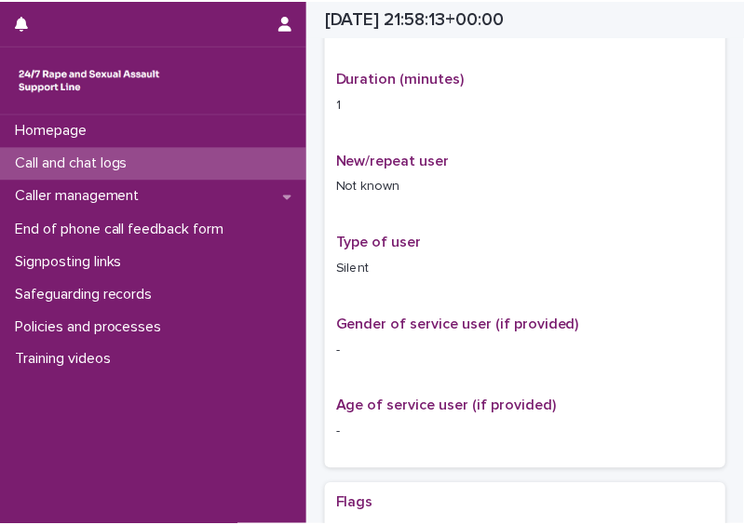
scroll to position [406, 0]
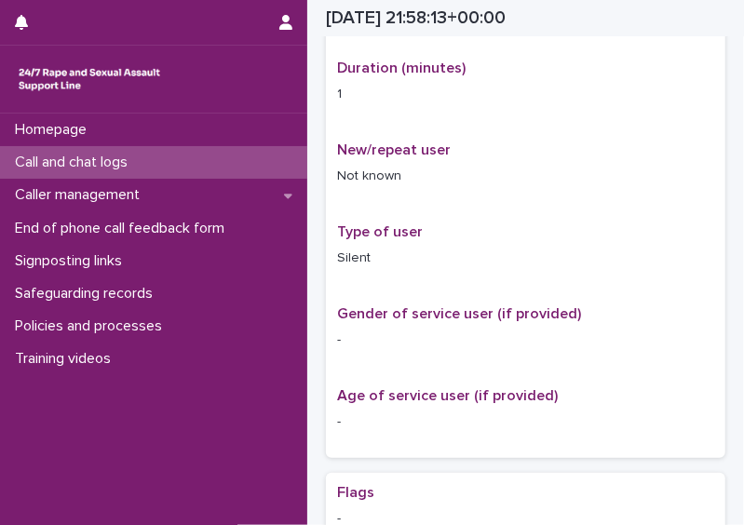
click at [143, 172] on div "Call and chat logs" at bounding box center [153, 162] width 307 height 33
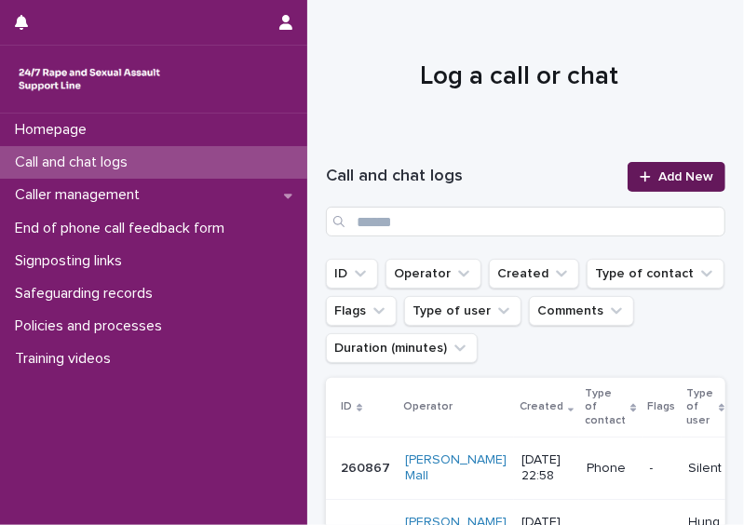
click at [669, 176] on span "Add New" at bounding box center [685, 176] width 55 height 13
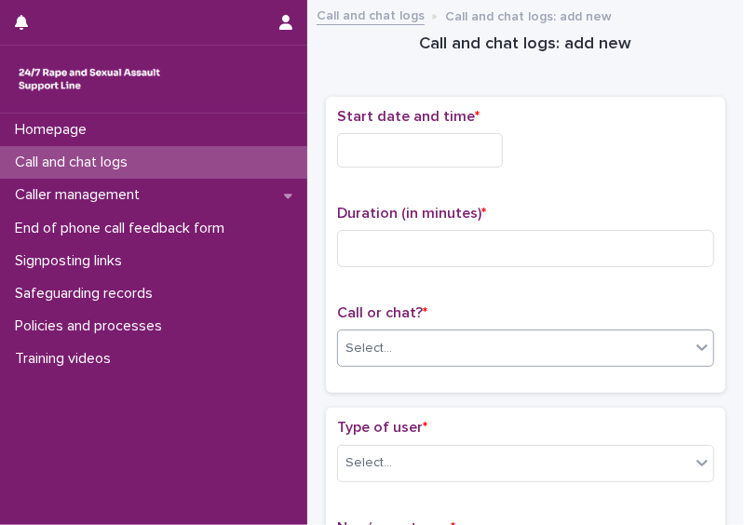
click at [432, 341] on div "Select..." at bounding box center [514, 348] width 352 height 31
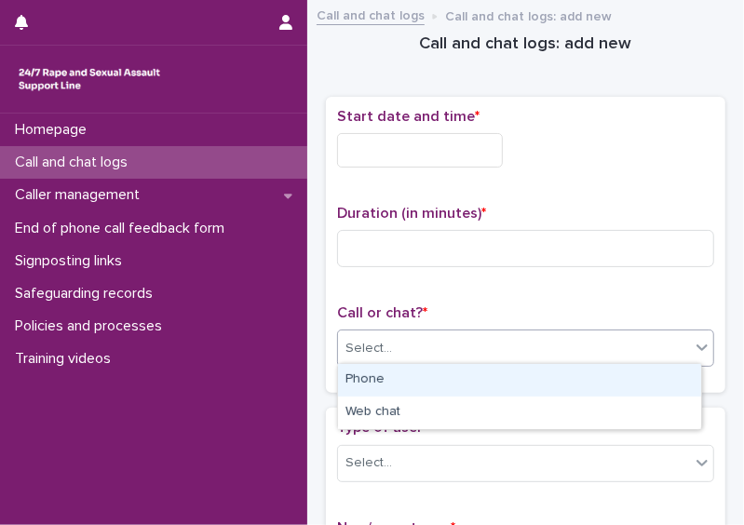
click at [397, 382] on div "Phone" at bounding box center [519, 380] width 363 height 33
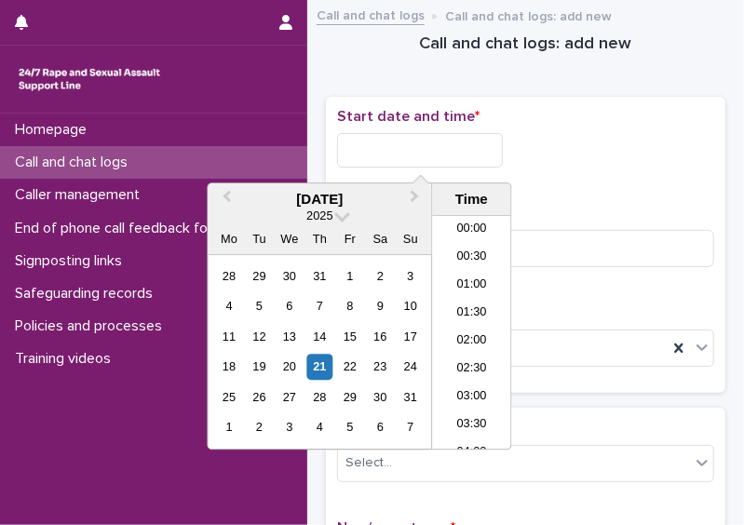
click at [428, 158] on input "text" at bounding box center [420, 150] width 166 height 34
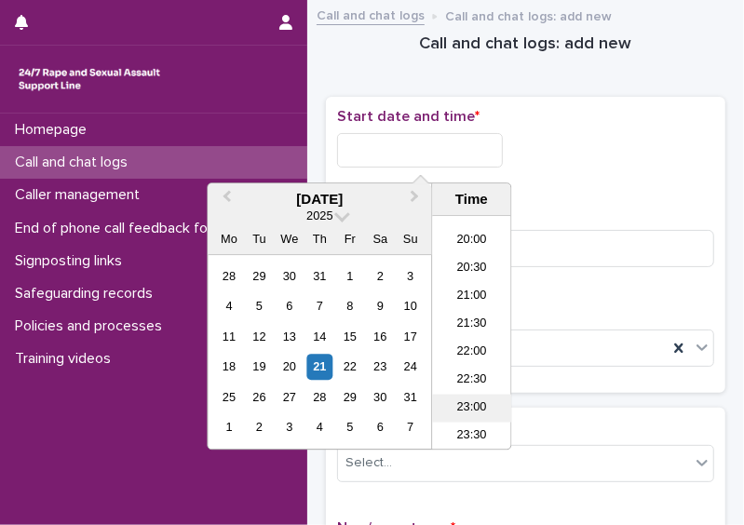
click at [480, 406] on li "23:00" at bounding box center [471, 408] width 79 height 28
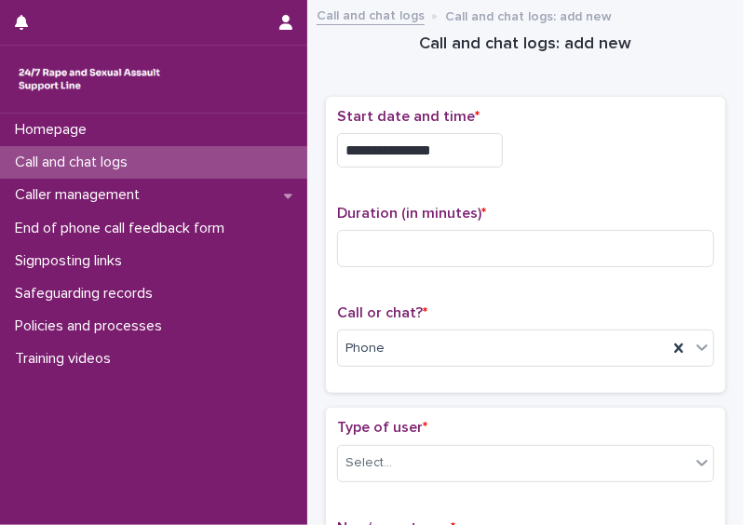
click at [456, 154] on input "**********" at bounding box center [420, 150] width 166 height 34
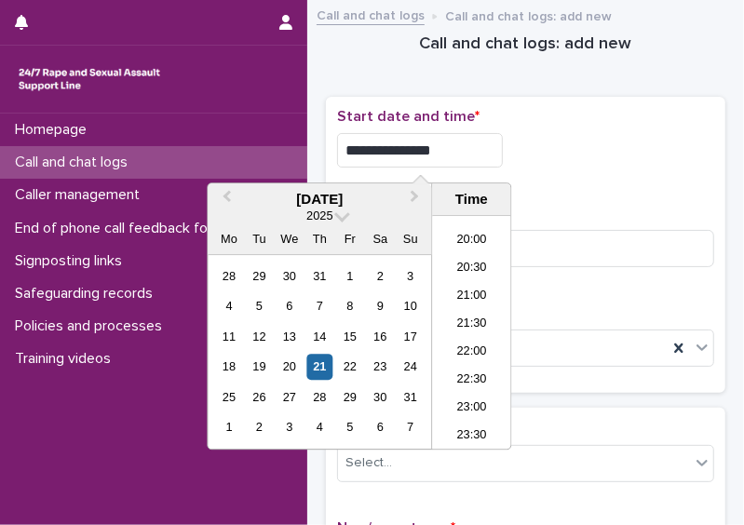
type input "**********"
click at [527, 268] on div "Duration (in minutes) *" at bounding box center [525, 243] width 377 height 77
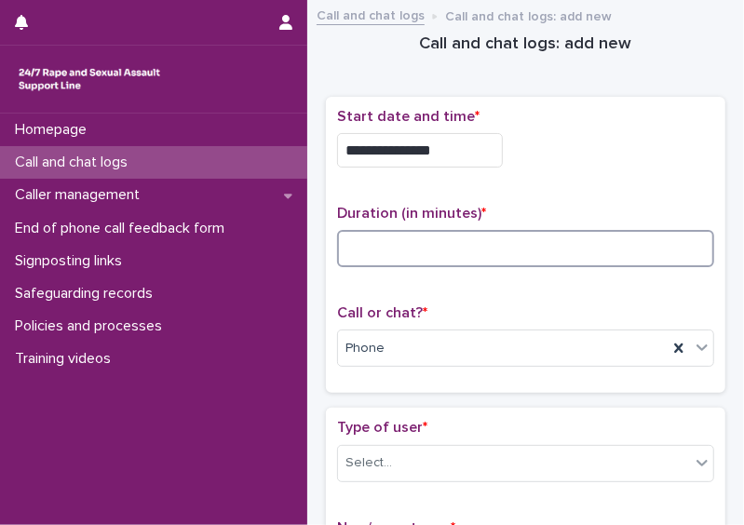
click at [505, 241] on input at bounding box center [525, 248] width 377 height 37
type input "*"
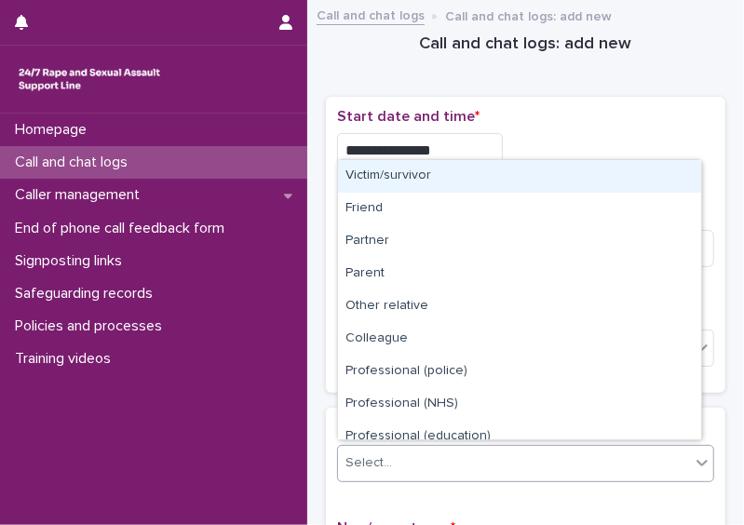
click at [478, 469] on div "Select..." at bounding box center [514, 463] width 352 height 31
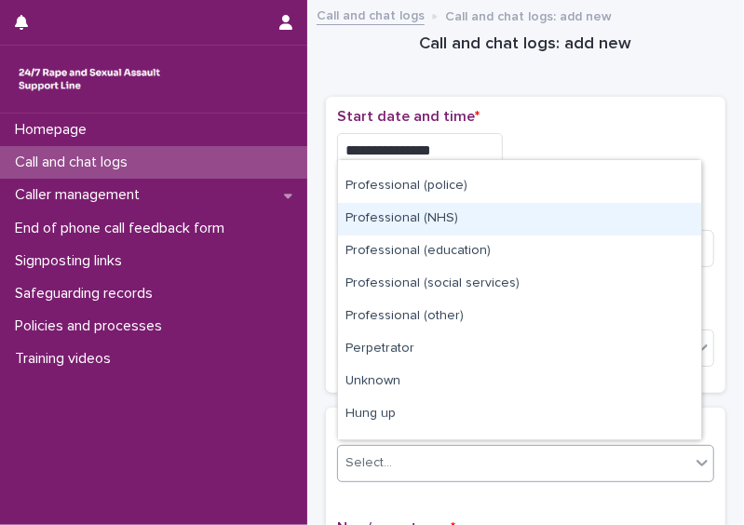
scroll to position [209, 0]
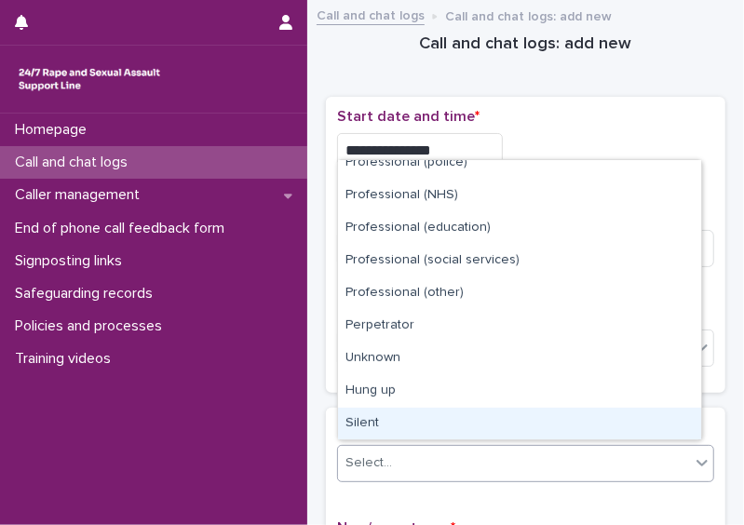
click at [635, 413] on div "Silent" at bounding box center [519, 424] width 363 height 33
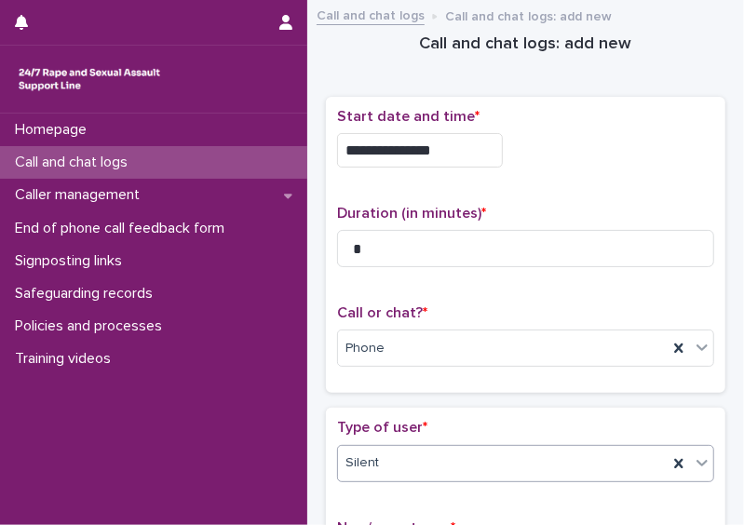
scroll to position [384, 0]
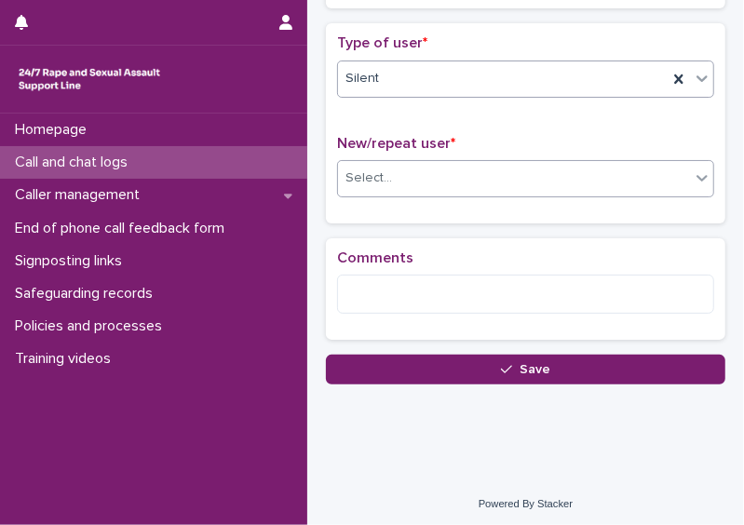
click at [596, 163] on div "Select..." at bounding box center [514, 178] width 352 height 31
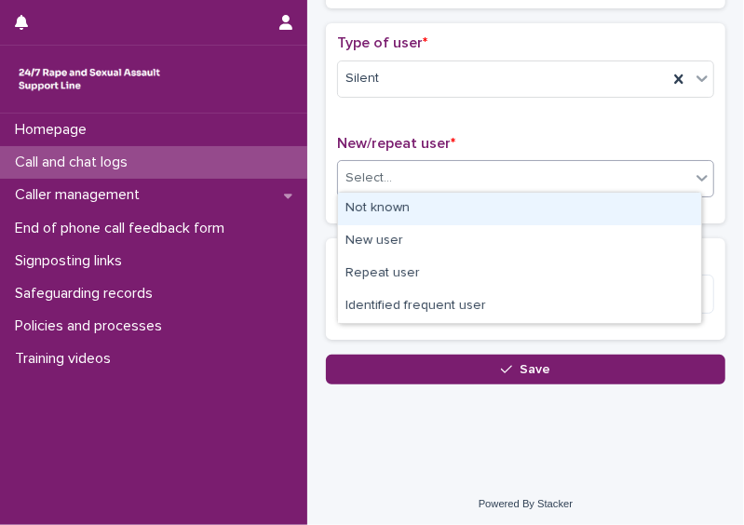
click at [561, 209] on div "Not known" at bounding box center [519, 209] width 363 height 33
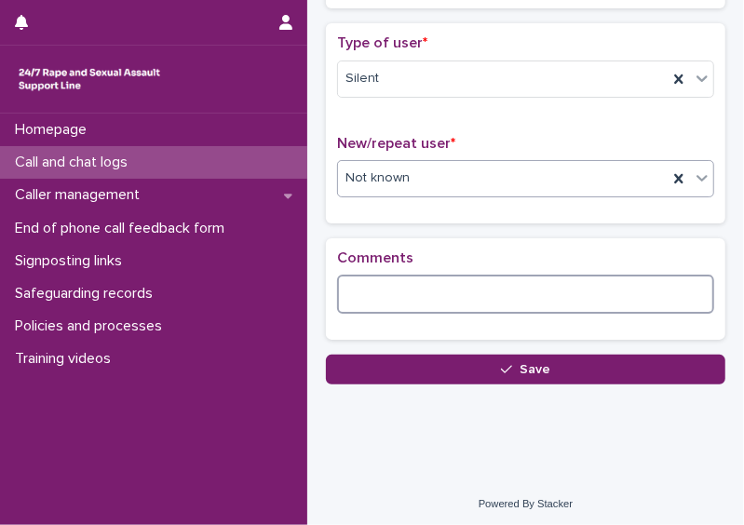
click at [485, 282] on textarea at bounding box center [525, 294] width 377 height 39
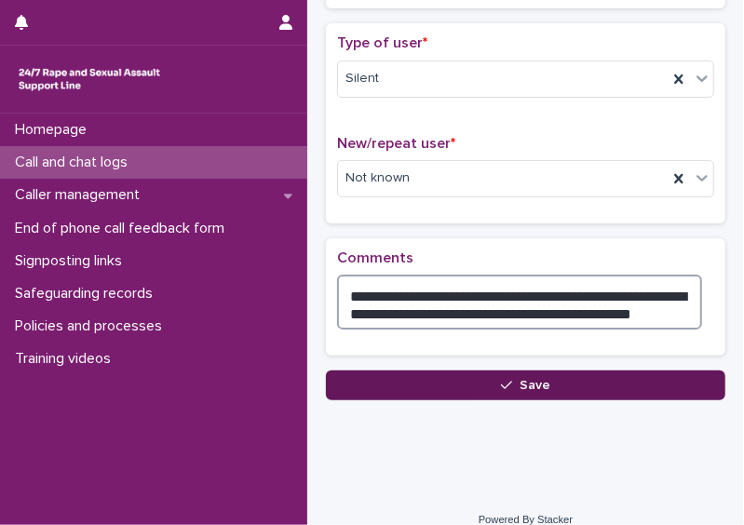
type textarea "**********"
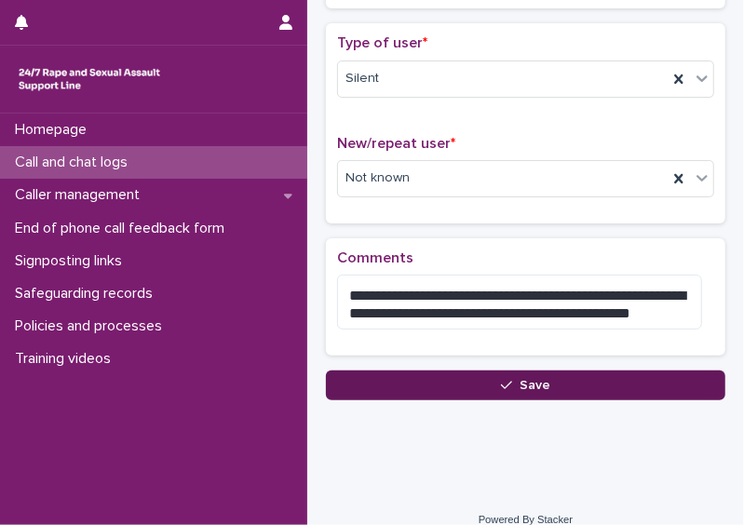
click at [547, 384] on button "Save" at bounding box center [525, 385] width 399 height 30
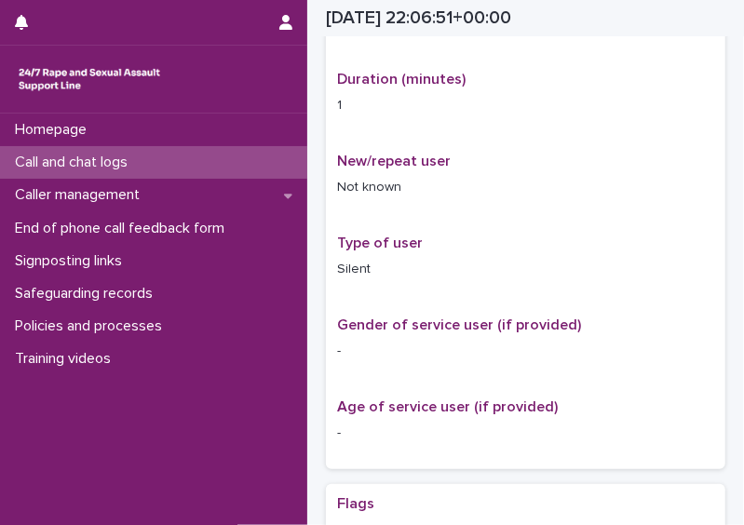
scroll to position [405, 0]
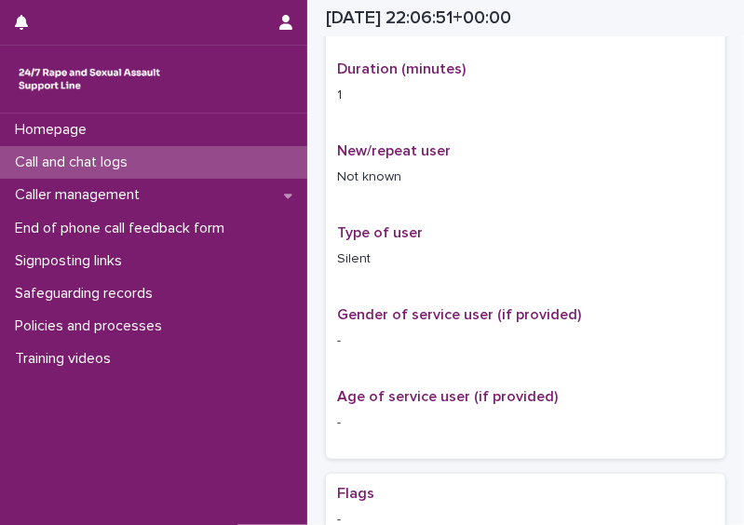
click at [215, 168] on div "Call and chat logs" at bounding box center [153, 162] width 307 height 33
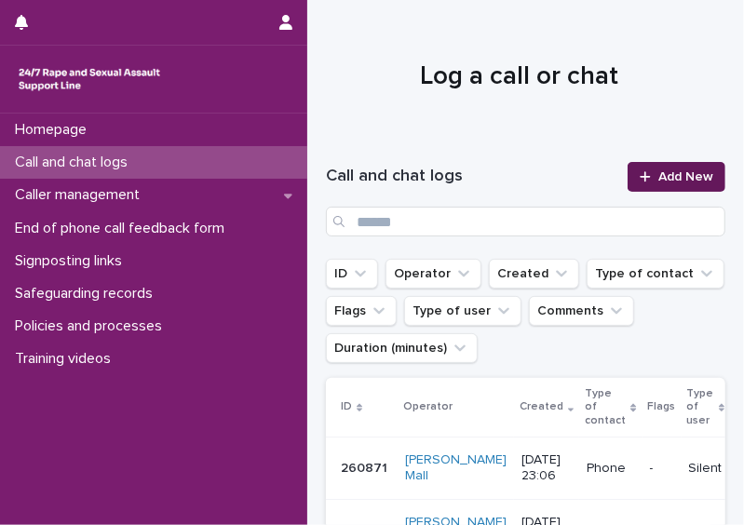
click at [676, 184] on link "Add New" at bounding box center [676, 177] width 98 height 30
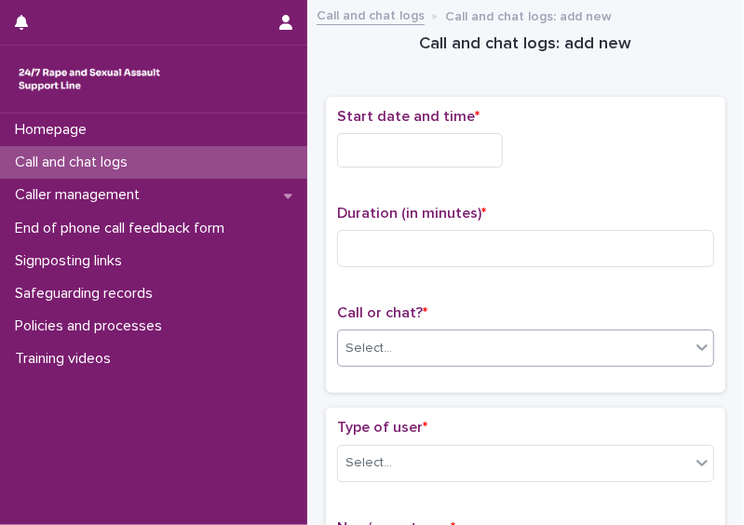
click at [472, 336] on div "Select..." at bounding box center [514, 348] width 352 height 31
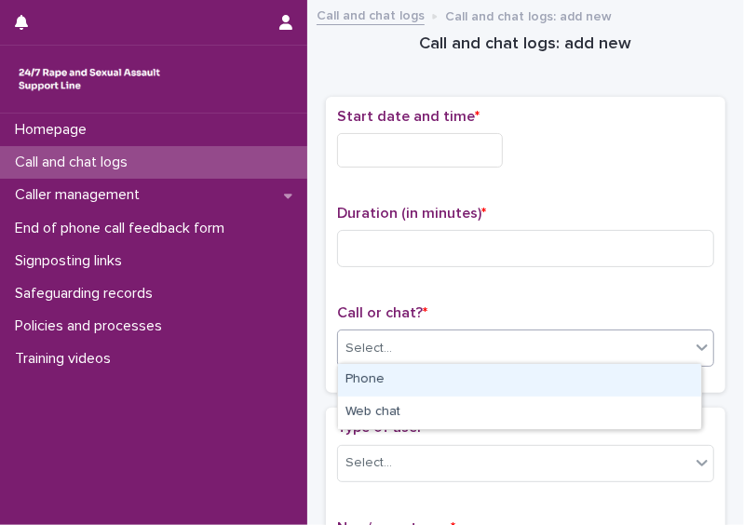
click at [425, 378] on div "Phone" at bounding box center [519, 380] width 363 height 33
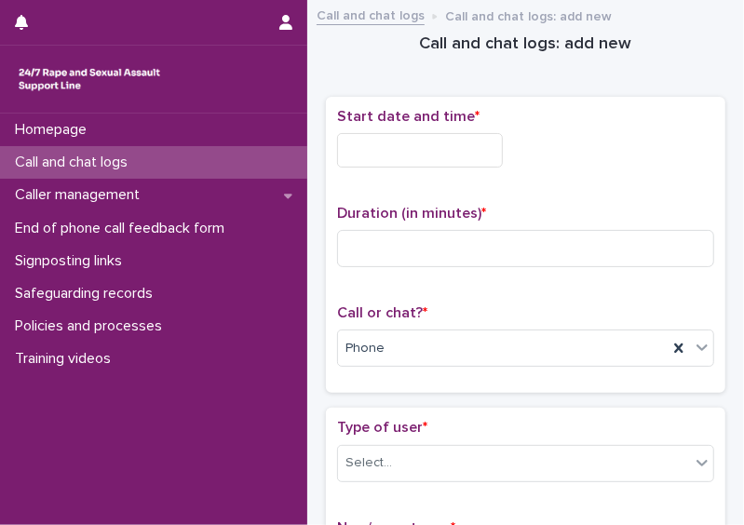
click at [381, 154] on input "text" at bounding box center [420, 150] width 166 height 34
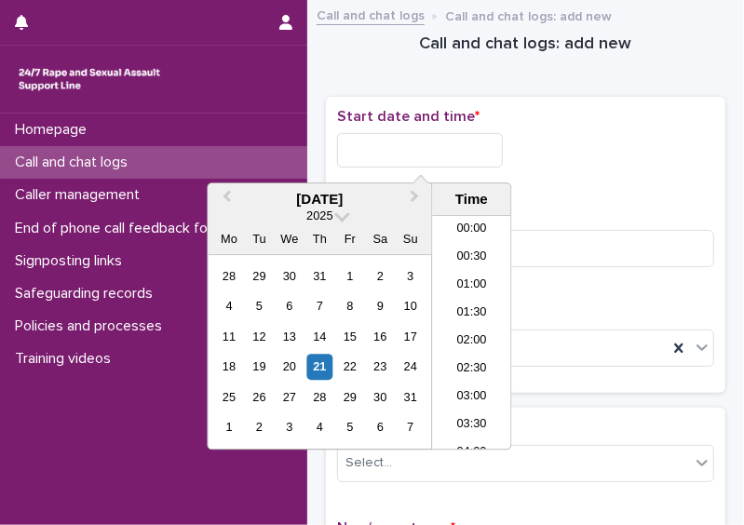
scroll to position [1107, 0]
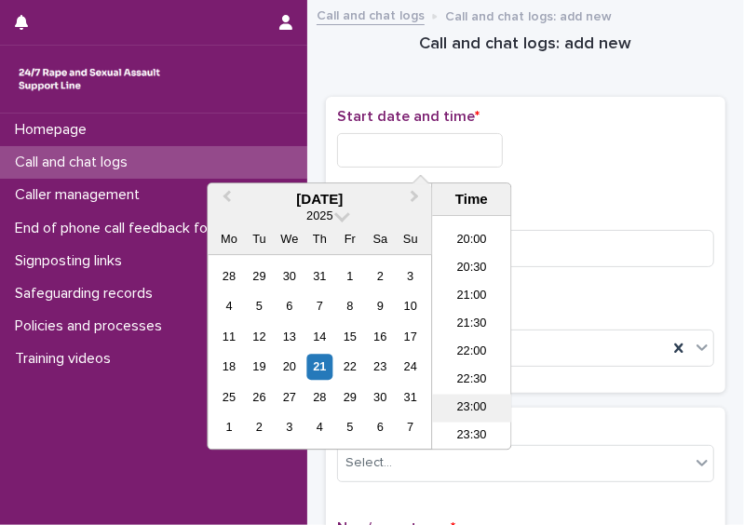
click at [481, 397] on li "23:00" at bounding box center [471, 408] width 79 height 28
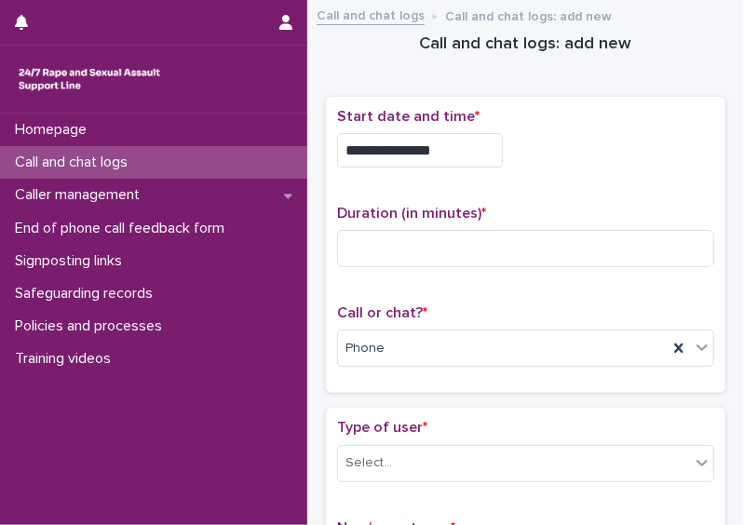
click at [465, 153] on input "**********" at bounding box center [420, 150] width 166 height 34
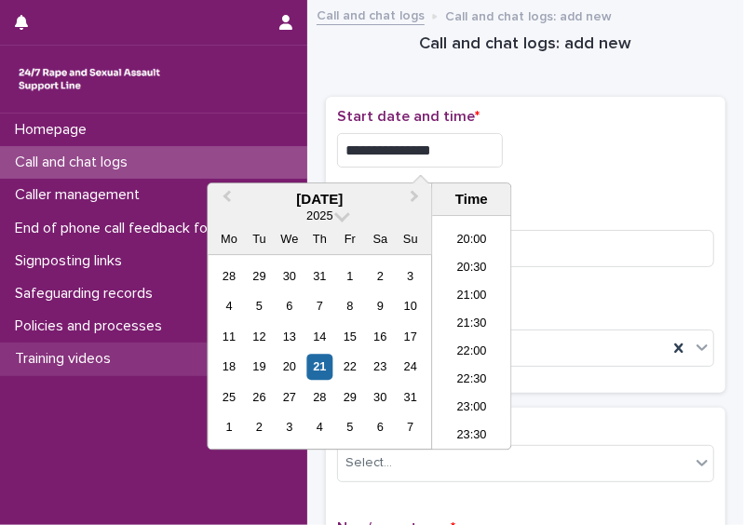
type input "**********"
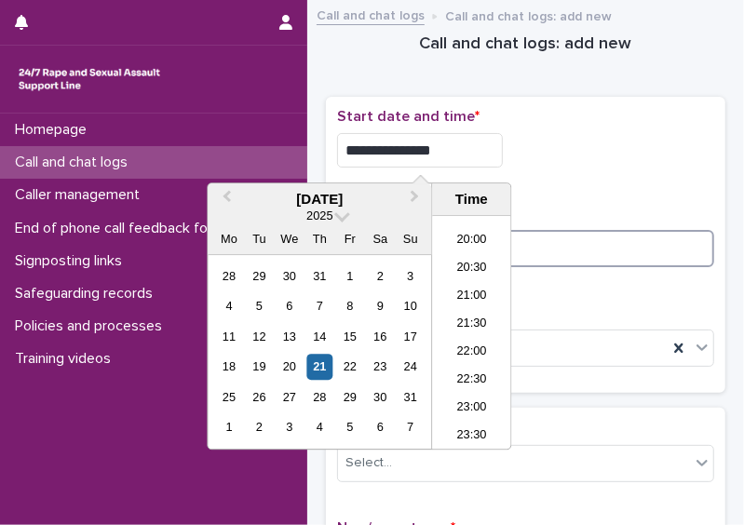
click at [586, 244] on input at bounding box center [525, 248] width 377 height 37
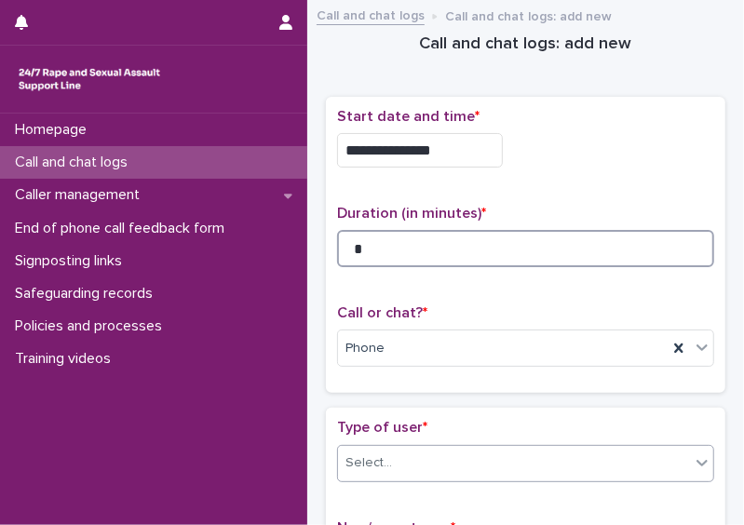
type input "*"
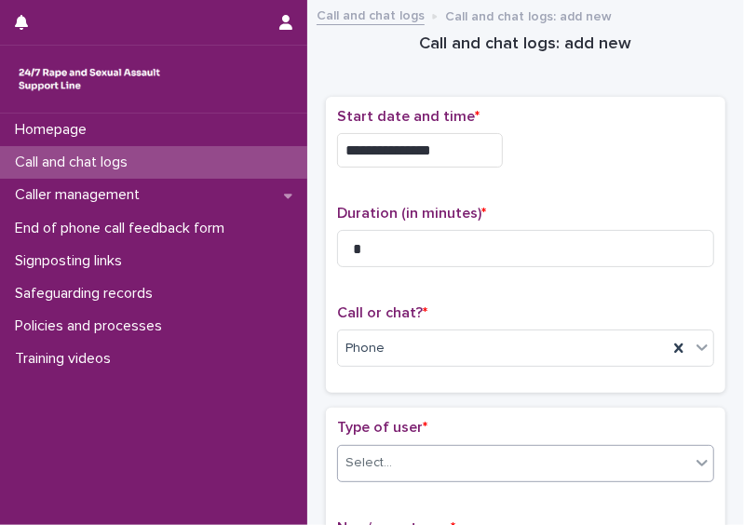
click at [554, 448] on div "Select..." at bounding box center [514, 463] width 352 height 31
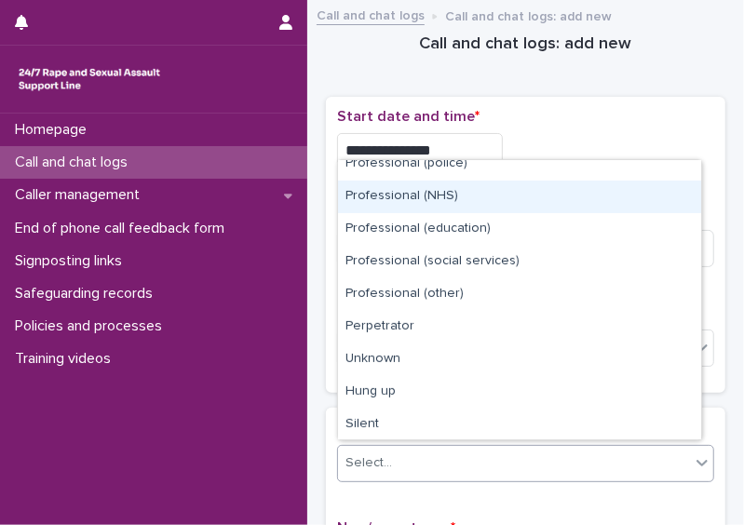
scroll to position [209, 0]
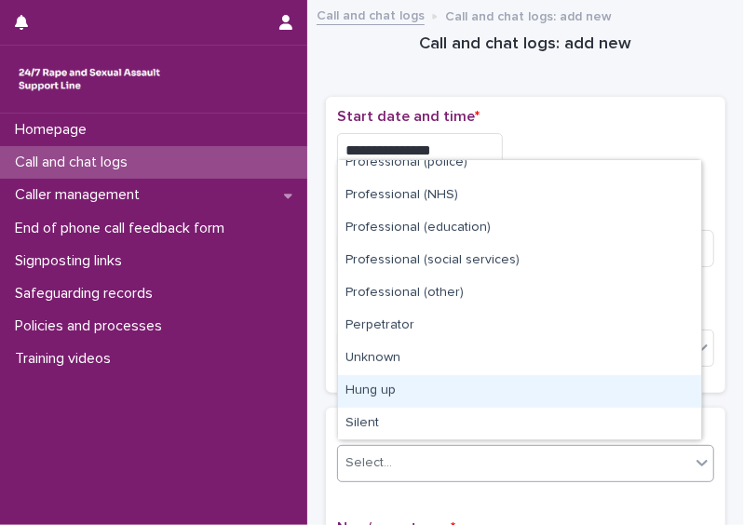
click at [642, 397] on div "Hung up" at bounding box center [519, 391] width 363 height 33
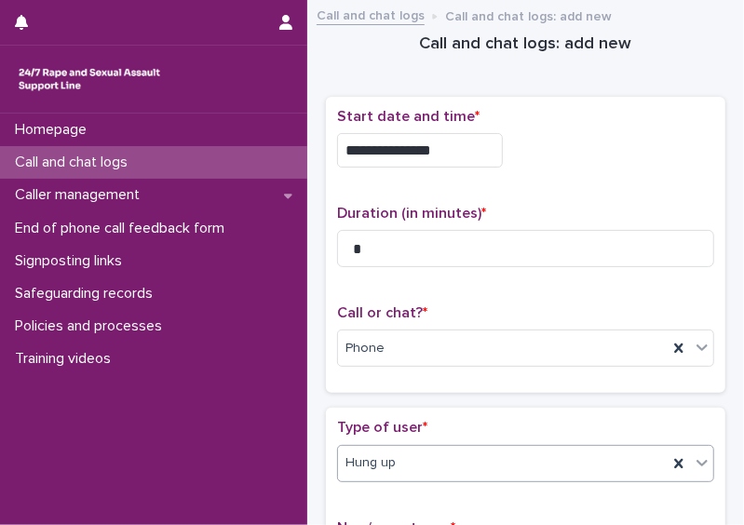
scroll to position [370, 0]
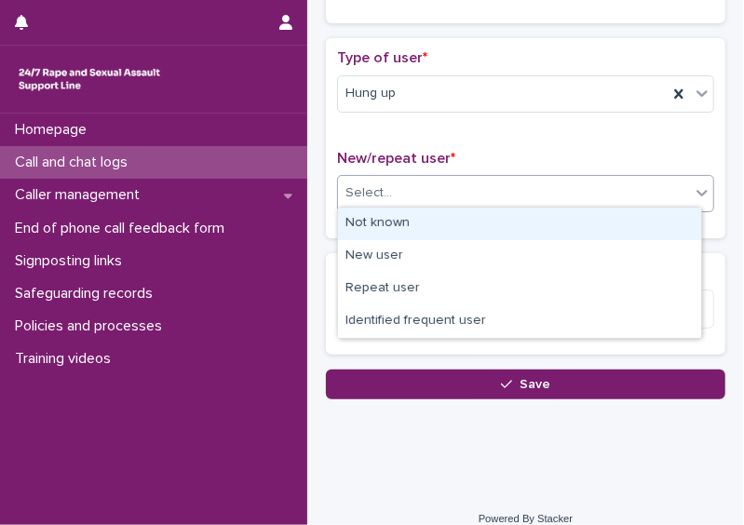
click at [602, 189] on div "Select..." at bounding box center [514, 193] width 352 height 31
click at [586, 209] on div "Not known" at bounding box center [519, 224] width 363 height 33
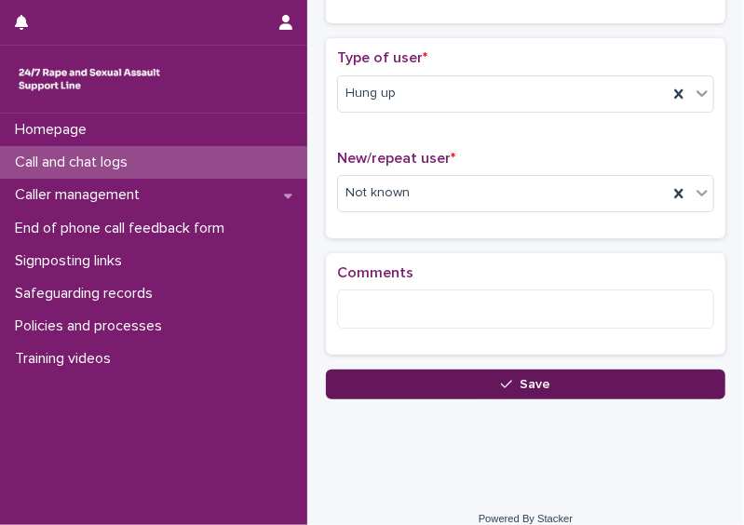
click at [459, 370] on button "Save" at bounding box center [525, 385] width 399 height 30
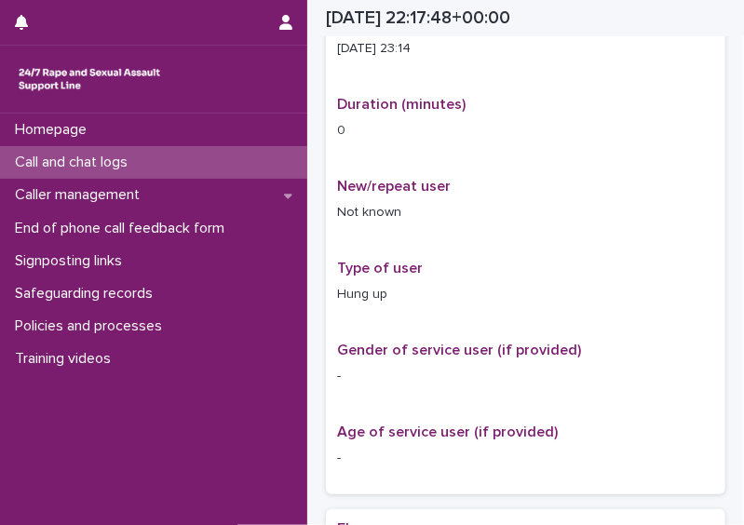
scroll to position [390, 0]
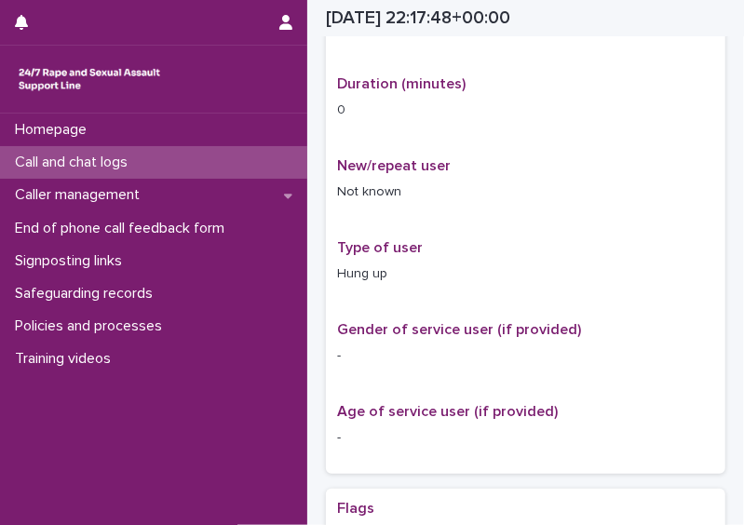
click at [114, 173] on div "Call and chat logs" at bounding box center [153, 162] width 307 height 33
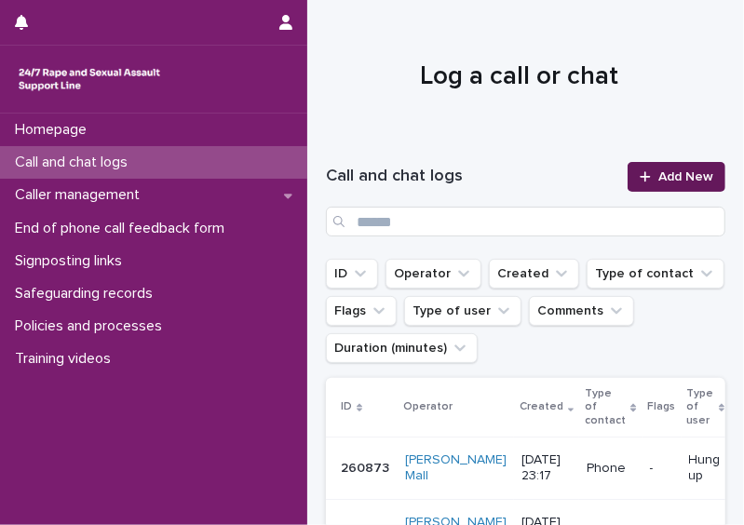
click at [661, 178] on span "Add New" at bounding box center [685, 176] width 55 height 13
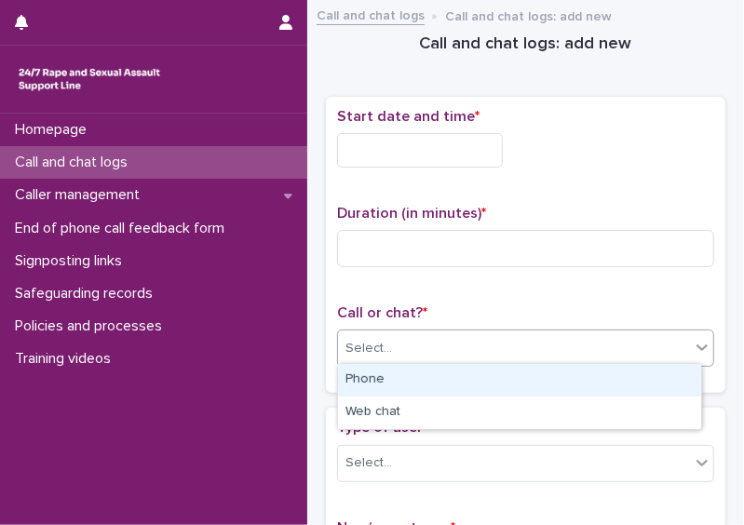
click at [460, 348] on div "Select..." at bounding box center [514, 348] width 352 height 31
click at [441, 374] on div "Phone" at bounding box center [519, 380] width 363 height 33
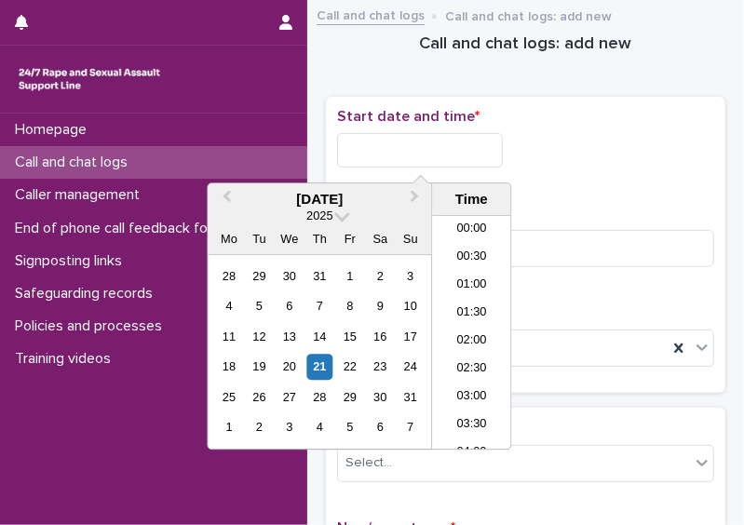
click at [372, 142] on input "text" at bounding box center [420, 150] width 166 height 34
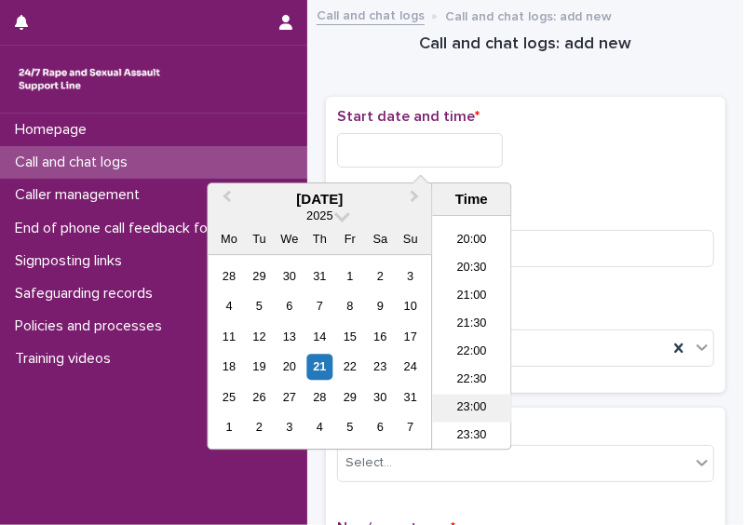
click at [455, 403] on li "23:00" at bounding box center [471, 408] width 79 height 28
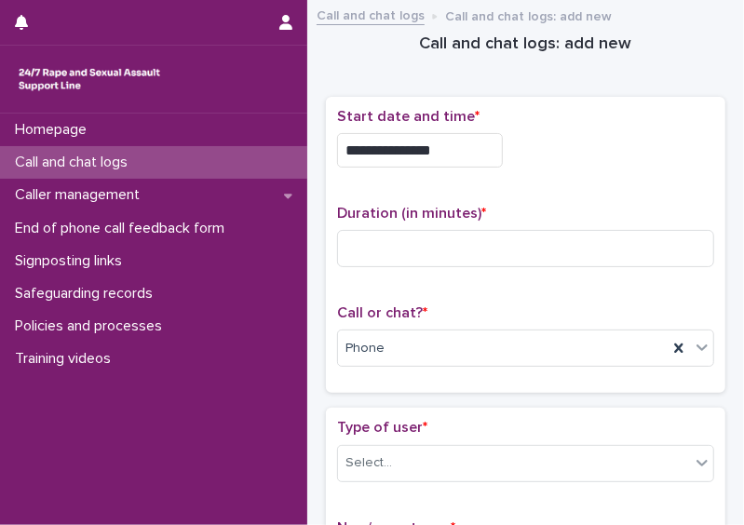
click at [438, 150] on input "**********" at bounding box center [420, 150] width 166 height 34
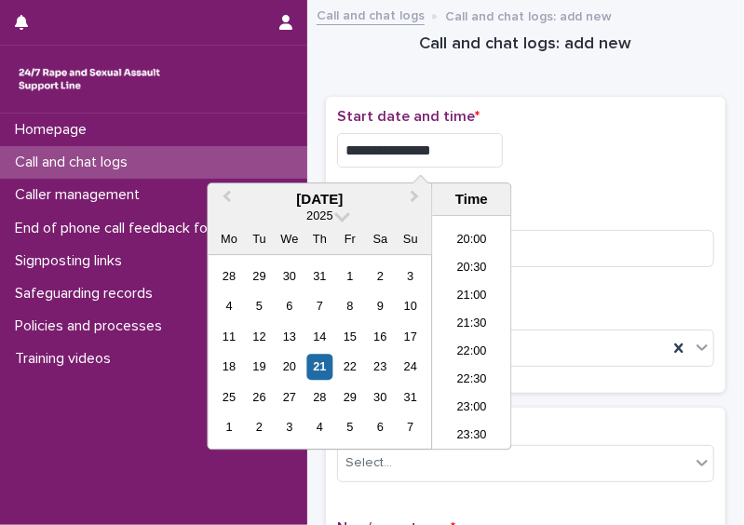
type input "**********"
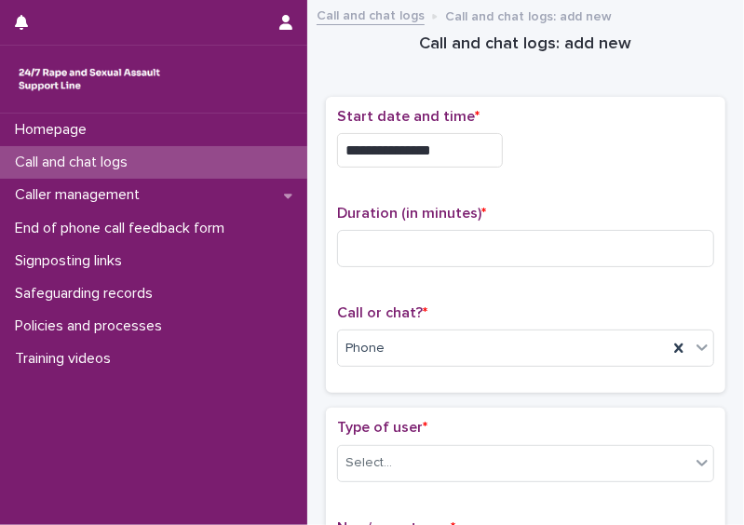
click at [652, 128] on div "**********" at bounding box center [525, 145] width 377 height 74
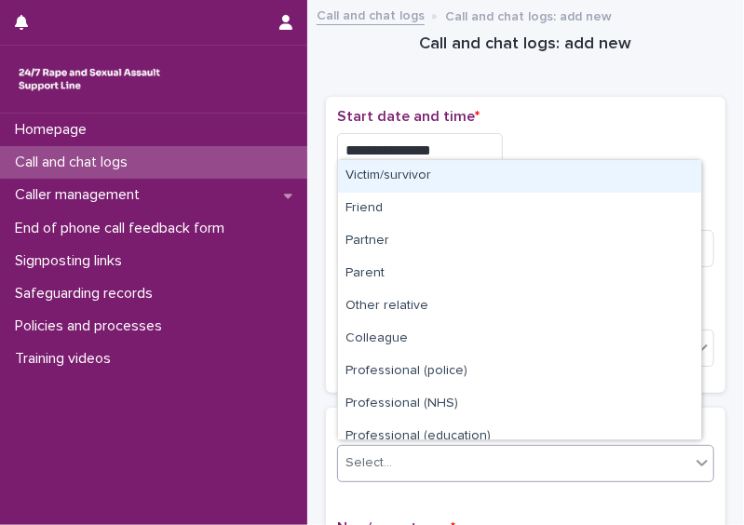
click at [548, 451] on div "Select..." at bounding box center [514, 463] width 352 height 31
click at [565, 189] on div "Victim/survivor" at bounding box center [519, 176] width 363 height 33
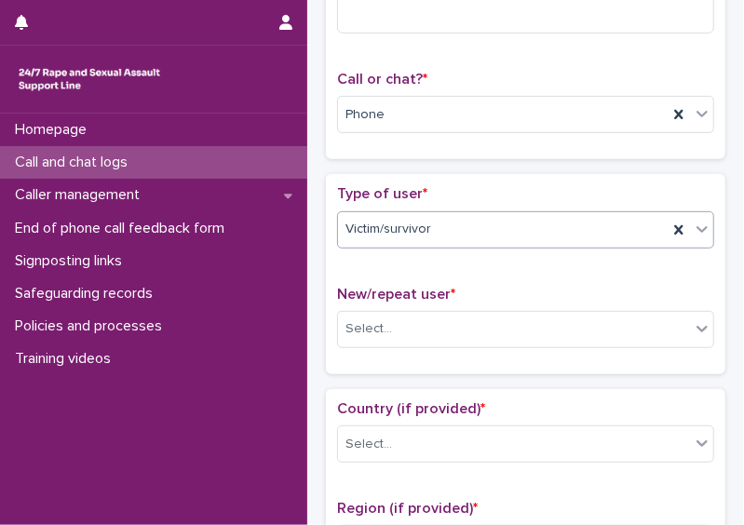
scroll to position [276, 0]
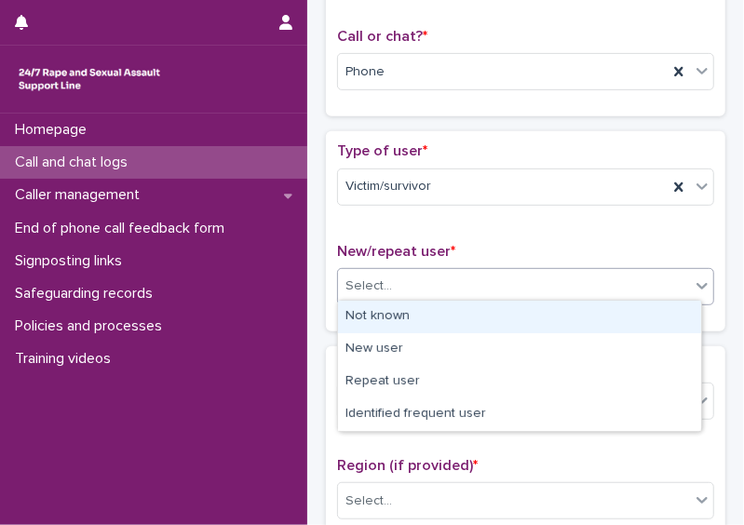
click at [547, 276] on div "Select..." at bounding box center [514, 286] width 352 height 31
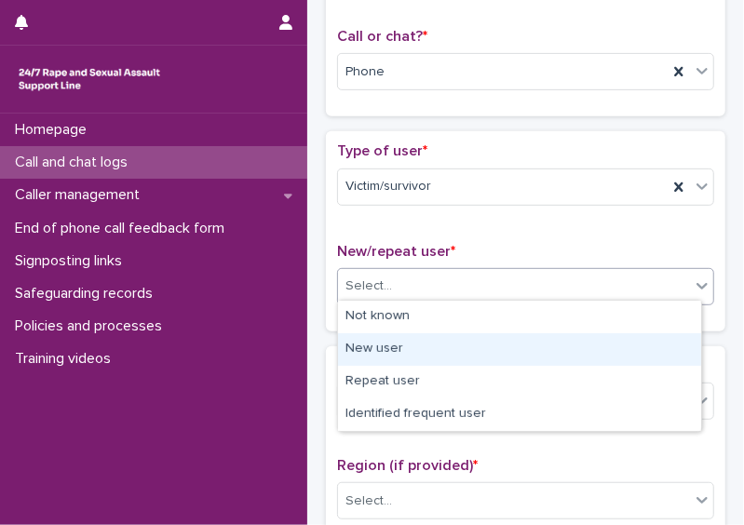
click at [492, 352] on div "New user" at bounding box center [519, 349] width 363 height 33
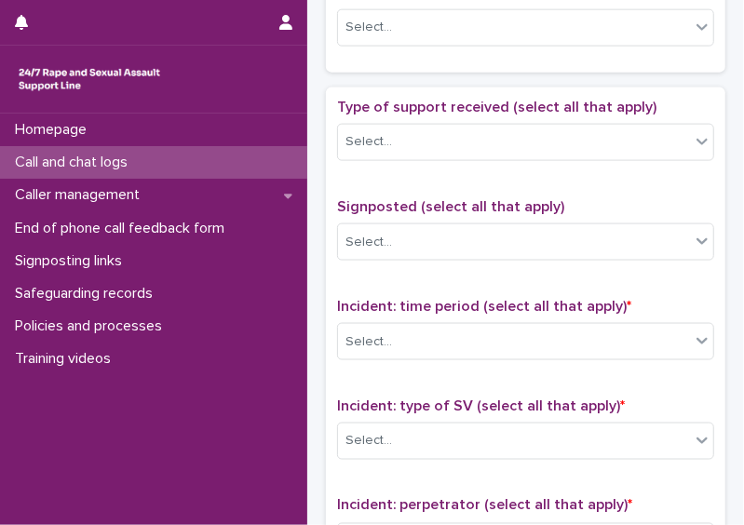
scroll to position [1503, 0]
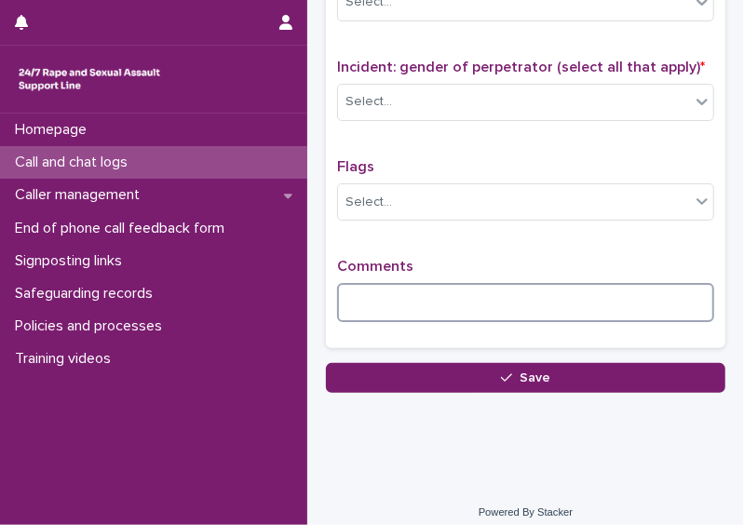
click at [558, 283] on textarea at bounding box center [525, 302] width 377 height 39
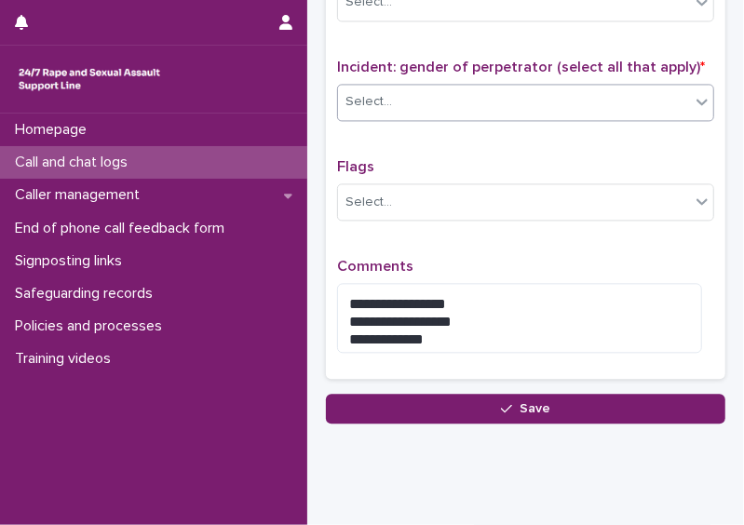
click at [496, 87] on div "Select..." at bounding box center [514, 102] width 352 height 31
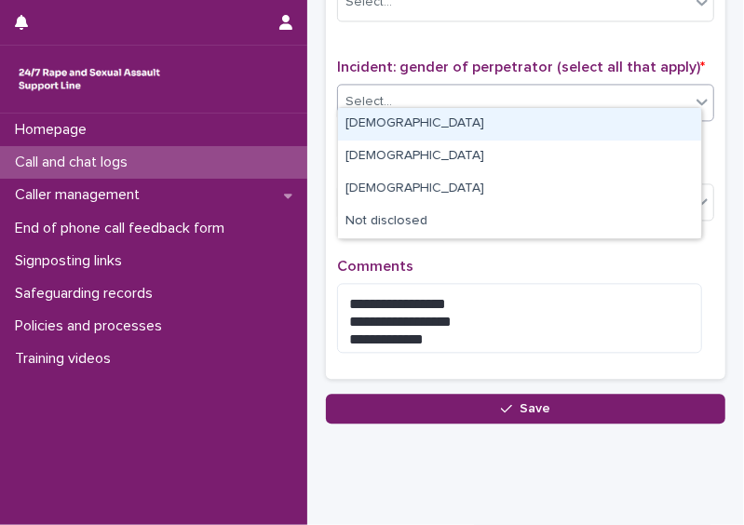
click at [482, 122] on div "Male" at bounding box center [519, 124] width 363 height 33
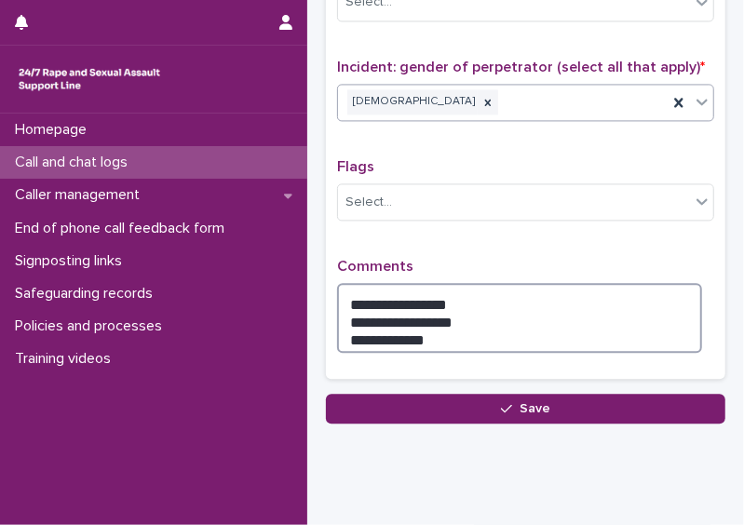
click at [478, 317] on textarea "**********" at bounding box center [519, 318] width 365 height 70
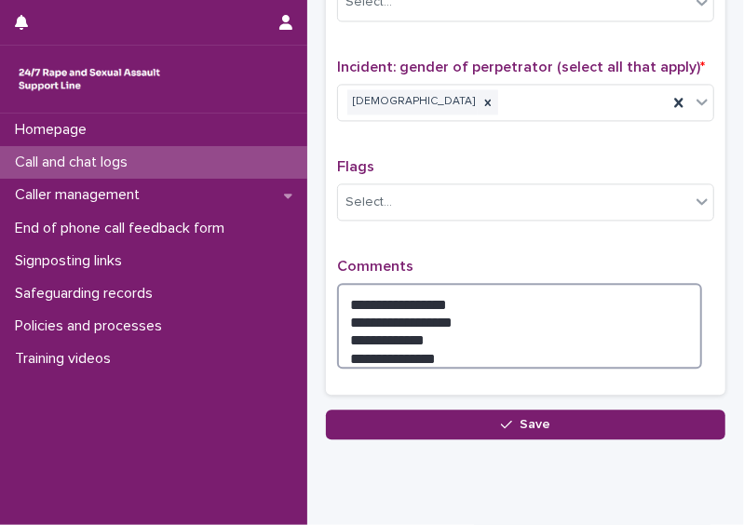
click at [370, 343] on textarea "**********" at bounding box center [519, 326] width 365 height 86
drag, startPoint x: 459, startPoint y: 323, endPoint x: 454, endPoint y: 336, distance: 13.8
click at [454, 336] on textarea "**********" at bounding box center [519, 326] width 365 height 86
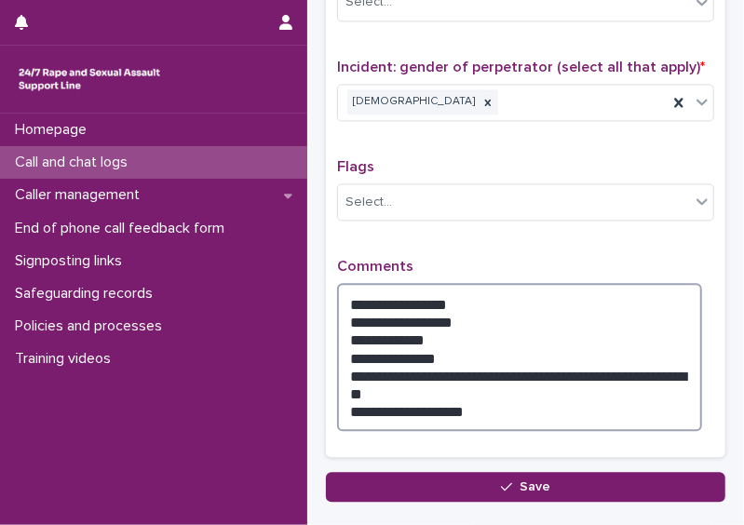
click at [427, 384] on textarea "**********" at bounding box center [519, 357] width 365 height 148
click at [387, 399] on textarea "**********" at bounding box center [519, 357] width 365 height 148
click at [373, 384] on textarea "**********" at bounding box center [519, 357] width 365 height 148
click at [375, 407] on textarea "**********" at bounding box center [519, 357] width 365 height 148
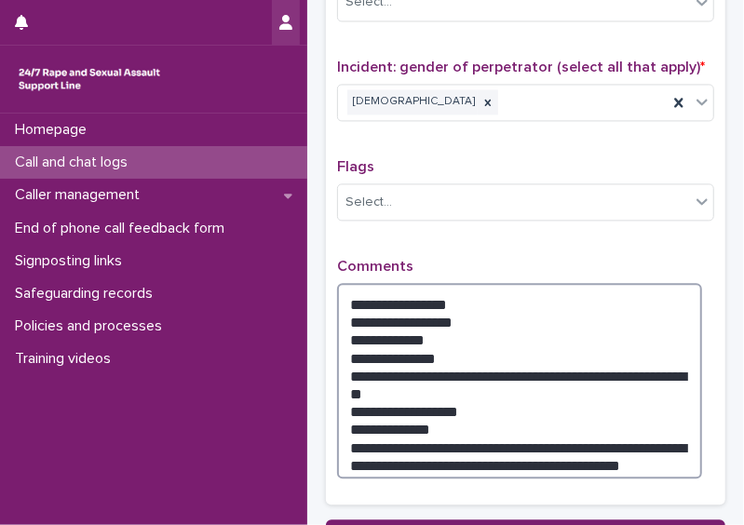
type textarea "**********"
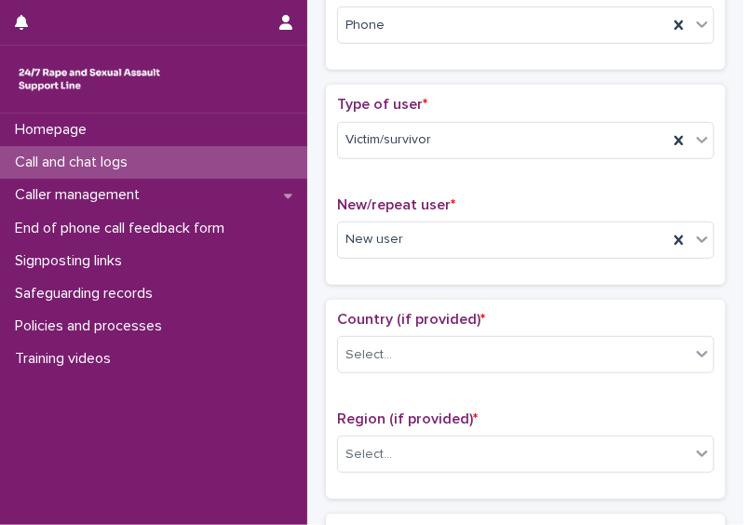
scroll to position [0, 0]
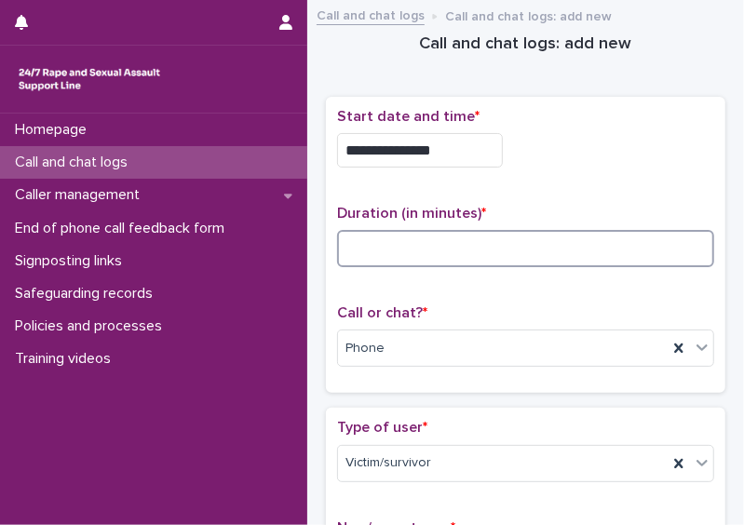
click at [473, 253] on input at bounding box center [525, 248] width 377 height 37
click at [348, 239] on input at bounding box center [525, 248] width 377 height 37
type input "**"
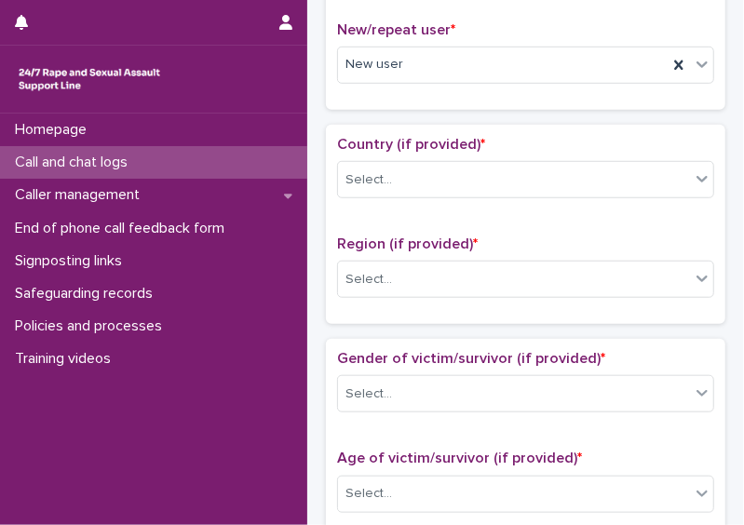
scroll to position [503, 0]
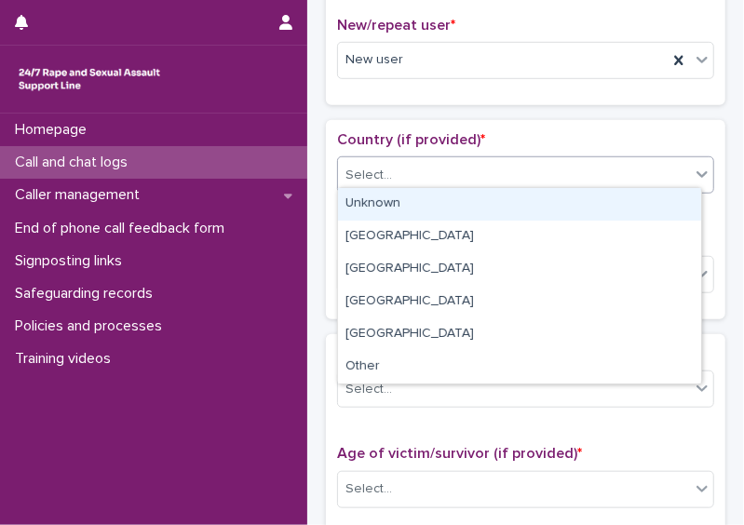
click at [644, 166] on div "Select..." at bounding box center [514, 175] width 352 height 31
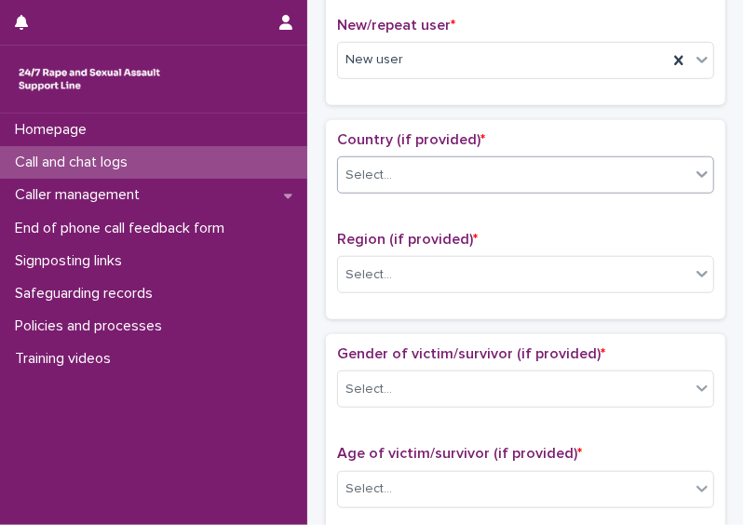
click at [628, 179] on div "Select..." at bounding box center [514, 175] width 352 height 31
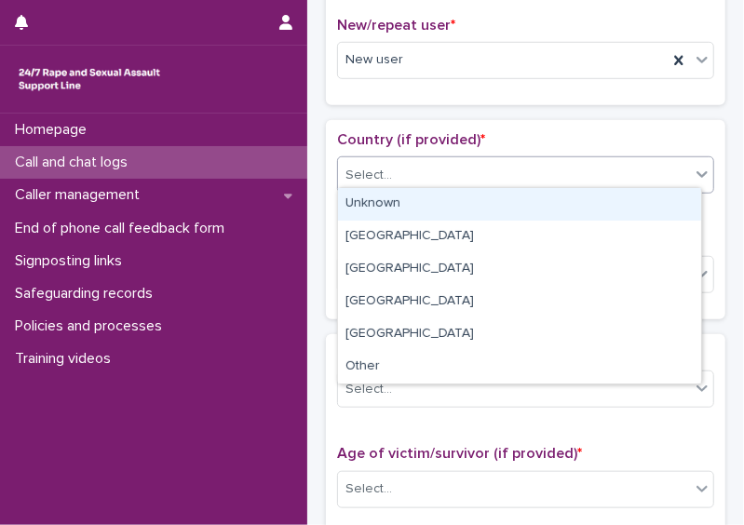
click at [599, 210] on div "Unknown" at bounding box center [519, 204] width 363 height 33
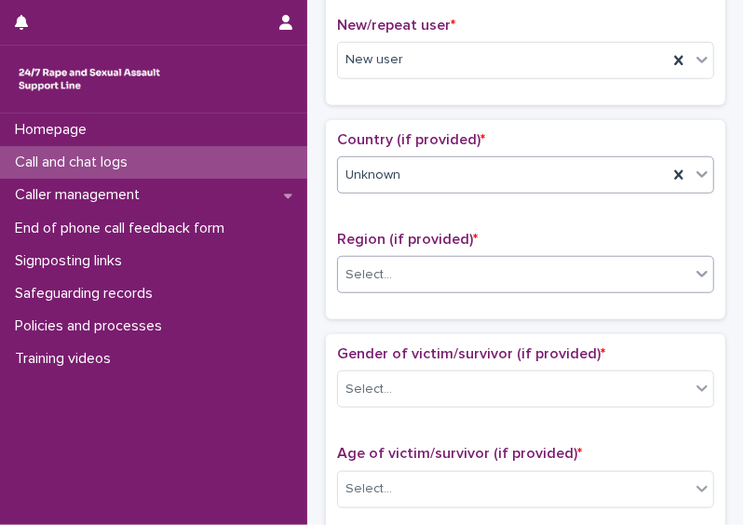
click at [572, 273] on div "Select..." at bounding box center [514, 275] width 352 height 31
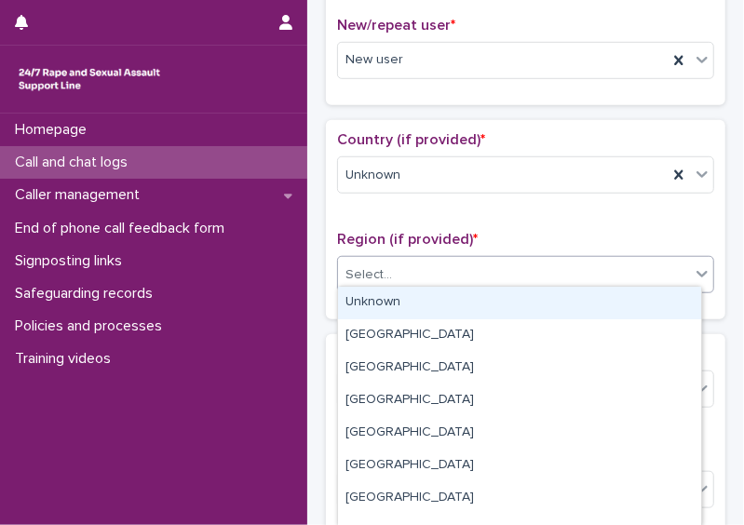
click at [558, 290] on div "Unknown" at bounding box center [519, 303] width 363 height 33
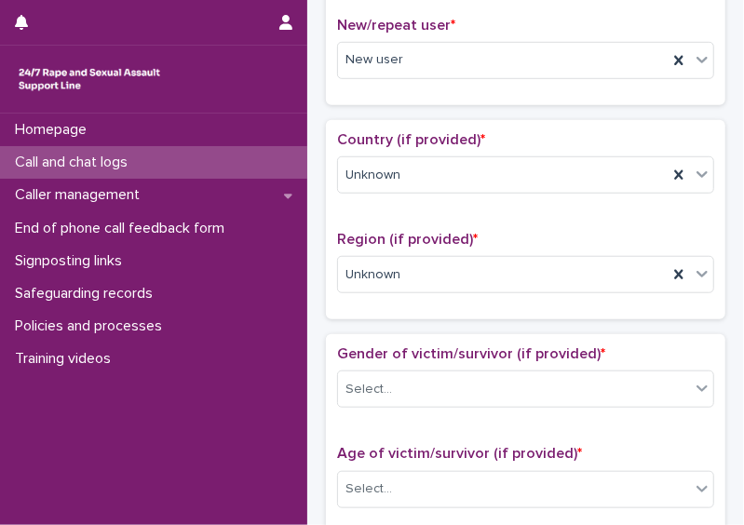
click at [521, 405] on div "Gender of victim/survivor (if provided) * Select..." at bounding box center [525, 383] width 377 height 77
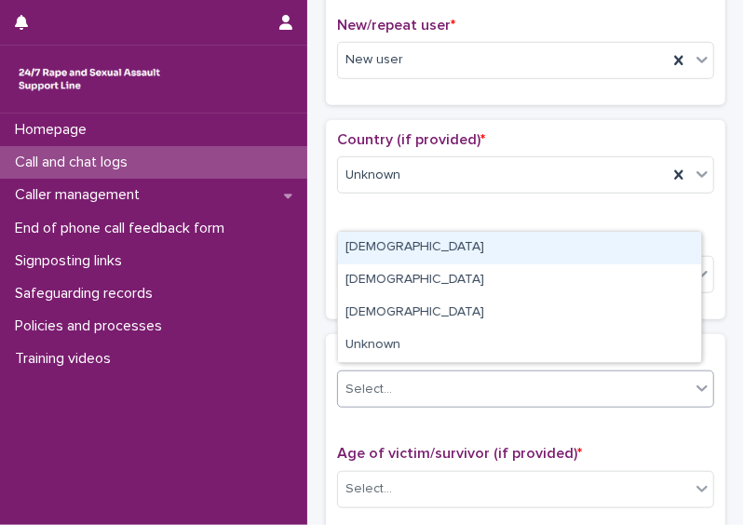
click at [515, 393] on div "Select..." at bounding box center [514, 389] width 352 height 31
click at [468, 252] on div "Female" at bounding box center [519, 248] width 363 height 33
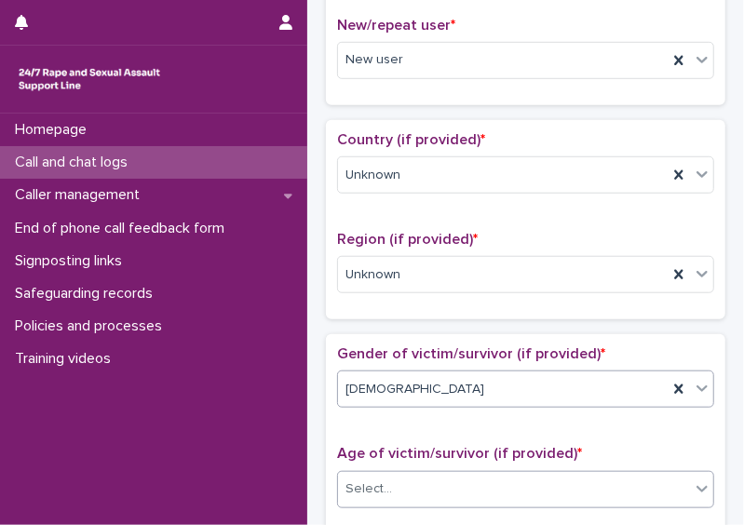
click at [454, 474] on div "Select..." at bounding box center [514, 489] width 352 height 31
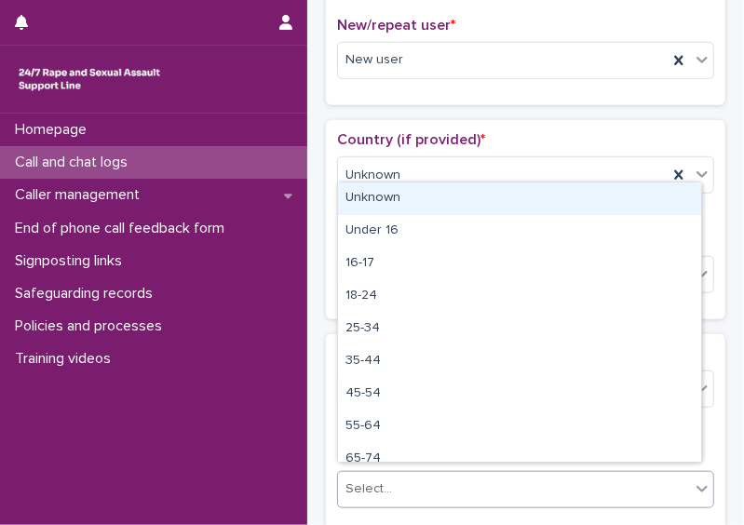
click at [435, 201] on div "Unknown" at bounding box center [519, 198] width 363 height 33
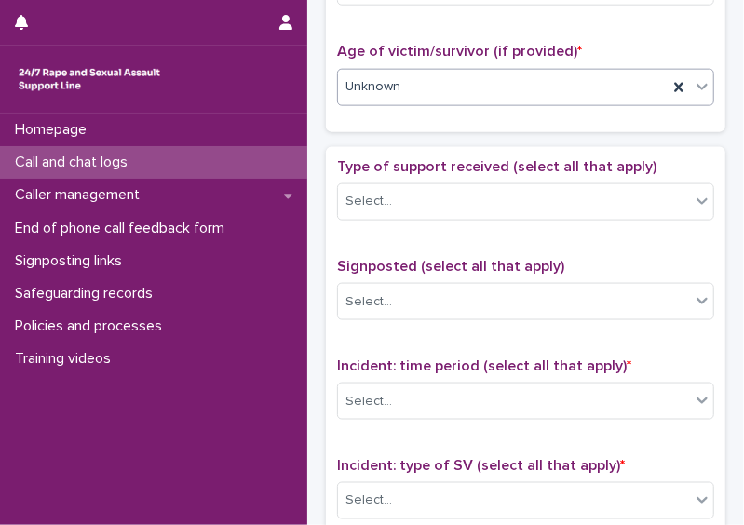
scroll to position [910, 0]
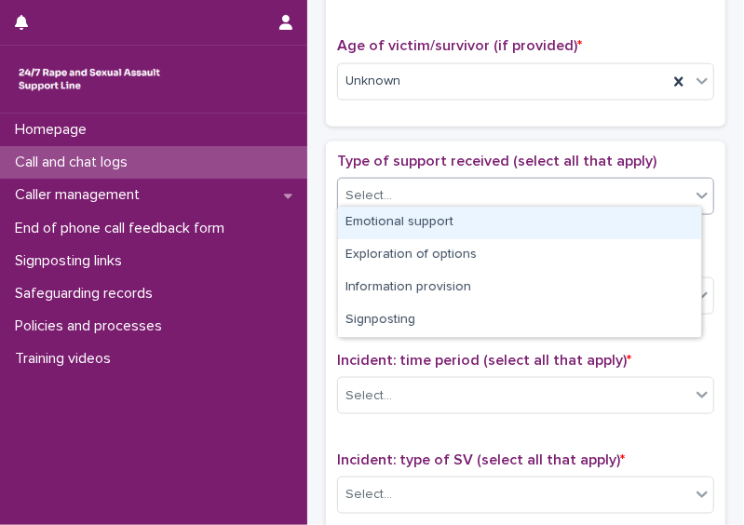
click at [576, 191] on div "Select..." at bounding box center [514, 196] width 352 height 31
click at [560, 215] on div "Emotional support" at bounding box center [519, 223] width 363 height 33
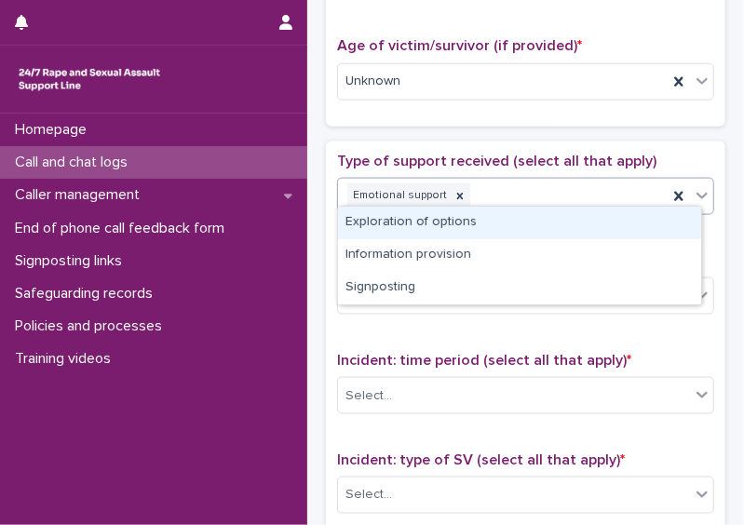
click at [571, 196] on div "Emotional support" at bounding box center [503, 196] width 330 height 33
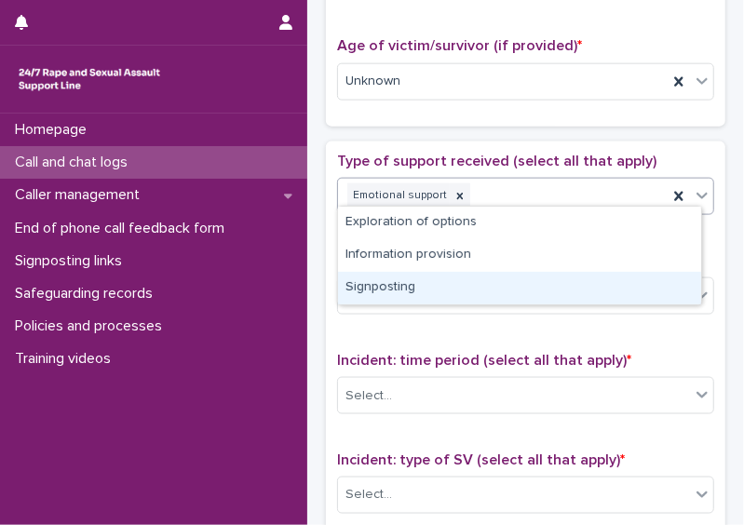
click at [518, 303] on div "Signposting" at bounding box center [519, 288] width 363 height 33
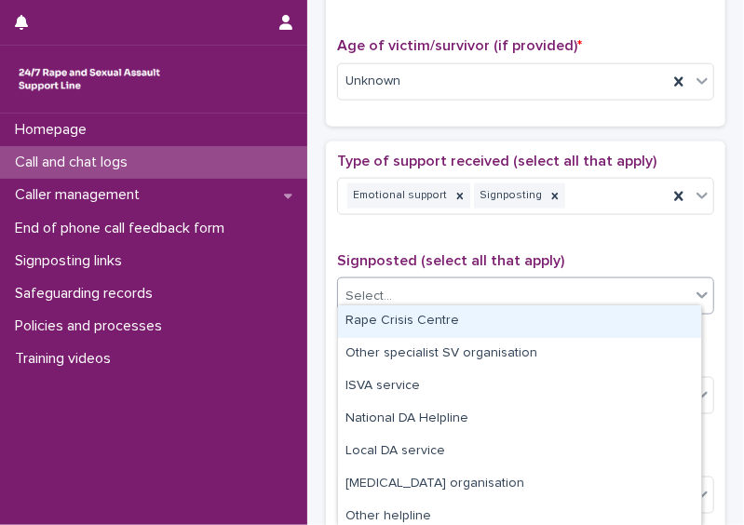
click at [505, 290] on div "Select..." at bounding box center [514, 296] width 352 height 31
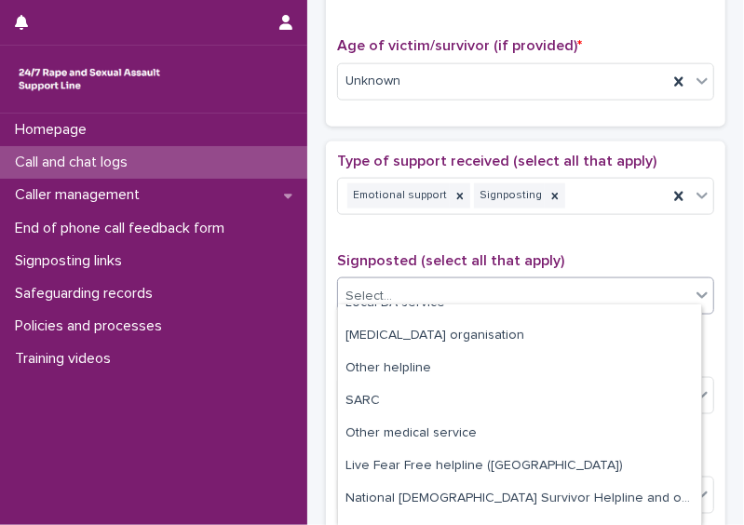
scroll to position [170, 0]
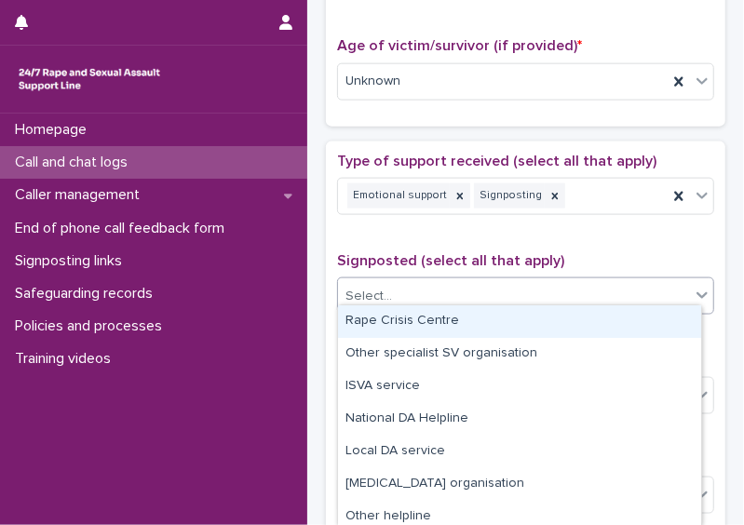
click at [519, 281] on div "Select..." at bounding box center [514, 296] width 352 height 31
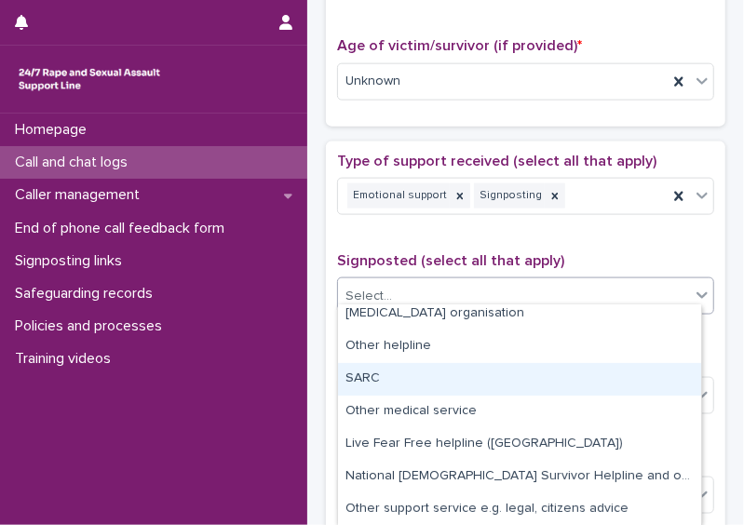
click at [627, 391] on div "SARC" at bounding box center [519, 379] width 363 height 33
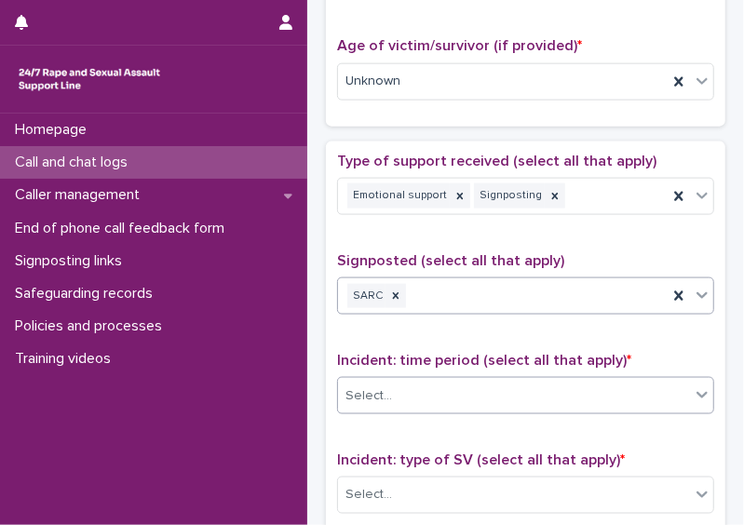
click at [616, 391] on div "Select..." at bounding box center [514, 396] width 352 height 31
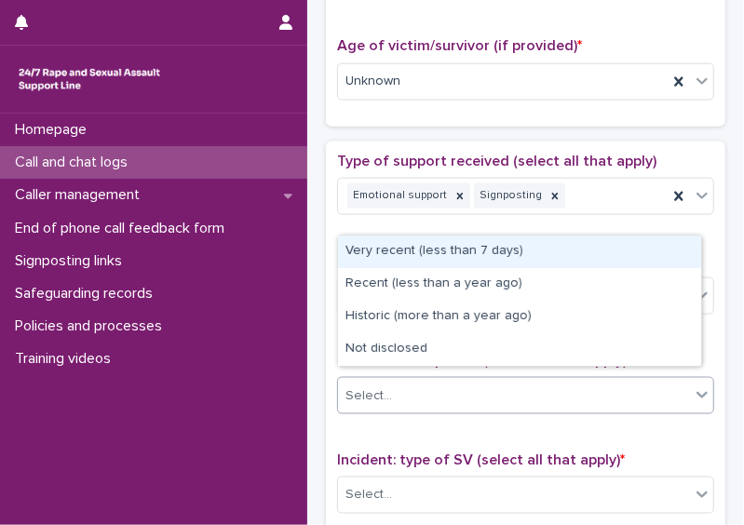
click at [526, 260] on div "Very recent (less than 7 days)" at bounding box center [519, 252] width 363 height 33
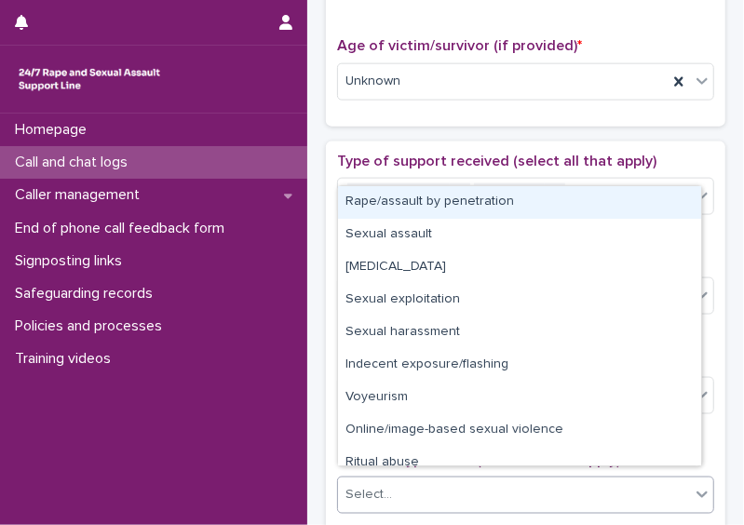
click at [542, 480] on div "Select..." at bounding box center [514, 495] width 352 height 31
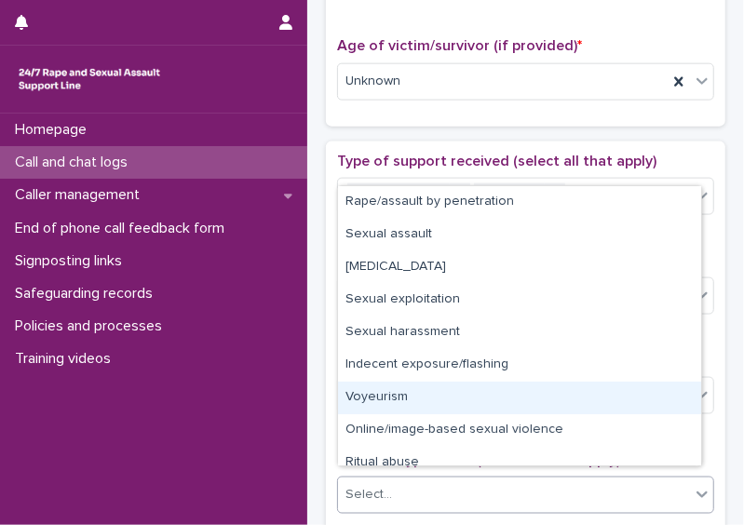
scroll to position [47, 0]
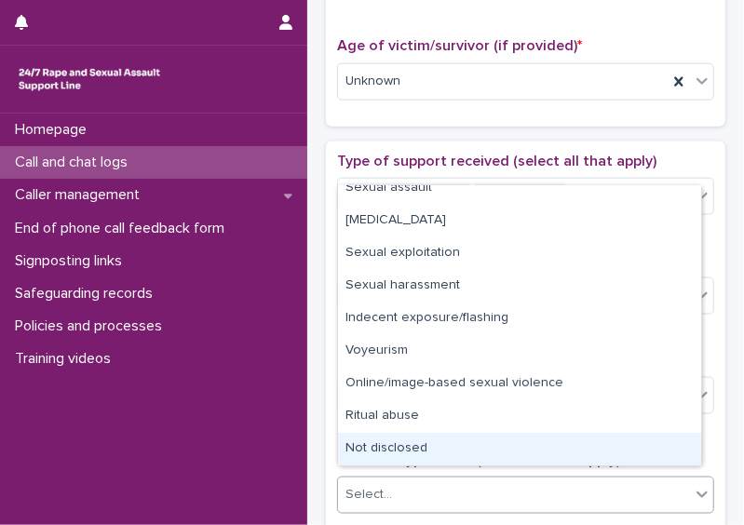
click at [653, 455] on div "Not disclosed" at bounding box center [519, 449] width 363 height 33
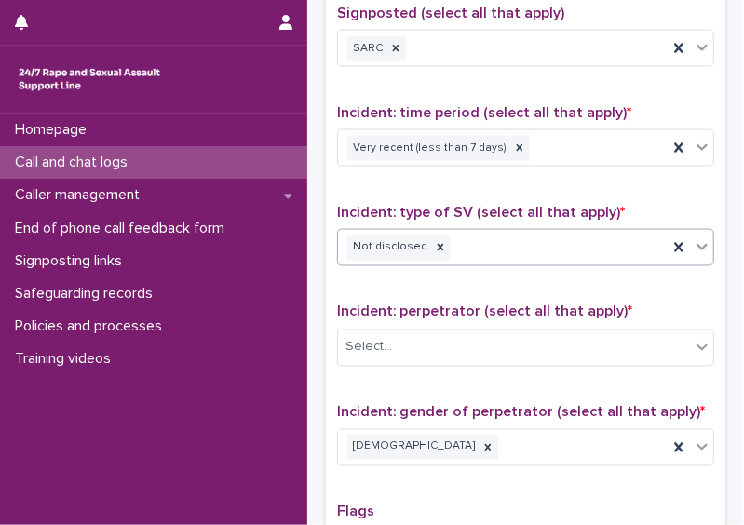
scroll to position [1179, 0]
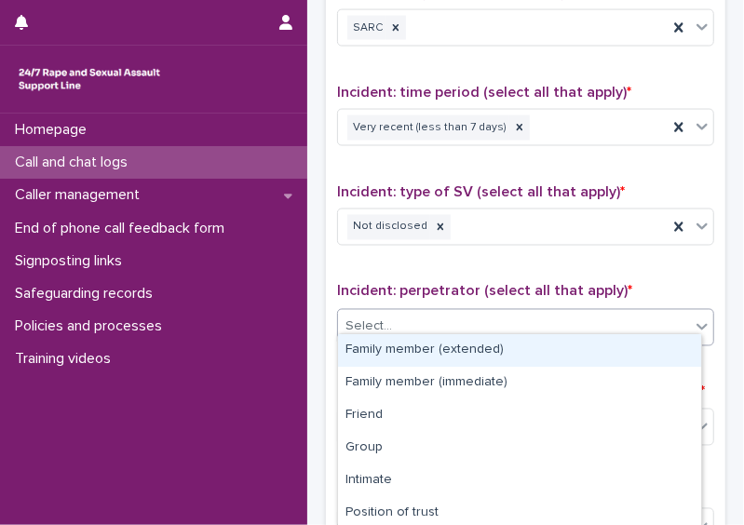
click at [667, 312] on div "Select..." at bounding box center [514, 327] width 352 height 31
click at [434, 221] on icon at bounding box center [440, 227] width 13 height 13
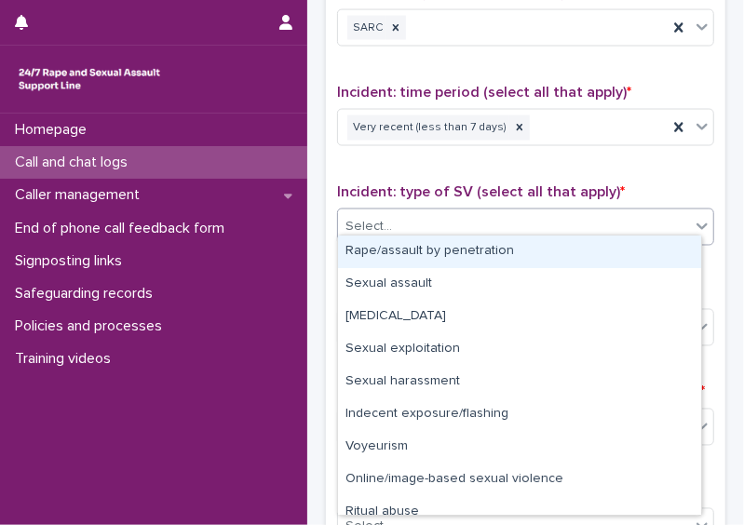
click at [411, 229] on div "Select..." at bounding box center [514, 227] width 352 height 31
click at [405, 251] on div "Rape/assault by penetration" at bounding box center [519, 252] width 363 height 33
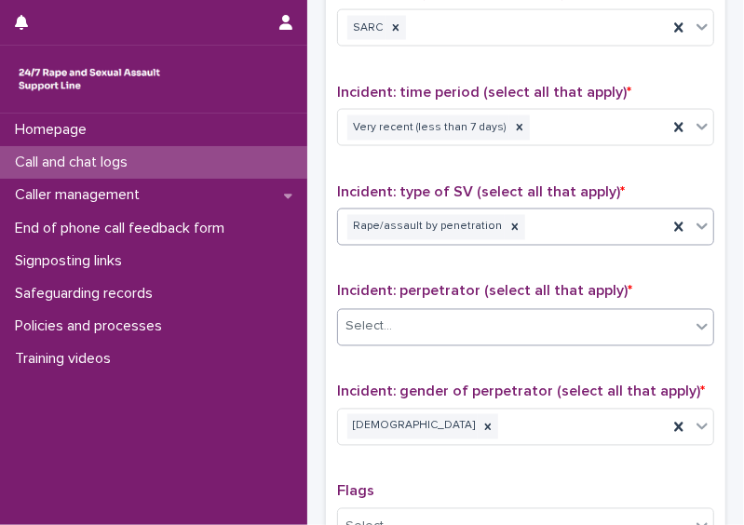
click at [431, 317] on div "Select..." at bounding box center [514, 327] width 352 height 31
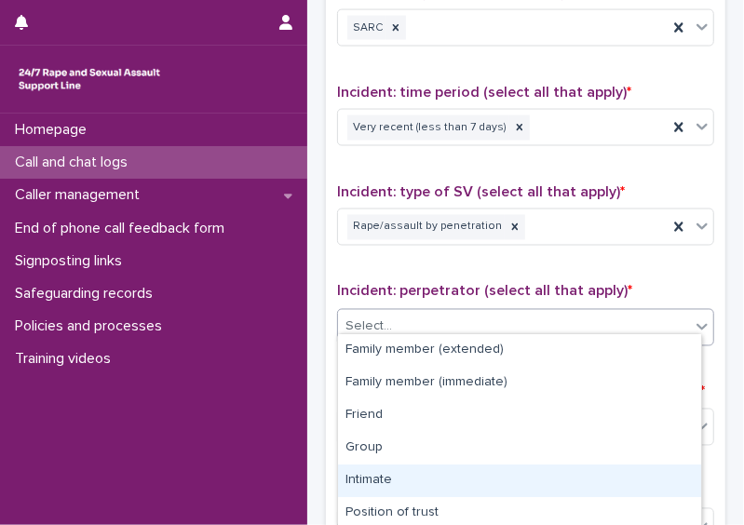
click at [430, 472] on div "Intimate" at bounding box center [519, 481] width 363 height 33
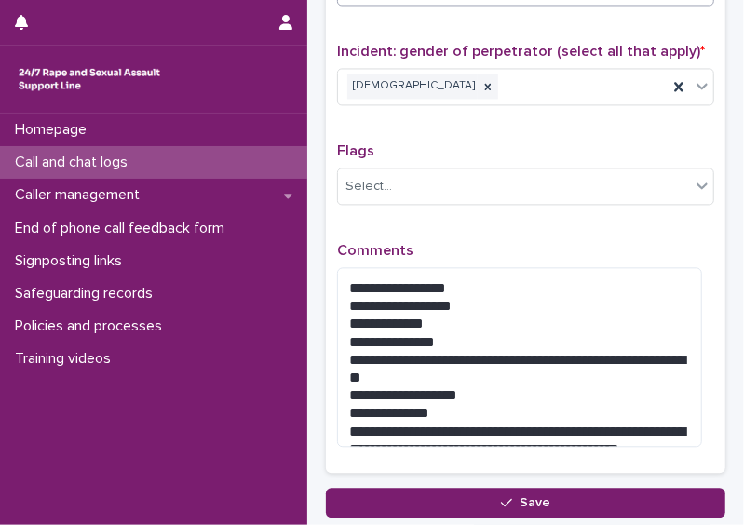
scroll to position [1529, 0]
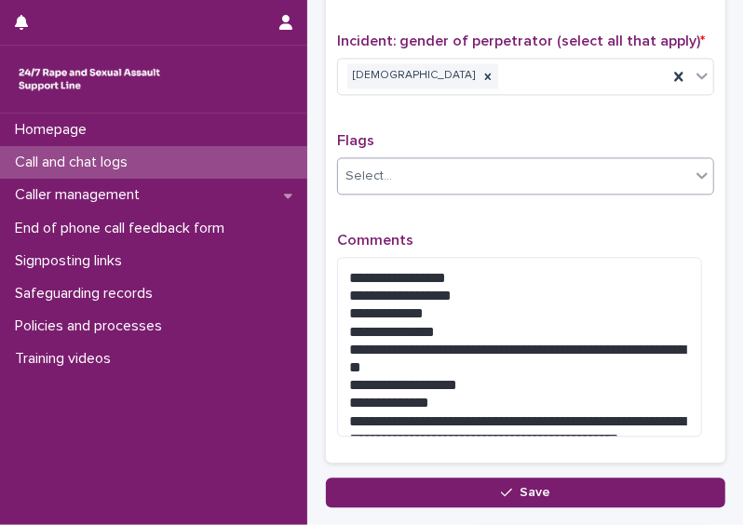
click at [524, 170] on div "Select..." at bounding box center [514, 176] width 352 height 31
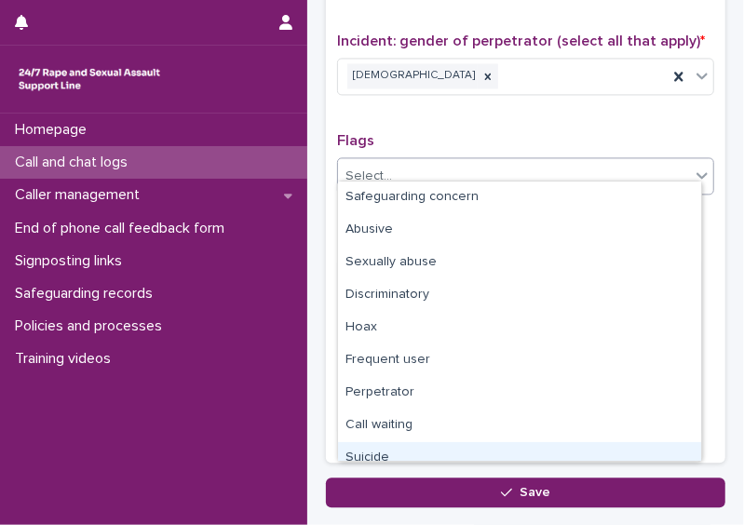
click at [535, 454] on div "Suicide" at bounding box center [519, 458] width 363 height 33
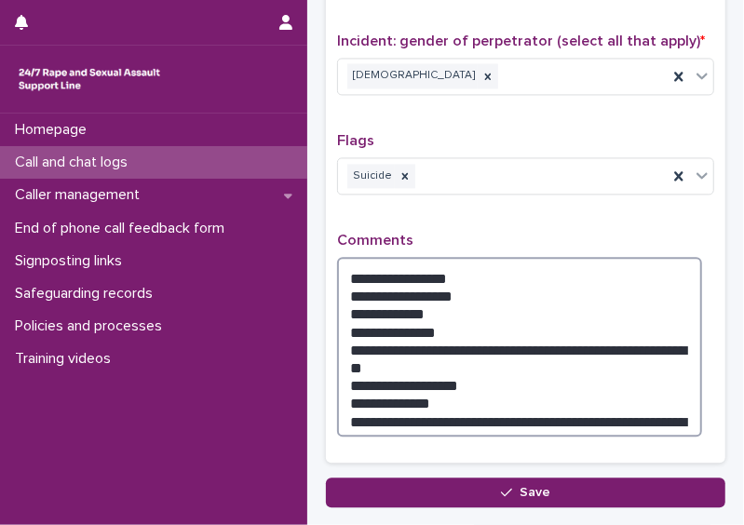
drag, startPoint x: 614, startPoint y: 386, endPoint x: 344, endPoint y: 258, distance: 299.0
click at [344, 258] on textarea "**********" at bounding box center [519, 347] width 365 height 180
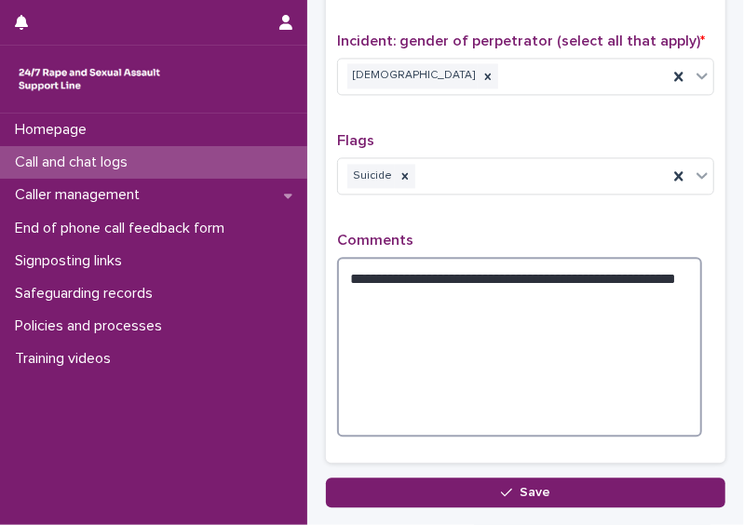
scroll to position [1519, 0]
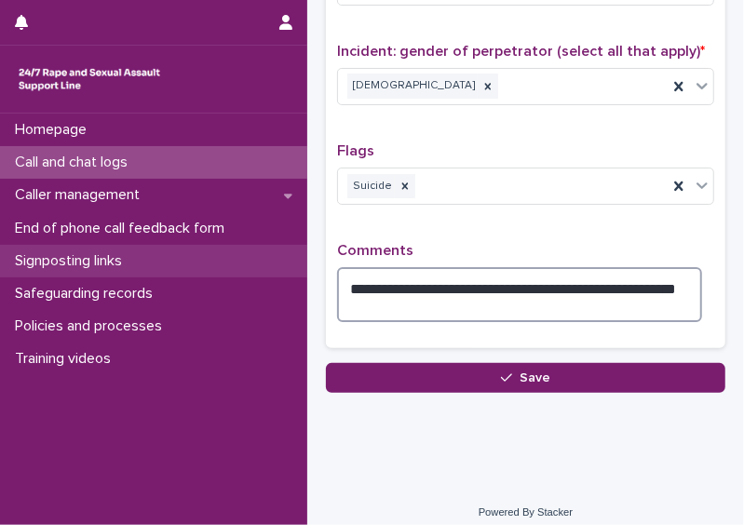
drag, startPoint x: 673, startPoint y: 271, endPoint x: 267, endPoint y: 262, distance: 406.0
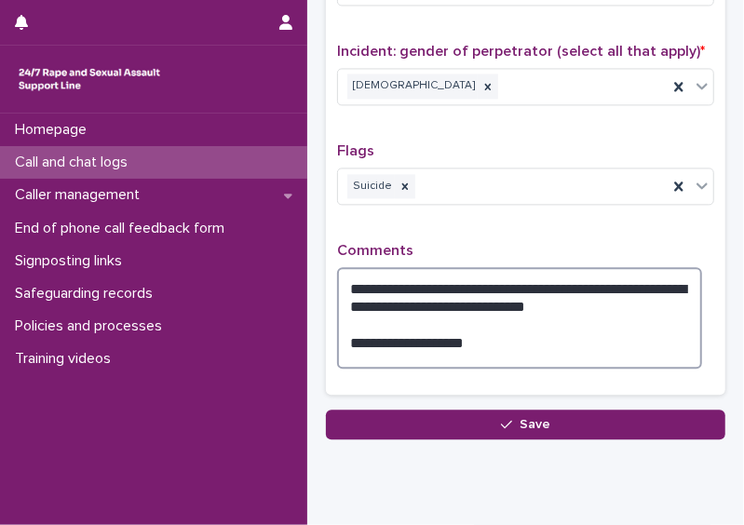
click at [570, 291] on textarea "**********" at bounding box center [519, 317] width 365 height 101
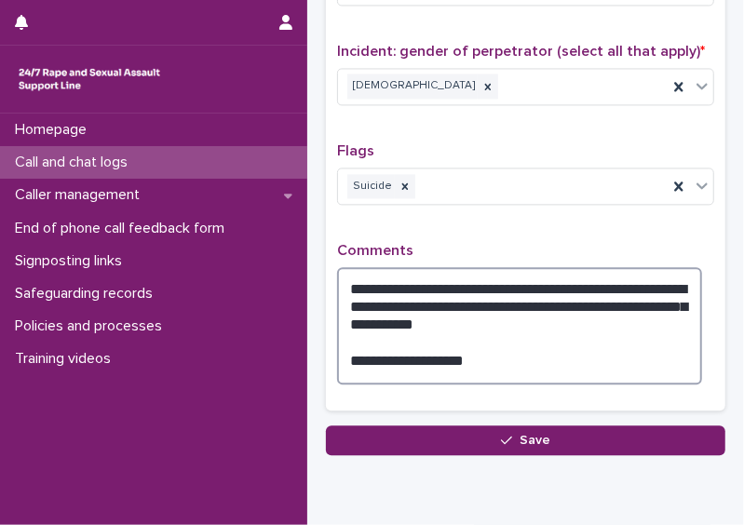
click at [595, 292] on textarea "**********" at bounding box center [519, 325] width 365 height 117
click at [477, 307] on textarea "**********" at bounding box center [519, 325] width 365 height 117
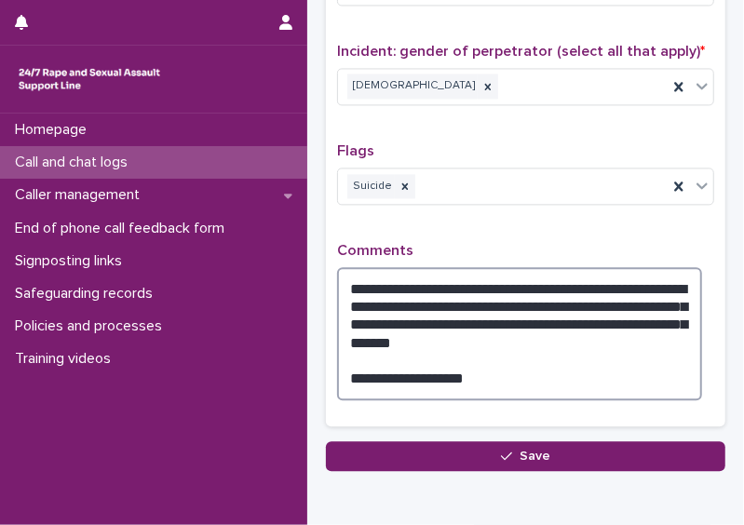
type textarea "**********"
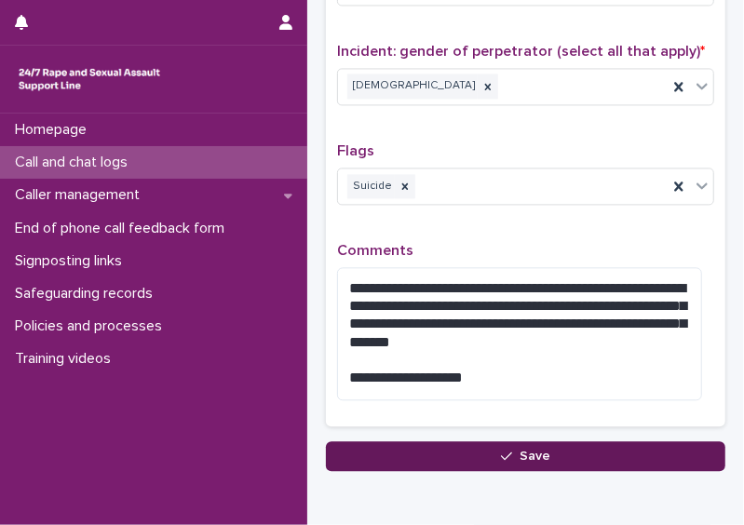
click at [512, 450] on div "button" at bounding box center [510, 456] width 19 height 13
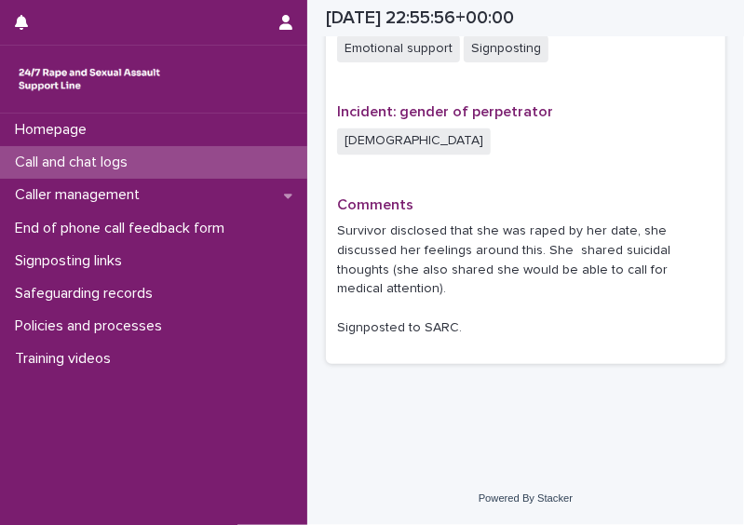
scroll to position [1325, 0]
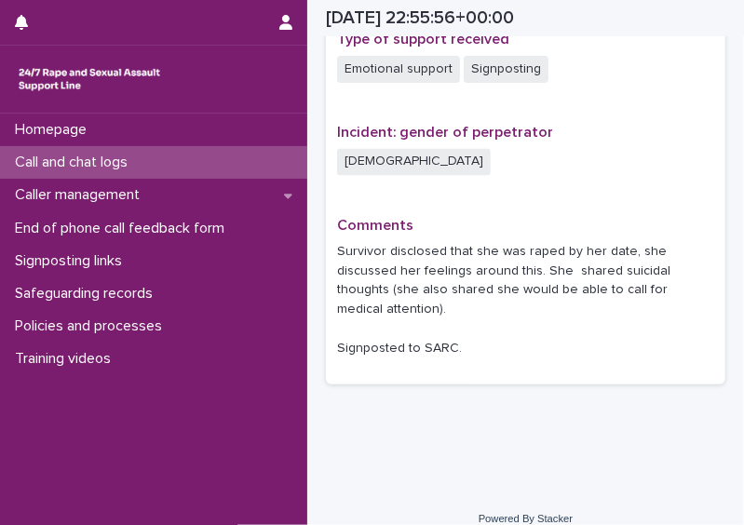
click at [96, 164] on p "Call and chat logs" at bounding box center [74, 163] width 135 height 18
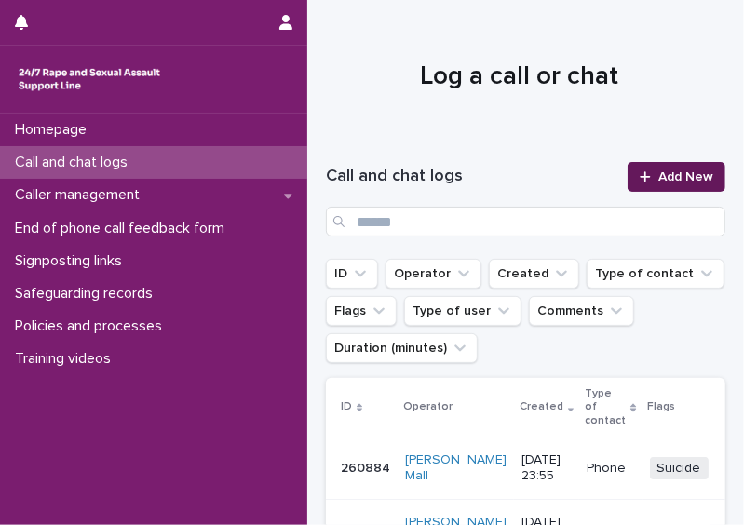
click at [658, 176] on span "Add New" at bounding box center [685, 176] width 55 height 13
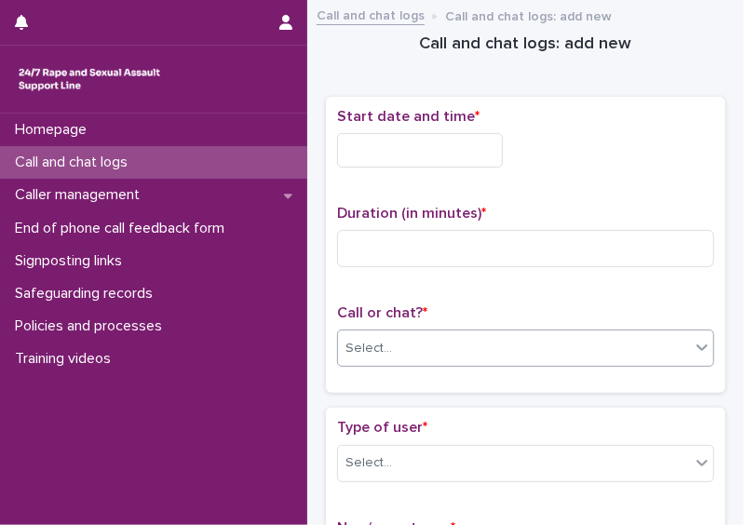
click at [492, 330] on div "Select..." at bounding box center [525, 348] width 377 height 37
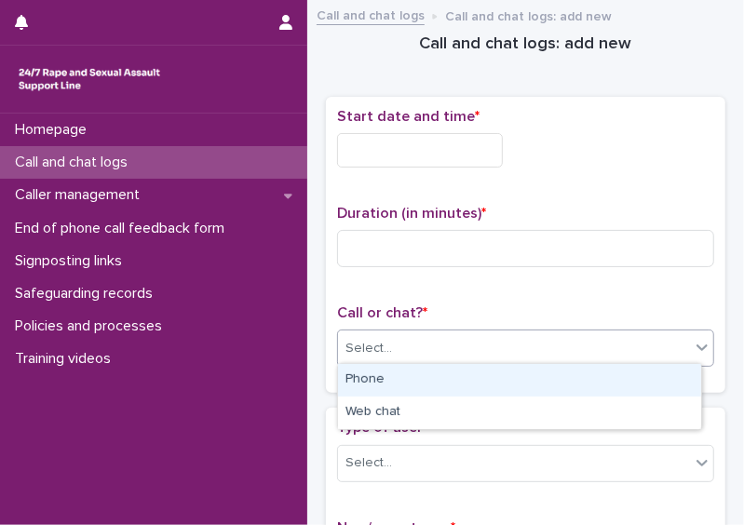
click at [459, 392] on div "Phone" at bounding box center [519, 380] width 363 height 33
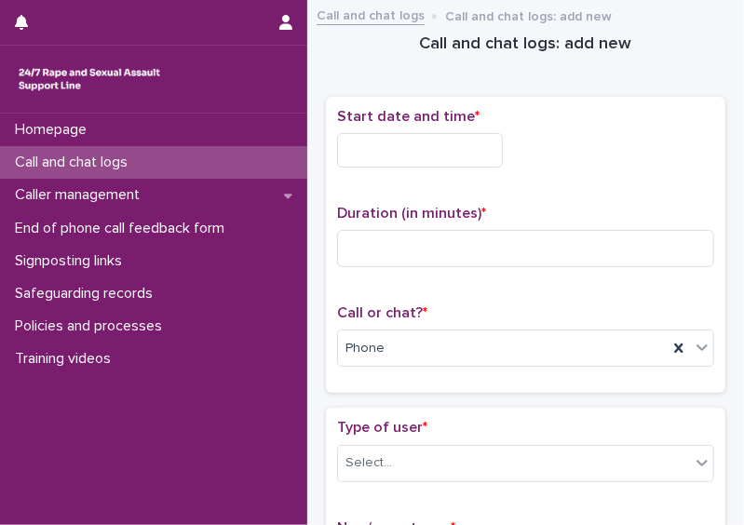
click at [398, 149] on input "text" at bounding box center [420, 150] width 166 height 34
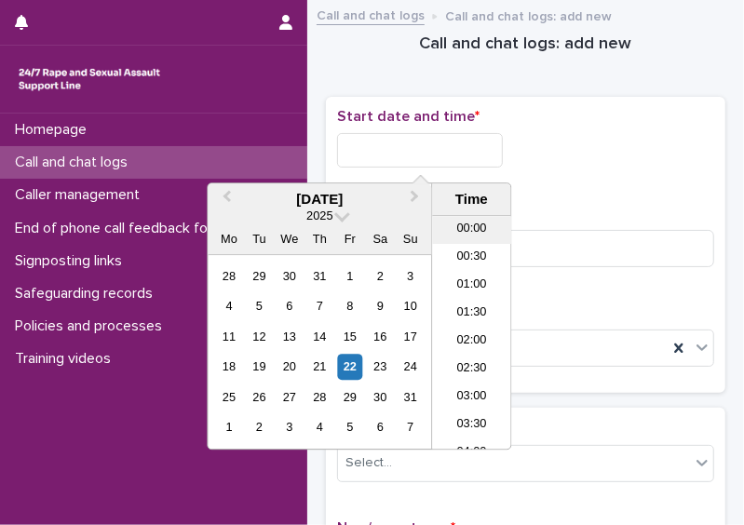
click at [479, 232] on li "00:00" at bounding box center [471, 230] width 79 height 28
type input "**********"
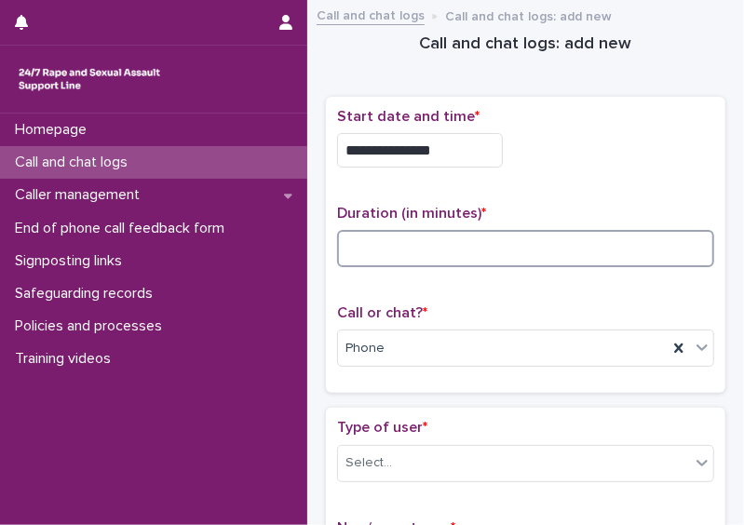
click at [416, 251] on input at bounding box center [525, 248] width 377 height 37
type input "*"
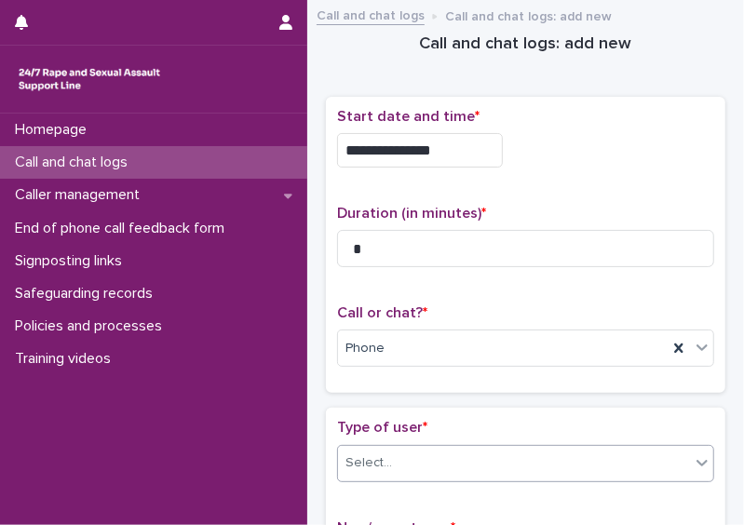
click at [487, 474] on div "Select..." at bounding box center [514, 463] width 352 height 31
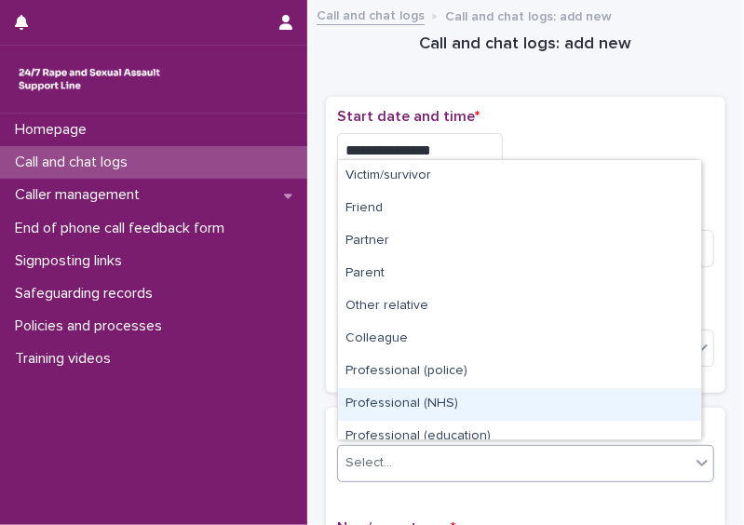
scroll to position [209, 0]
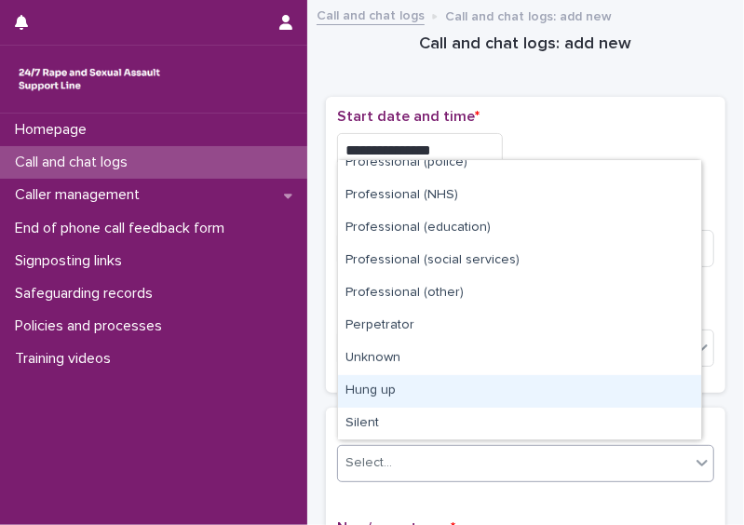
click at [669, 398] on div "Hung up" at bounding box center [519, 391] width 363 height 33
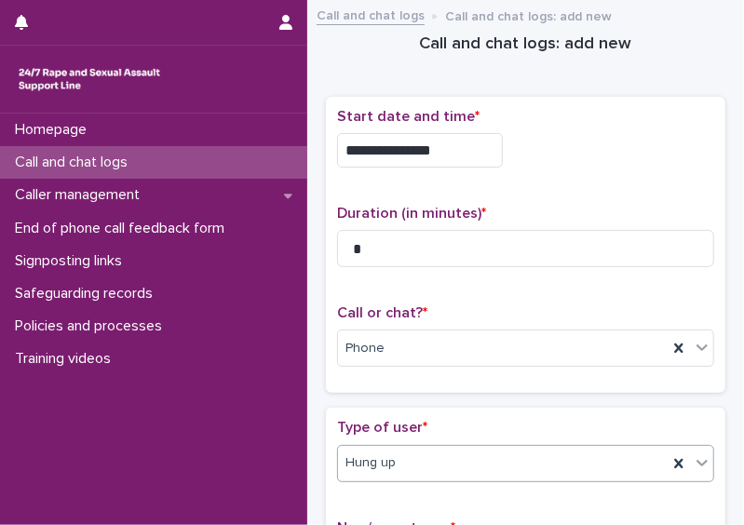
scroll to position [384, 0]
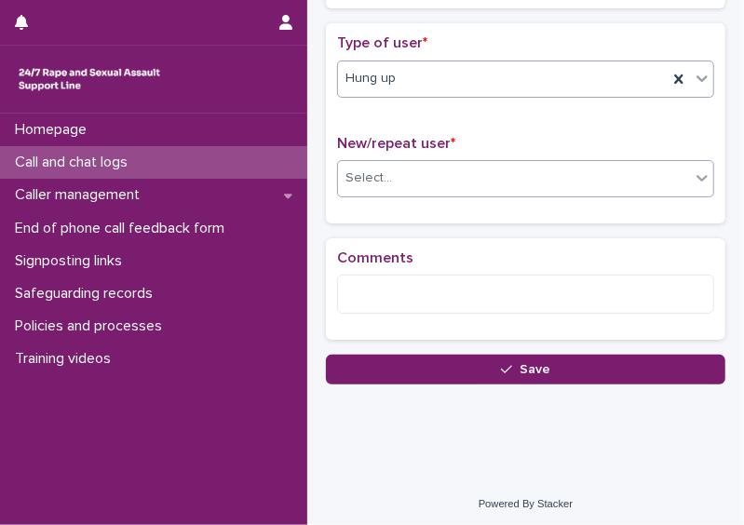
click at [676, 173] on div "Select..." at bounding box center [514, 178] width 352 height 31
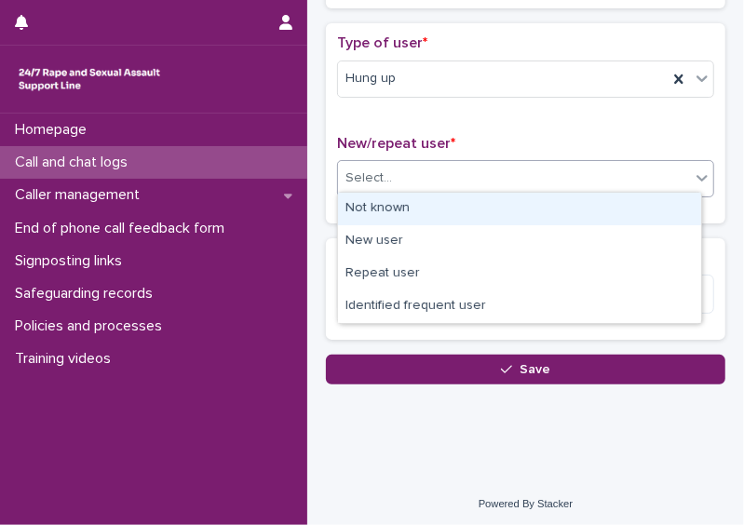
click at [651, 196] on div "Not known" at bounding box center [519, 209] width 363 height 33
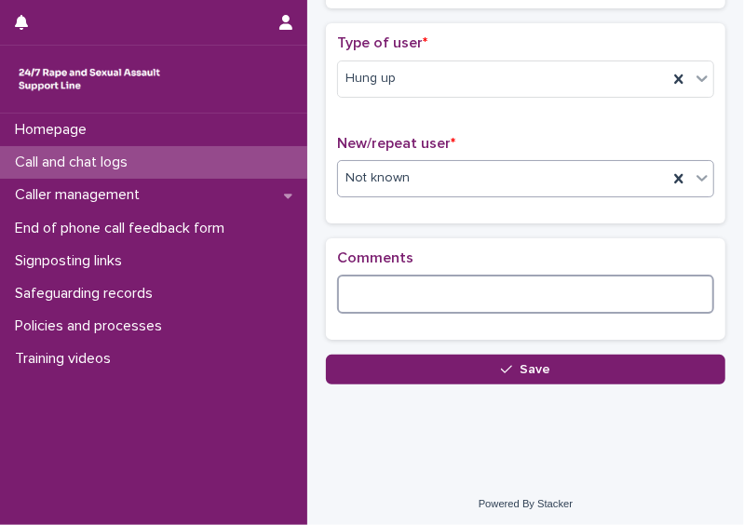
click at [369, 300] on textarea at bounding box center [525, 294] width 377 height 39
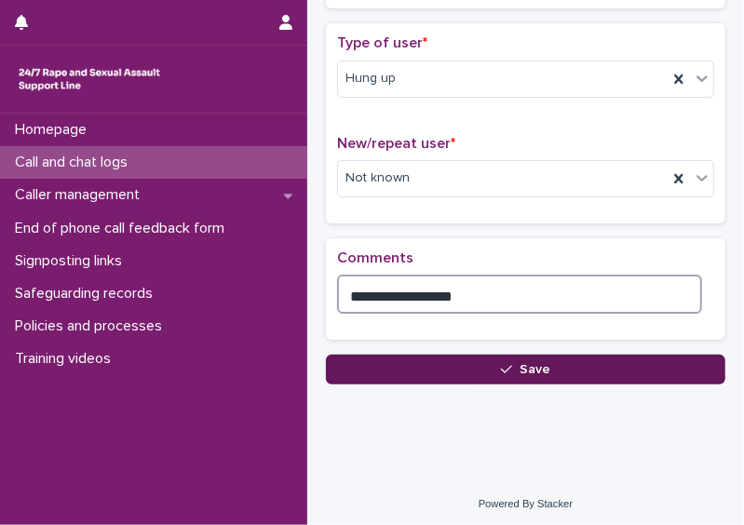
type textarea "**********"
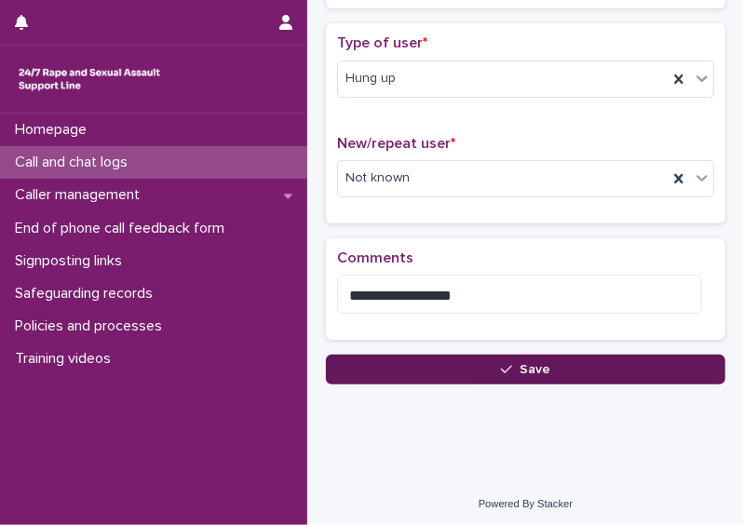
click at [491, 357] on button "Save" at bounding box center [525, 370] width 399 height 30
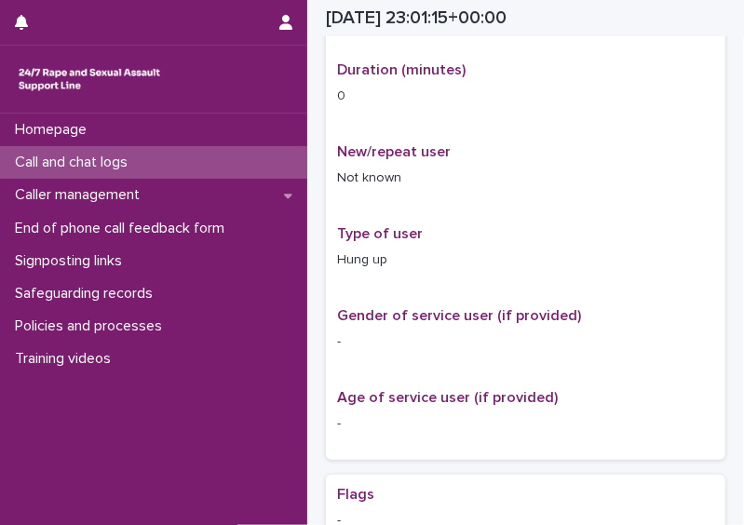
scroll to position [395, 0]
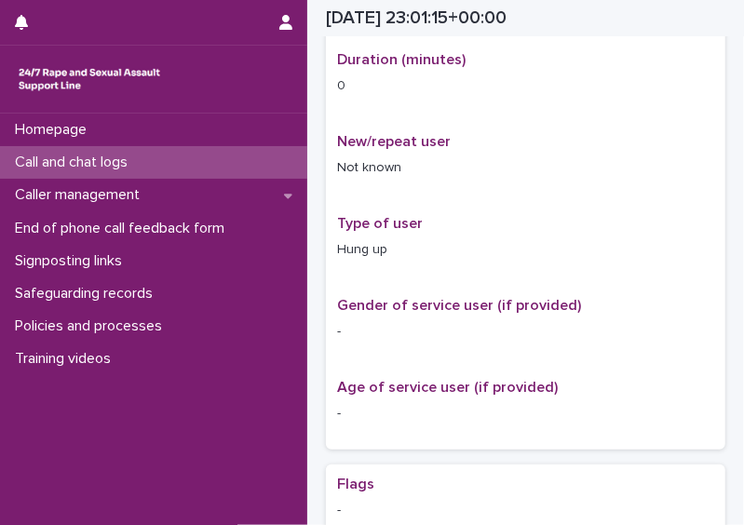
click at [174, 166] on div "Call and chat logs" at bounding box center [153, 162] width 307 height 33
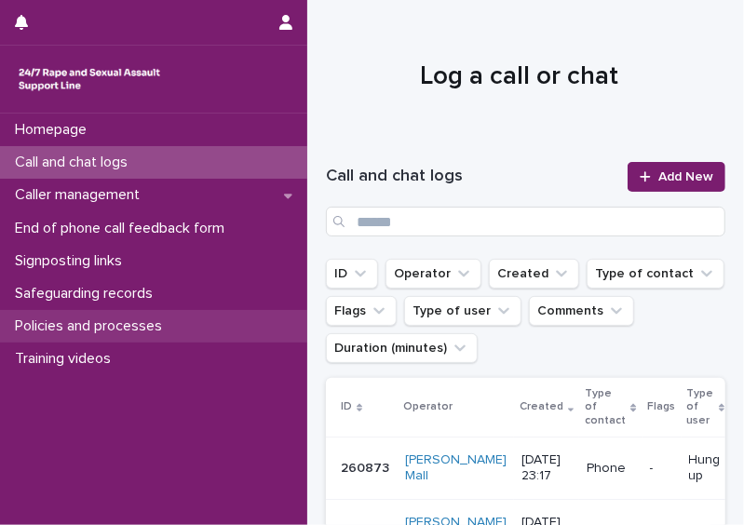
click at [125, 338] on div "Policies and processes" at bounding box center [153, 326] width 307 height 33
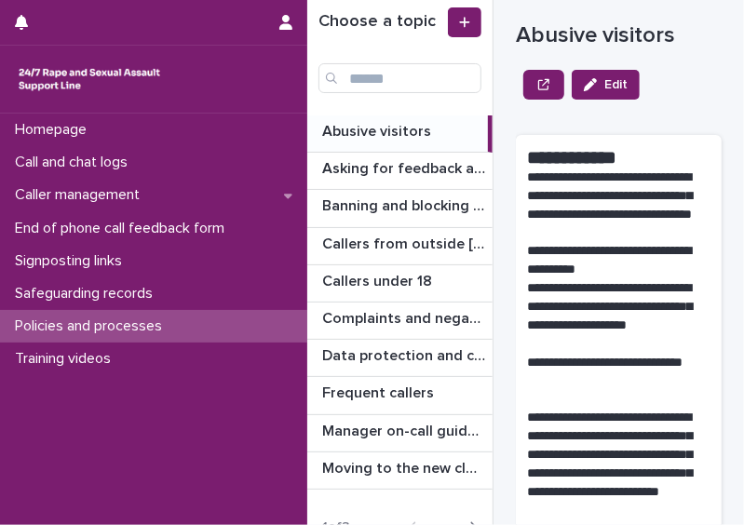
click at [345, 93] on div "Choose a topic" at bounding box center [399, 57] width 185 height 115
click at [359, 80] on input "Search" at bounding box center [399, 78] width 163 height 30
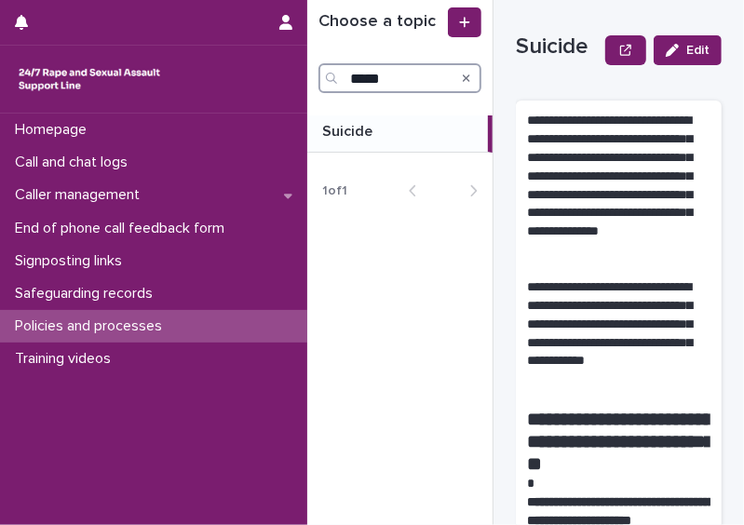
type input "*****"
click at [367, 127] on p "Suicide" at bounding box center [349, 129] width 54 height 21
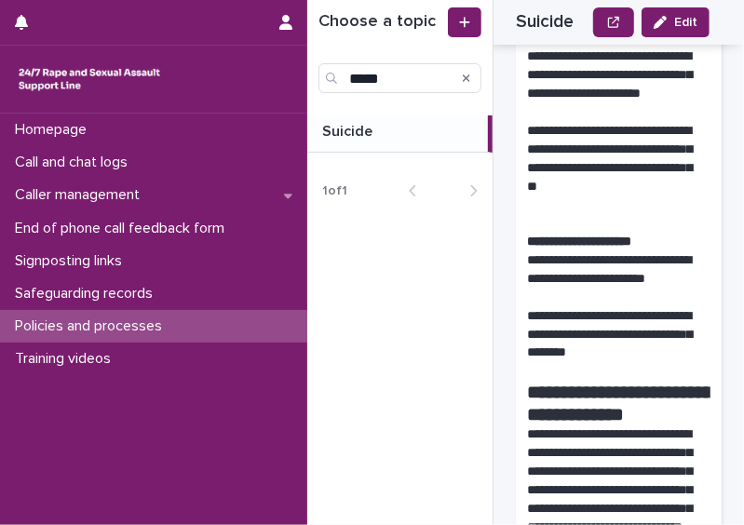
scroll to position [1764, 0]
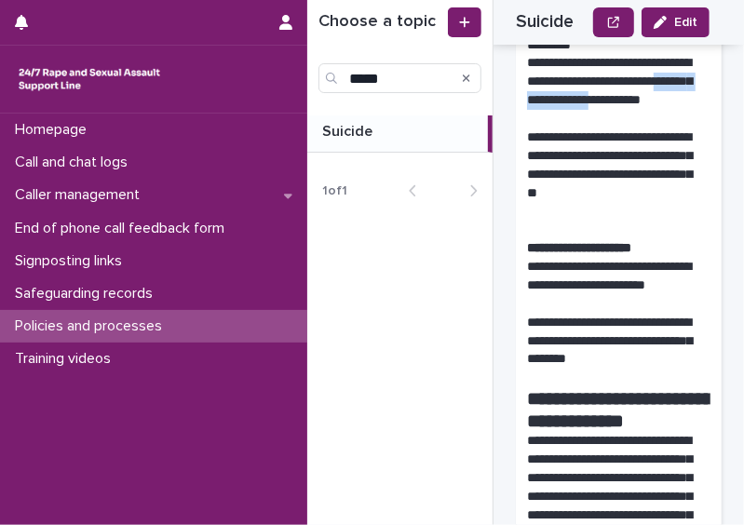
drag, startPoint x: 728, startPoint y: 173, endPoint x: 745, endPoint y: 198, distance: 30.2
click at [743, 198] on html "**********" at bounding box center [372, 262] width 744 height 525
drag, startPoint x: 745, startPoint y: 198, endPoint x: 673, endPoint y: 235, distance: 80.3
click at [673, 221] on p "**********" at bounding box center [612, 174] width 171 height 92
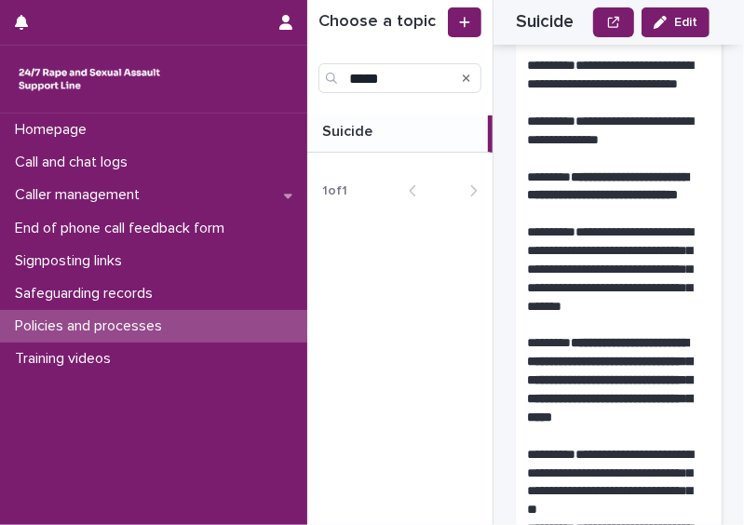
scroll to position [2847, 0]
